Goal: Check status: Check status

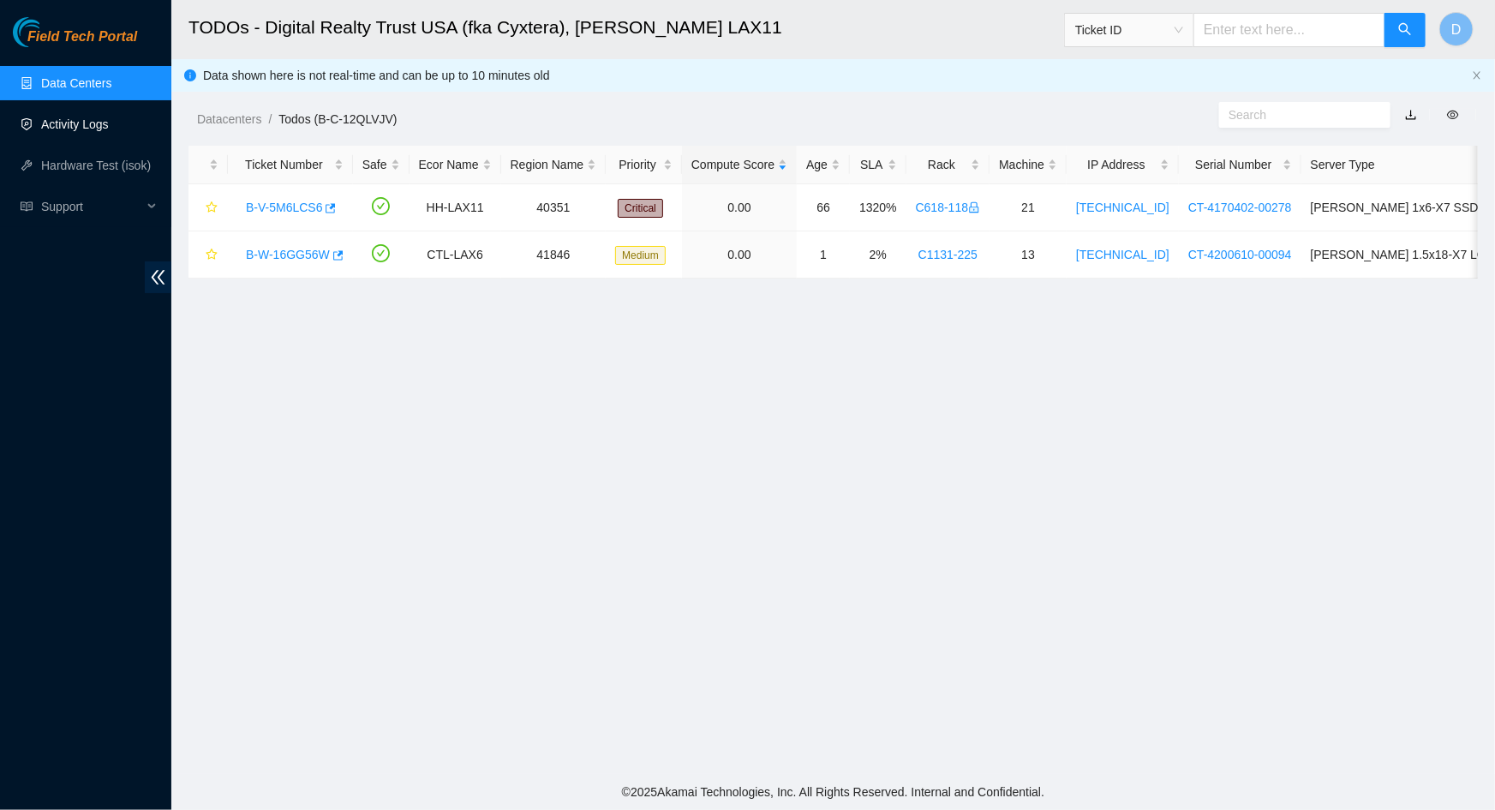
click at [56, 128] on link "Activity Logs" at bounding box center [75, 124] width 68 height 14
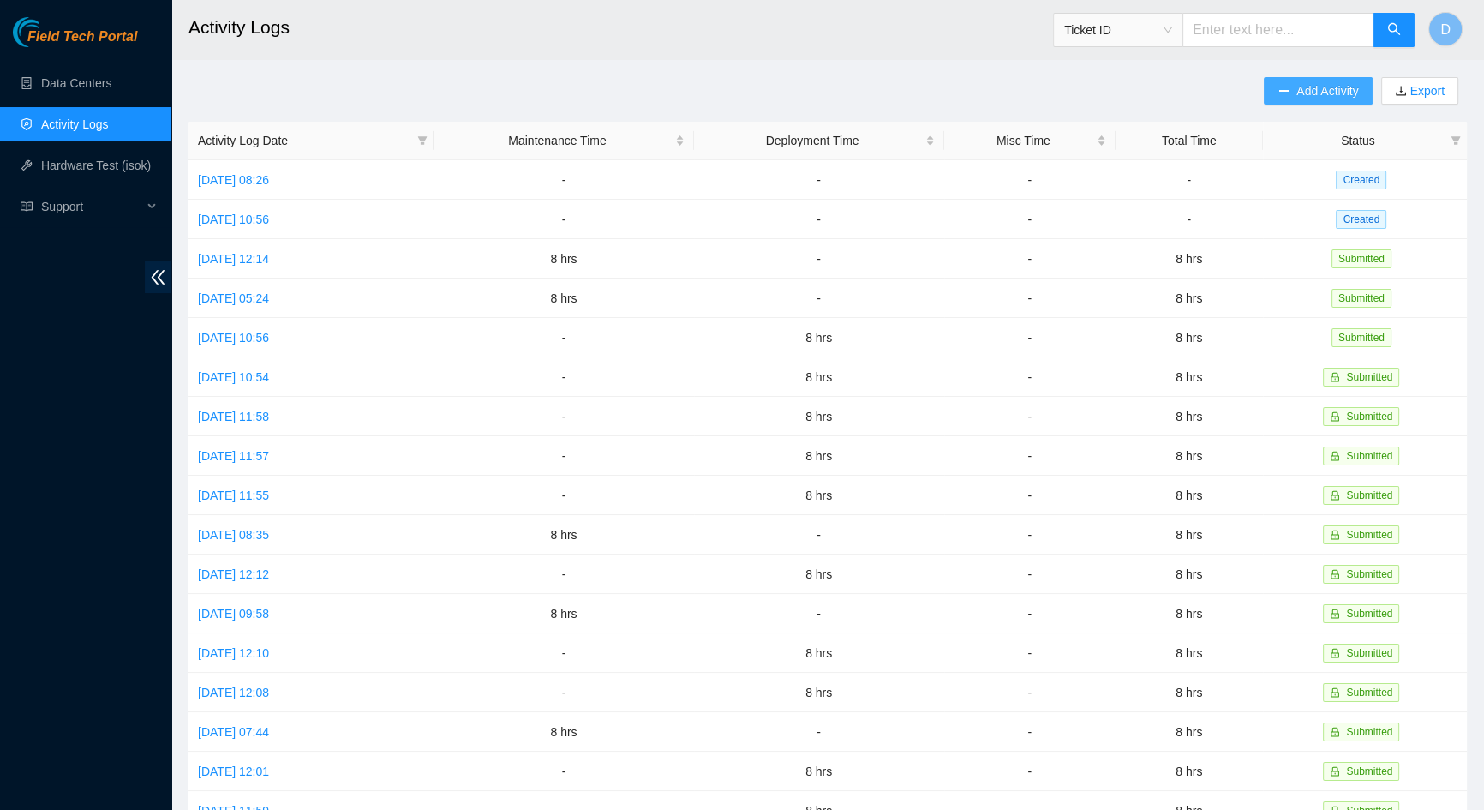
click at [1297, 87] on span "Add Activity" at bounding box center [1327, 90] width 62 height 19
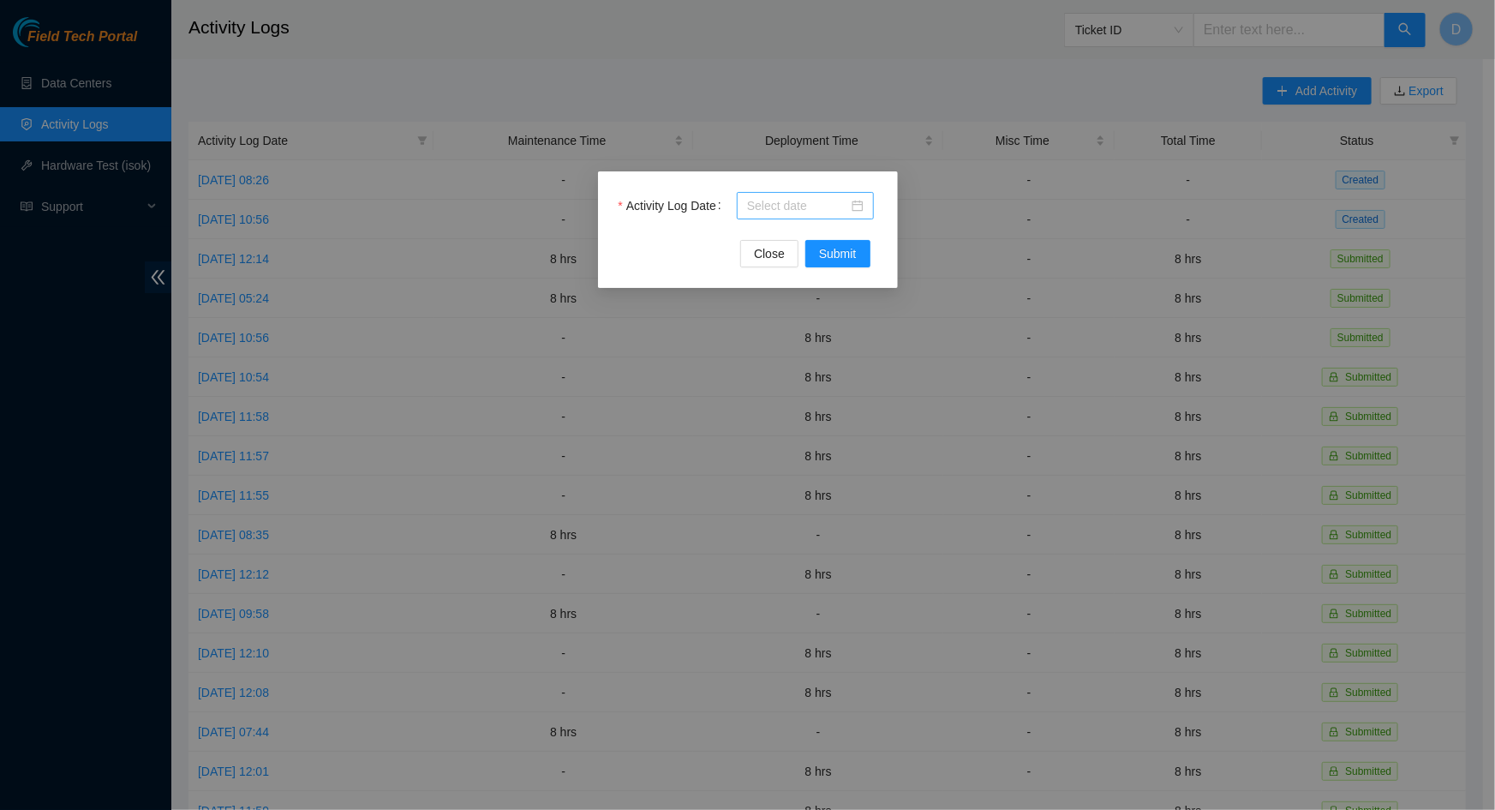
click at [838, 217] on div at bounding box center [805, 205] width 137 height 27
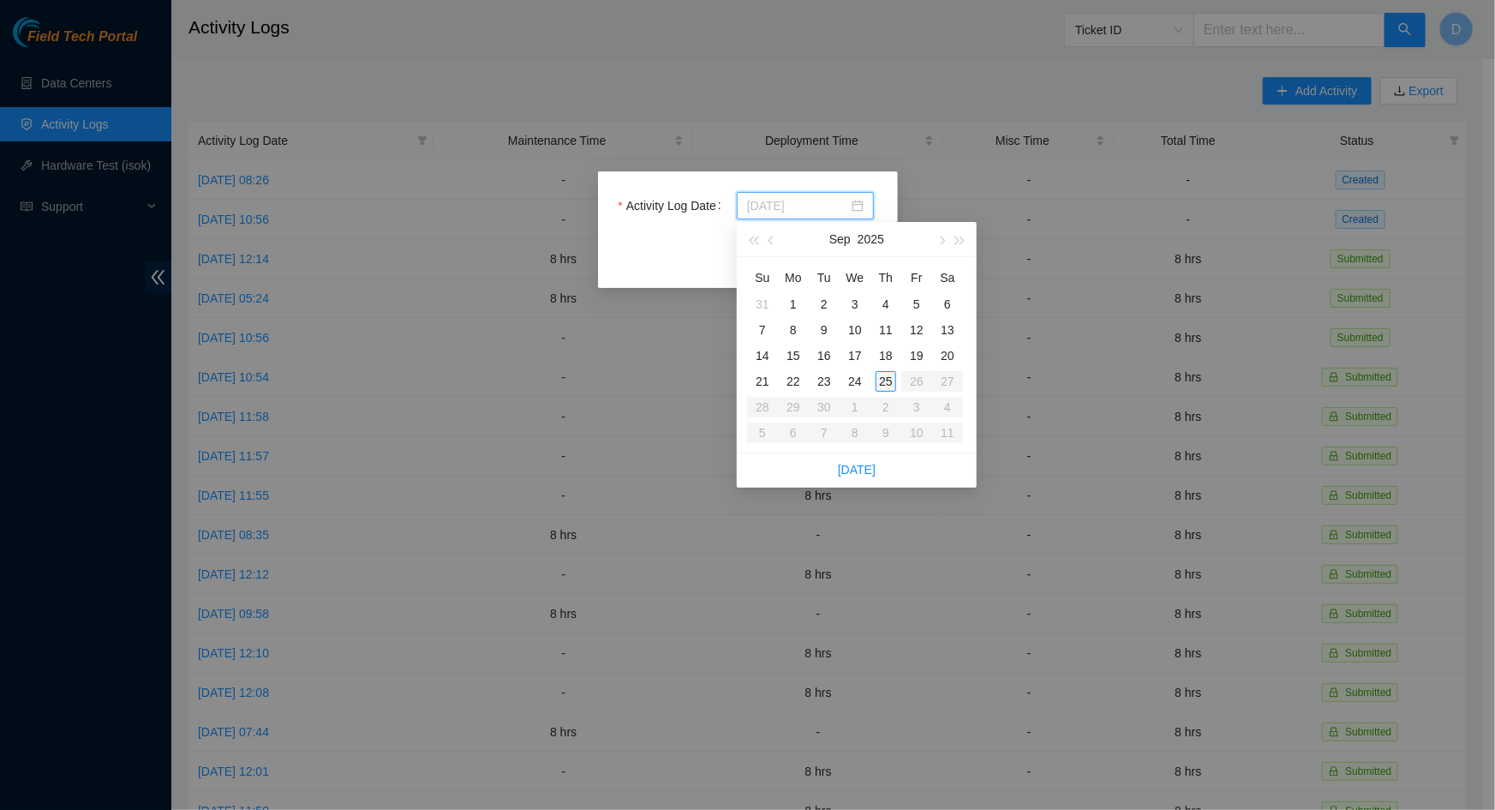
type input "[DATE]"
click at [882, 376] on div "25" at bounding box center [886, 381] width 21 height 21
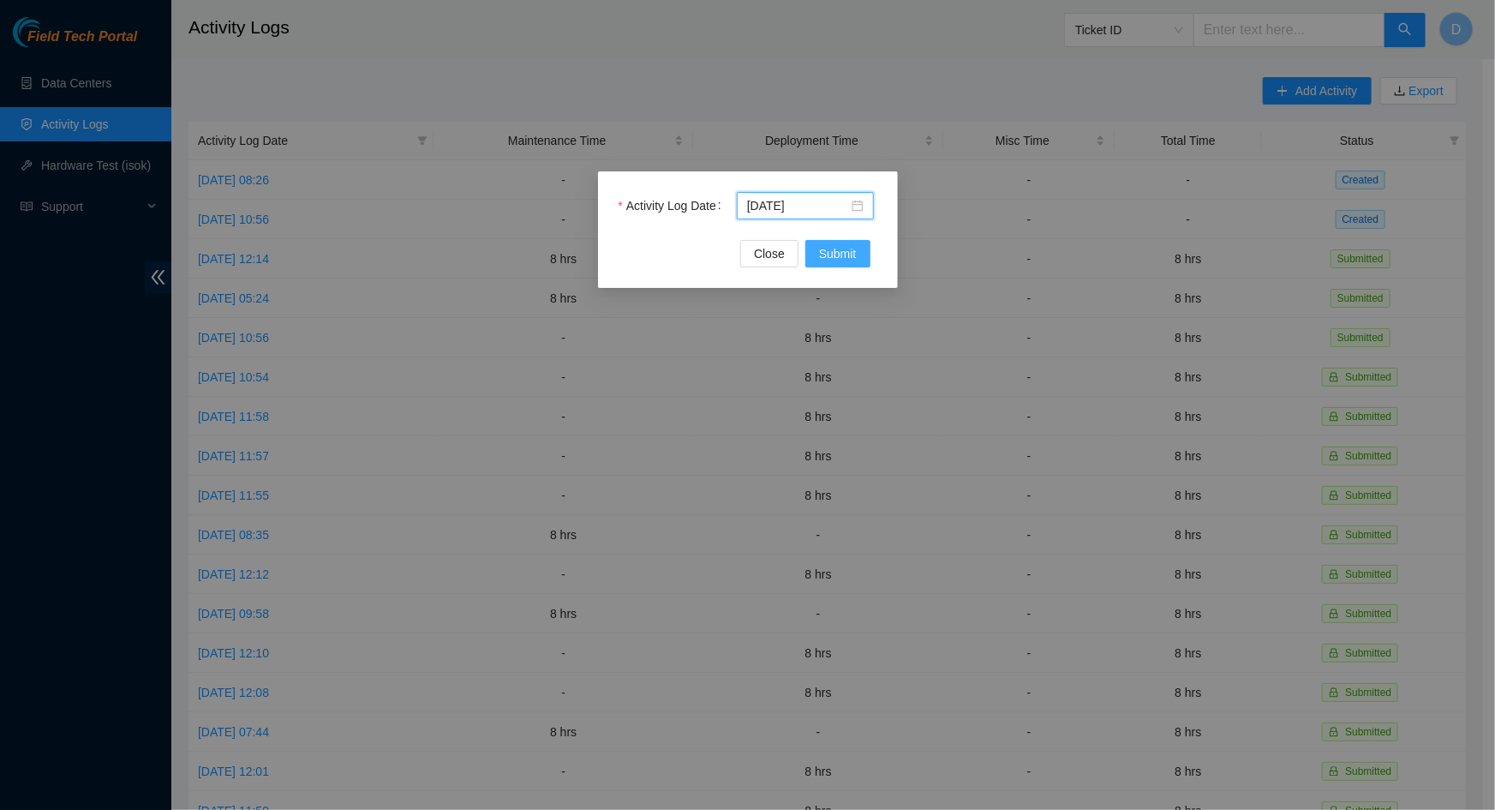
click at [837, 248] on span "Submit" at bounding box center [838, 253] width 38 height 19
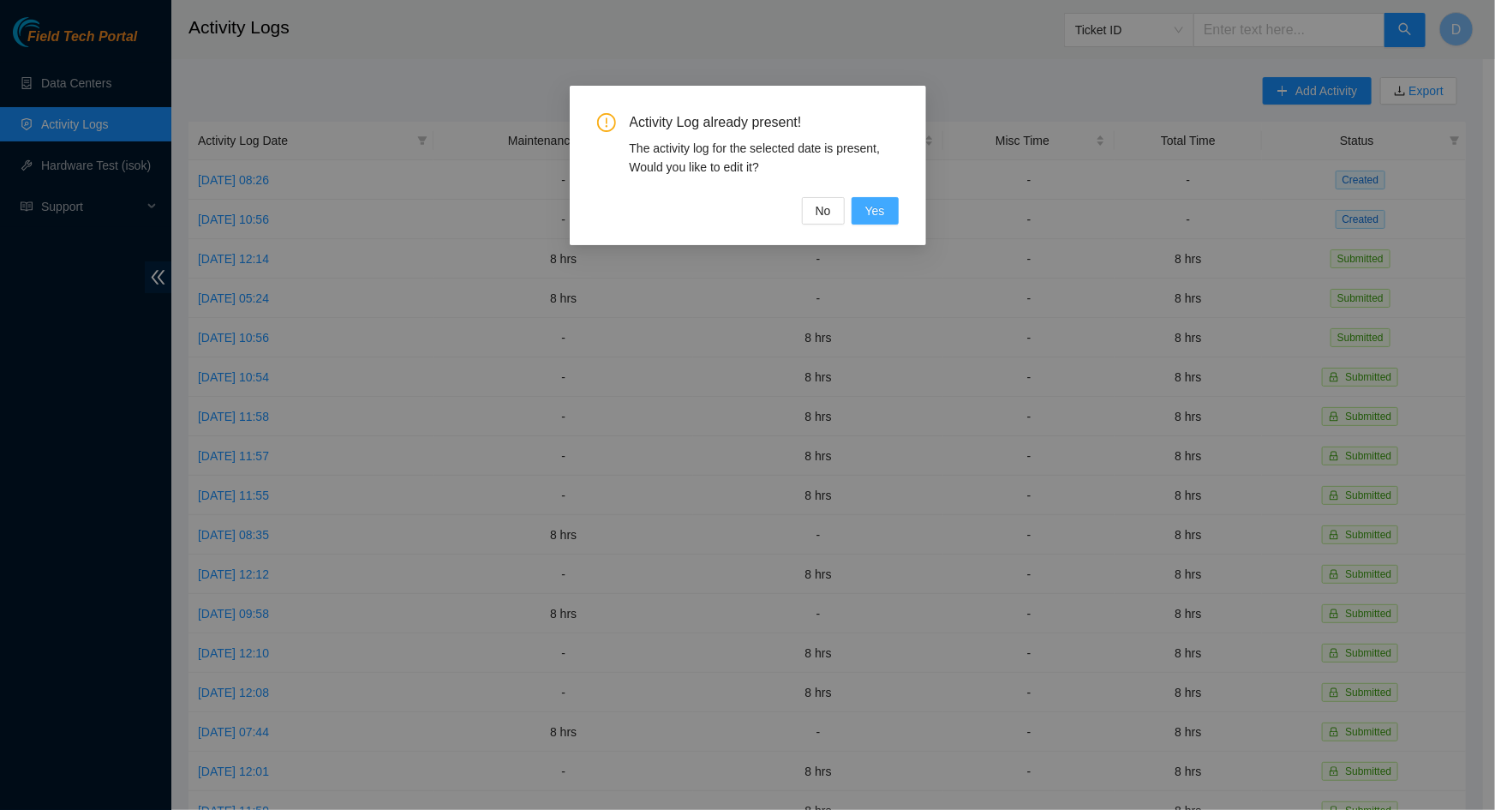
click at [878, 218] on span "Yes" at bounding box center [875, 210] width 20 height 19
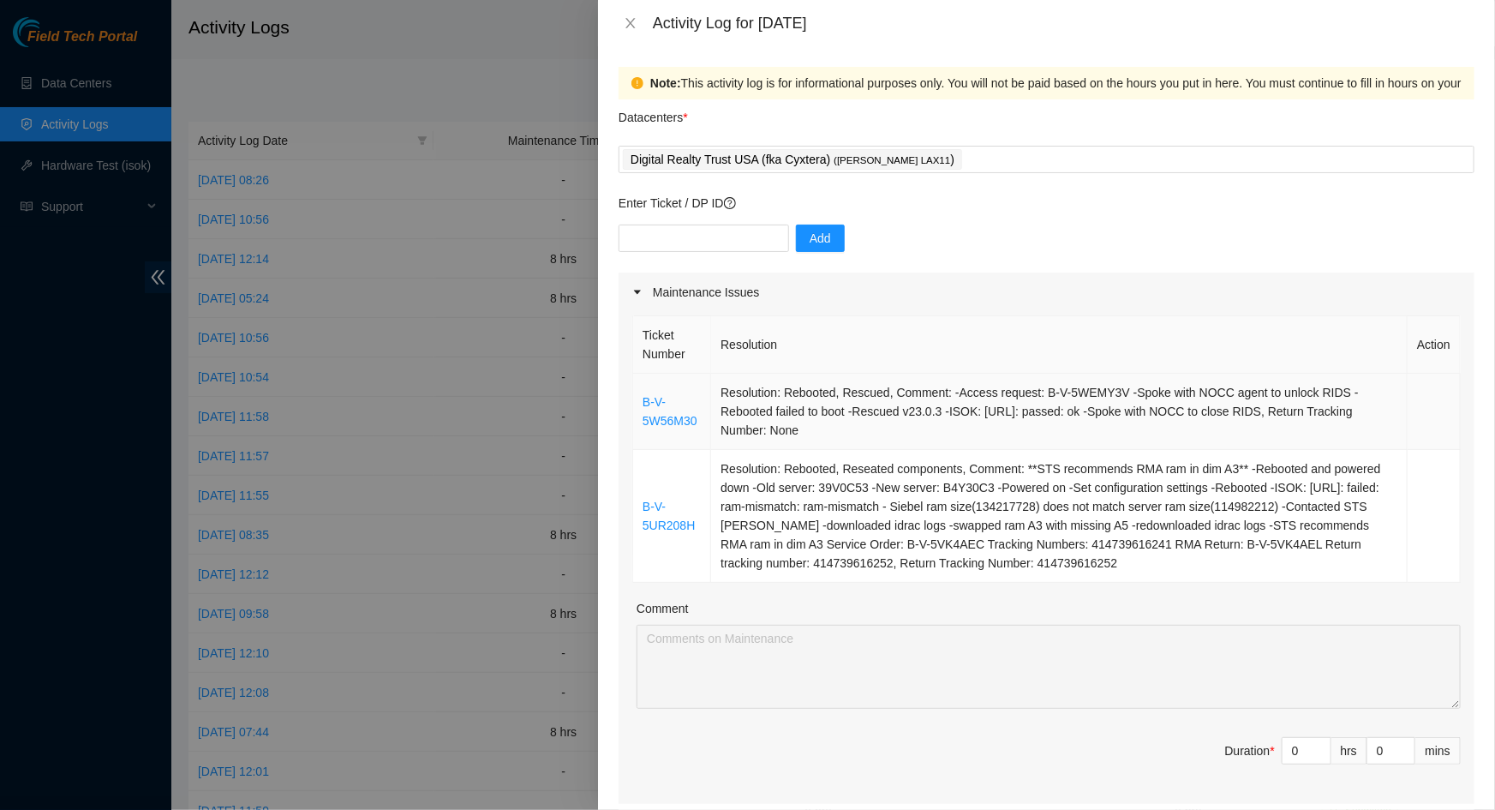
drag, startPoint x: 1112, startPoint y: 561, endPoint x: 637, endPoint y: 399, distance: 501.5
click at [637, 399] on tbody "B-V-5W56M30 Resolution: Rebooted, Rescued, Comment: -Access request: B-V-5WEMY3…" at bounding box center [1047, 478] width 828 height 209
copy tbody "B-V-5W56M30 Resolution: Rebooted, Rescued, Comment: -Access request: B-V-5WEMY3…"
click at [1296, 758] on input "0" at bounding box center [1306, 751] width 48 height 26
type input "8"
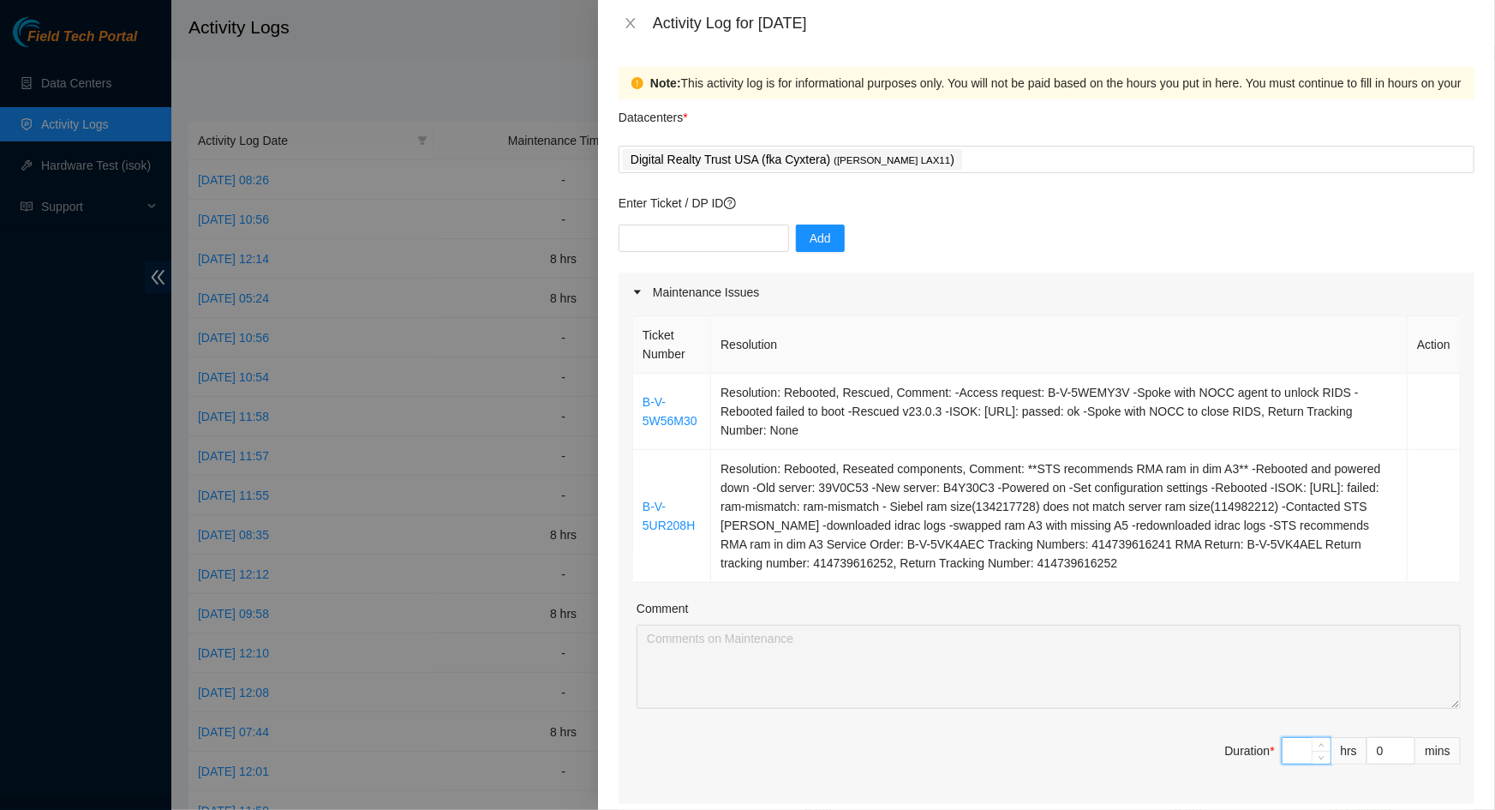
type input "8"
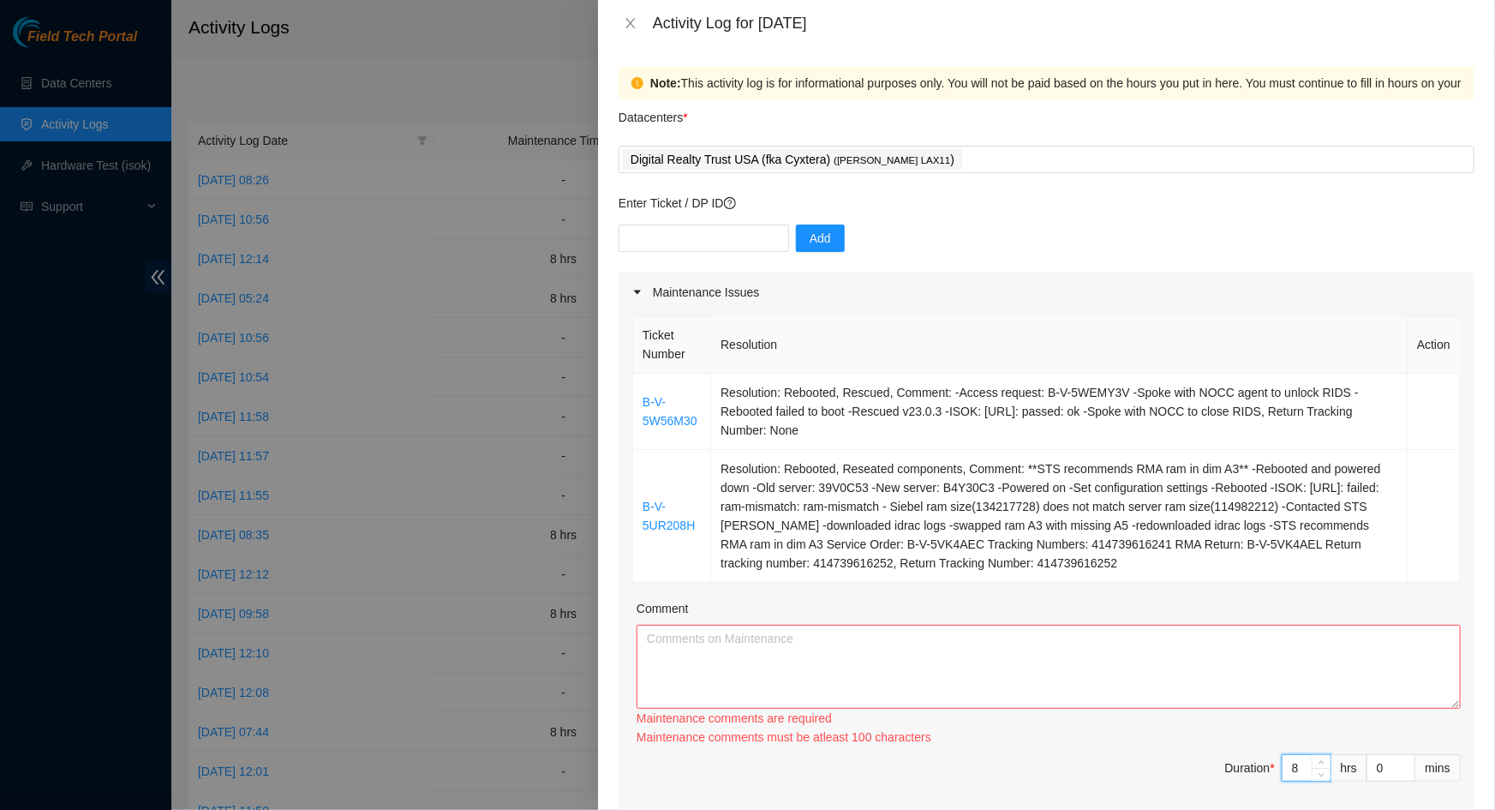
type input "8"
click at [1071, 688] on textarea "Comment" at bounding box center [1049, 667] width 824 height 84
paste textarea "B-V-5W56M30 Resolution: Rebooted, Rescued, Comment: -Access request: B-V-5WEMY3…"
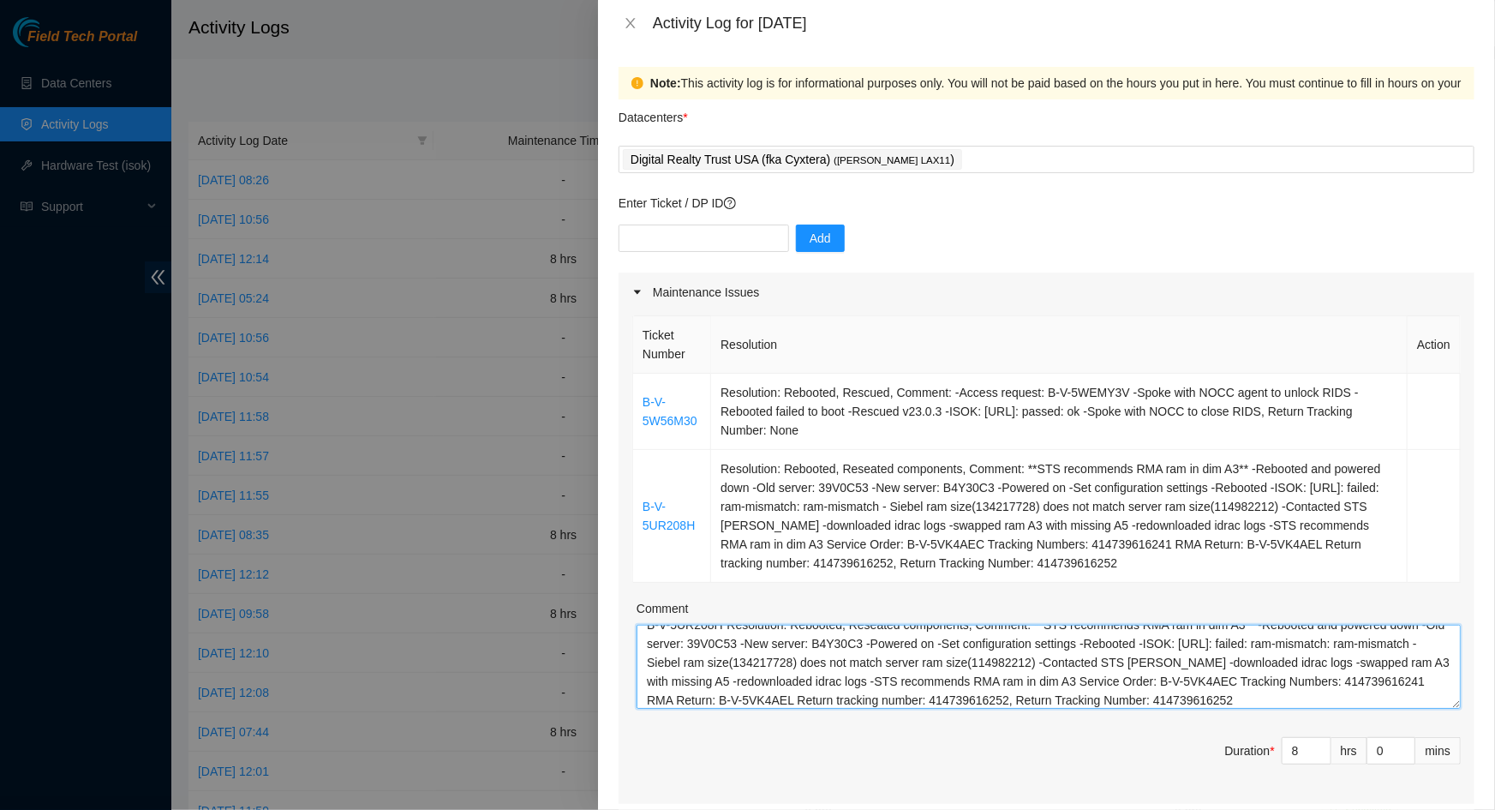
click at [648, 636] on textarea "B-V-5W56M30 Resolution: Rebooted, Rescued, Comment: -Access request: B-V-5WEMY3…" at bounding box center [1049, 667] width 824 height 84
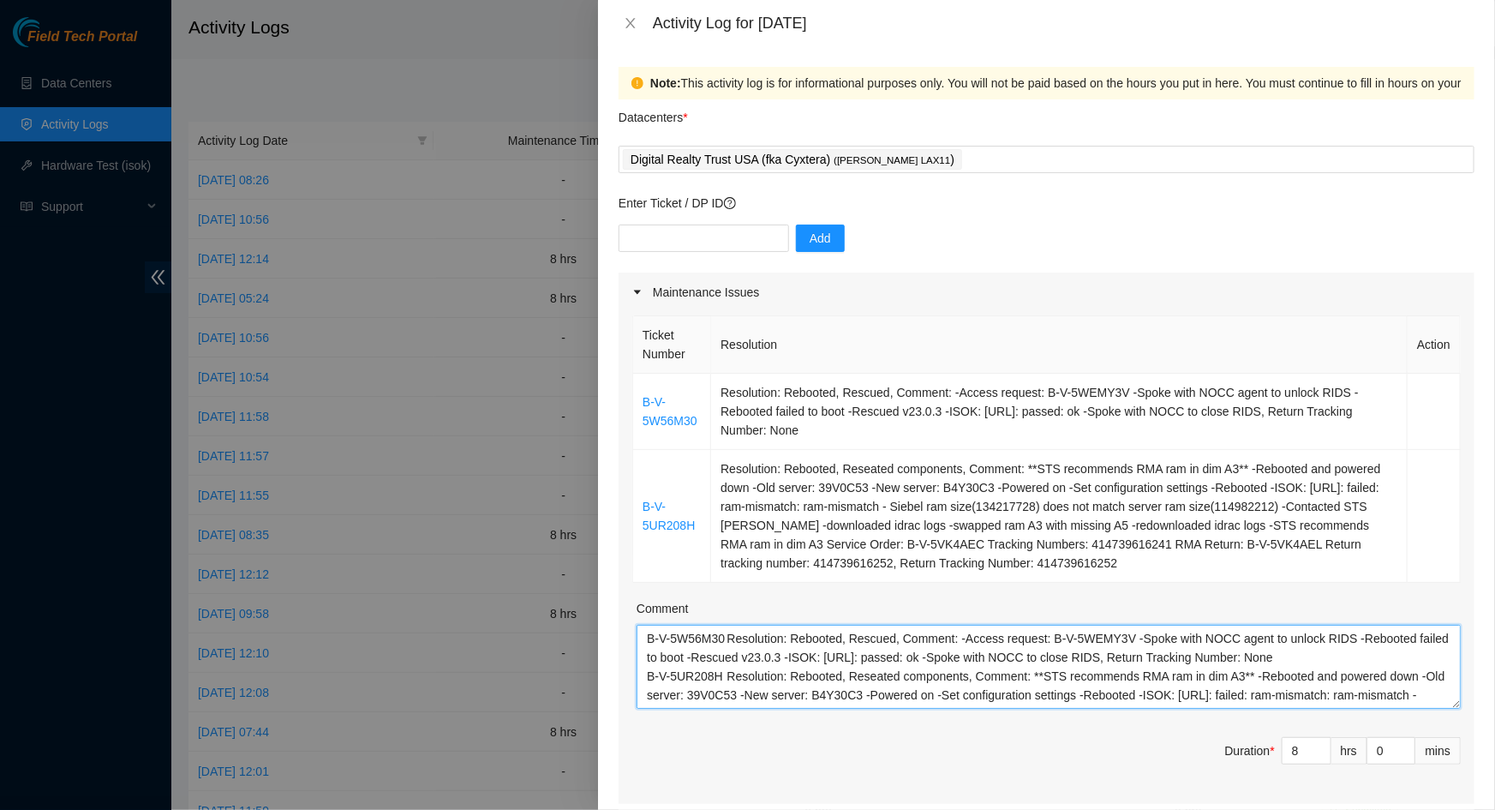
drag, startPoint x: 668, startPoint y: 638, endPoint x: 666, endPoint y: 648, distance: 9.6
click at [667, 643] on textarea "B-V-5W56M30 Resolution: Rebooted, Rescued, Comment: -Access request: B-V-5WEMY3…" at bounding box center [1049, 667] width 824 height 84
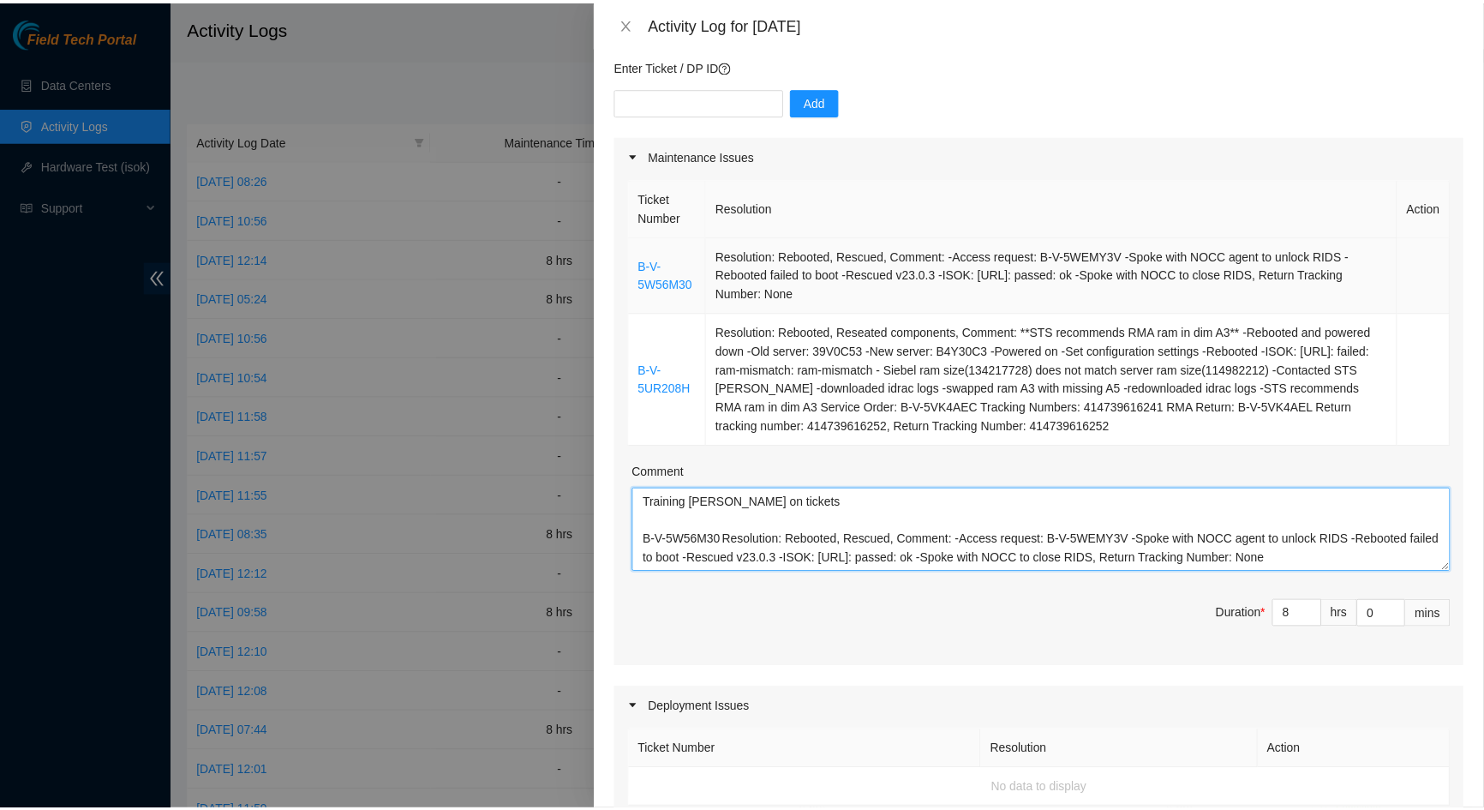
scroll to position [802, 0]
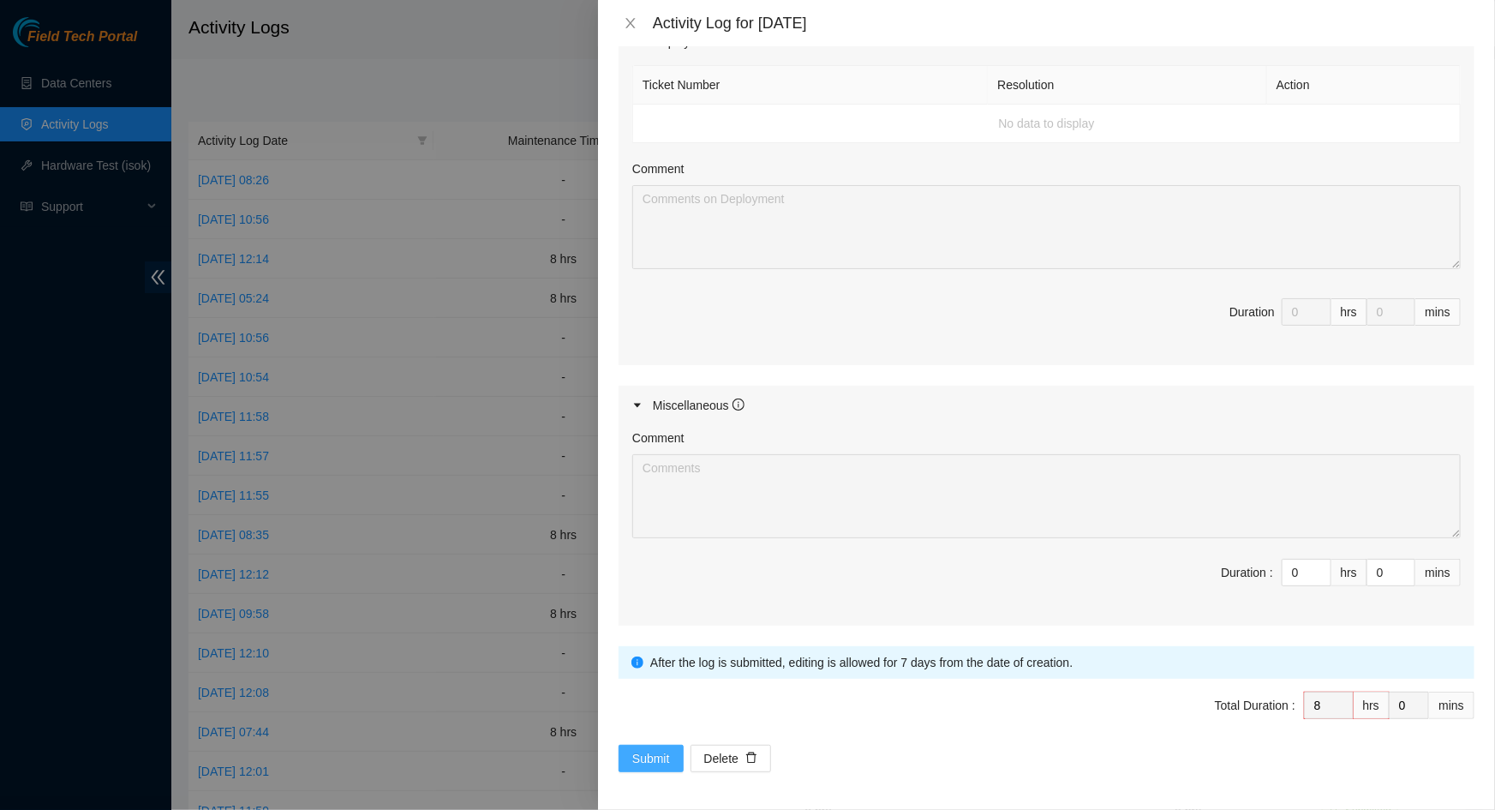
type textarea "Training [PERSON_NAME] on tickets B-V-5W56M30 Resolution: Rebooted, Rescued, Co…"
click at [657, 755] on span "Submit" at bounding box center [651, 758] width 38 height 19
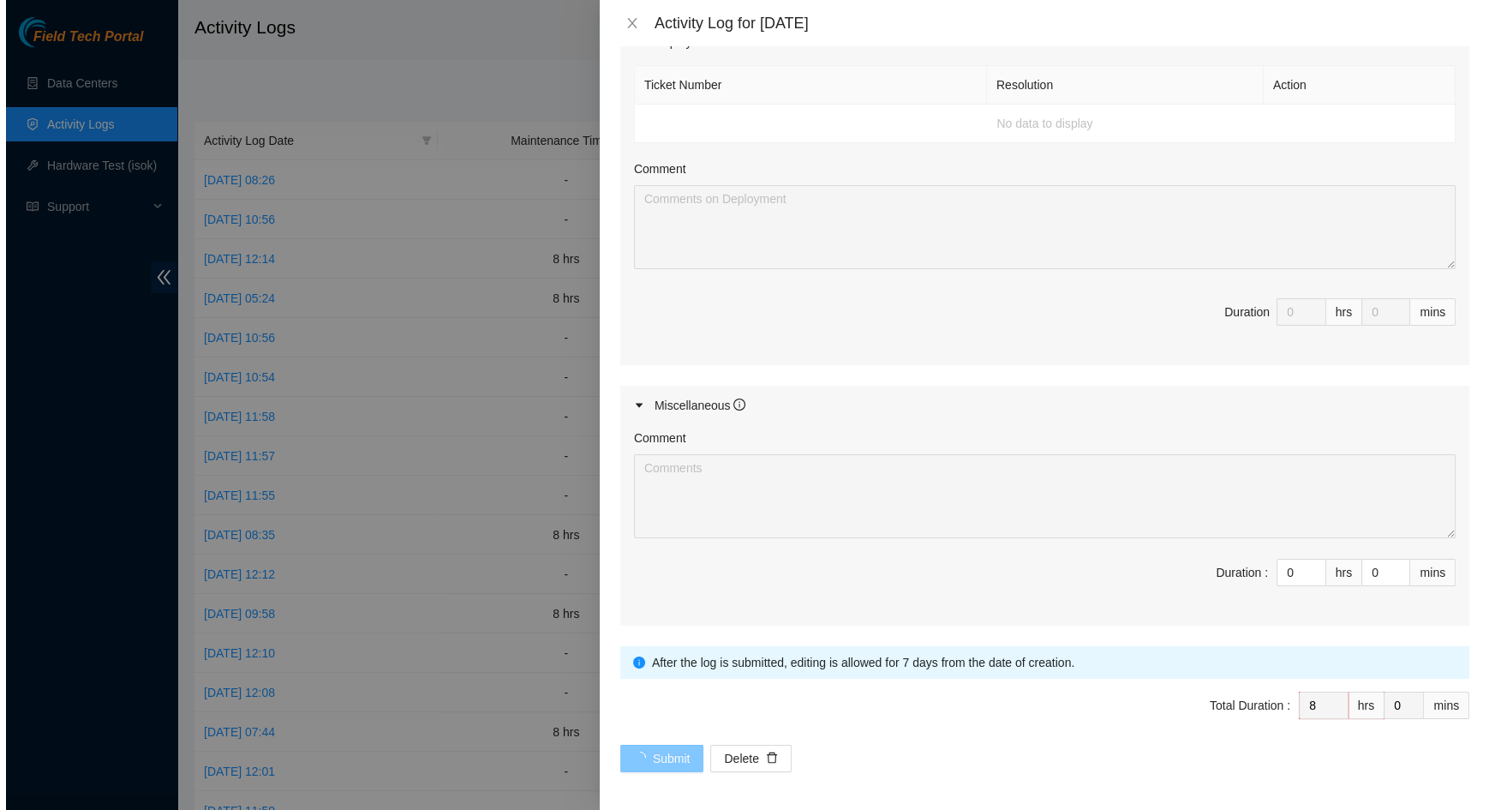
scroll to position [0, 0]
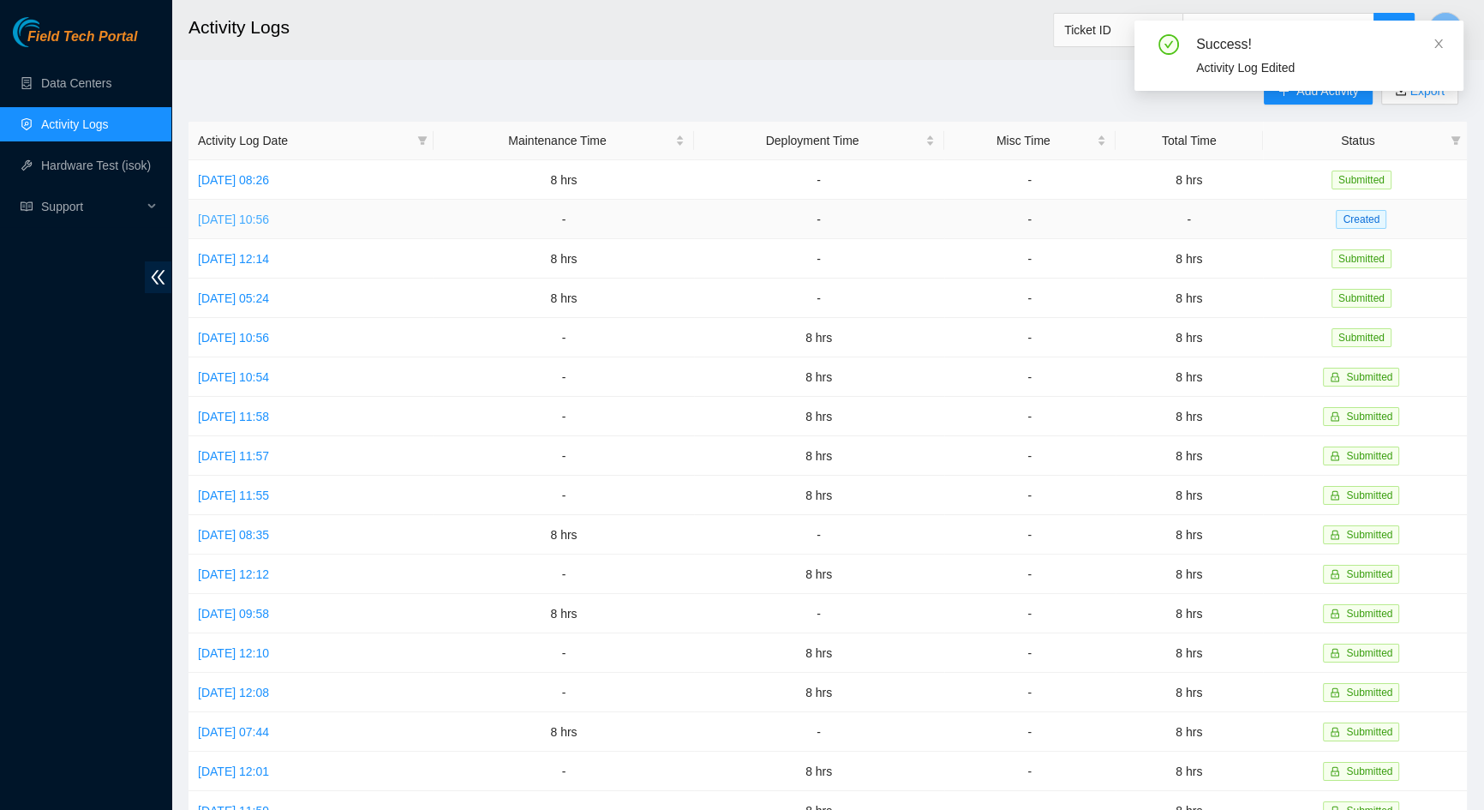
click at [269, 215] on link "[DATE] 10:56" at bounding box center [233, 219] width 71 height 14
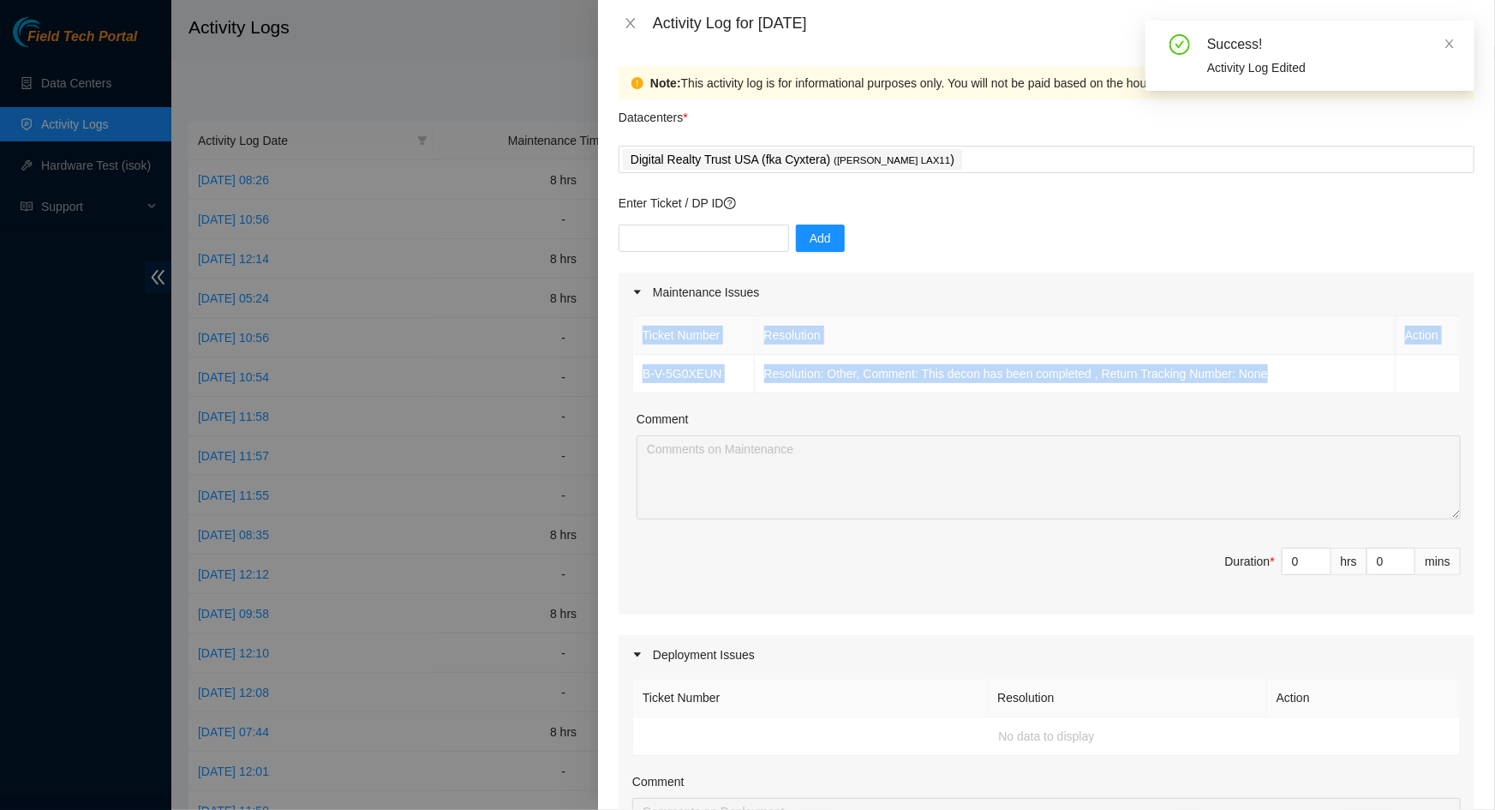
drag, startPoint x: 1300, startPoint y: 368, endPoint x: 631, endPoint y: 374, distance: 669.1
click at [631, 374] on div "Ticket Number Resolution Action B-V-5G0XEUN Resolution: Other, Comment: This de…" at bounding box center [1047, 463] width 856 height 302
click at [1290, 377] on td "Resolution: Other, Comment: This decon has been completed , Return Tracking Num…" at bounding box center [1076, 374] width 642 height 39
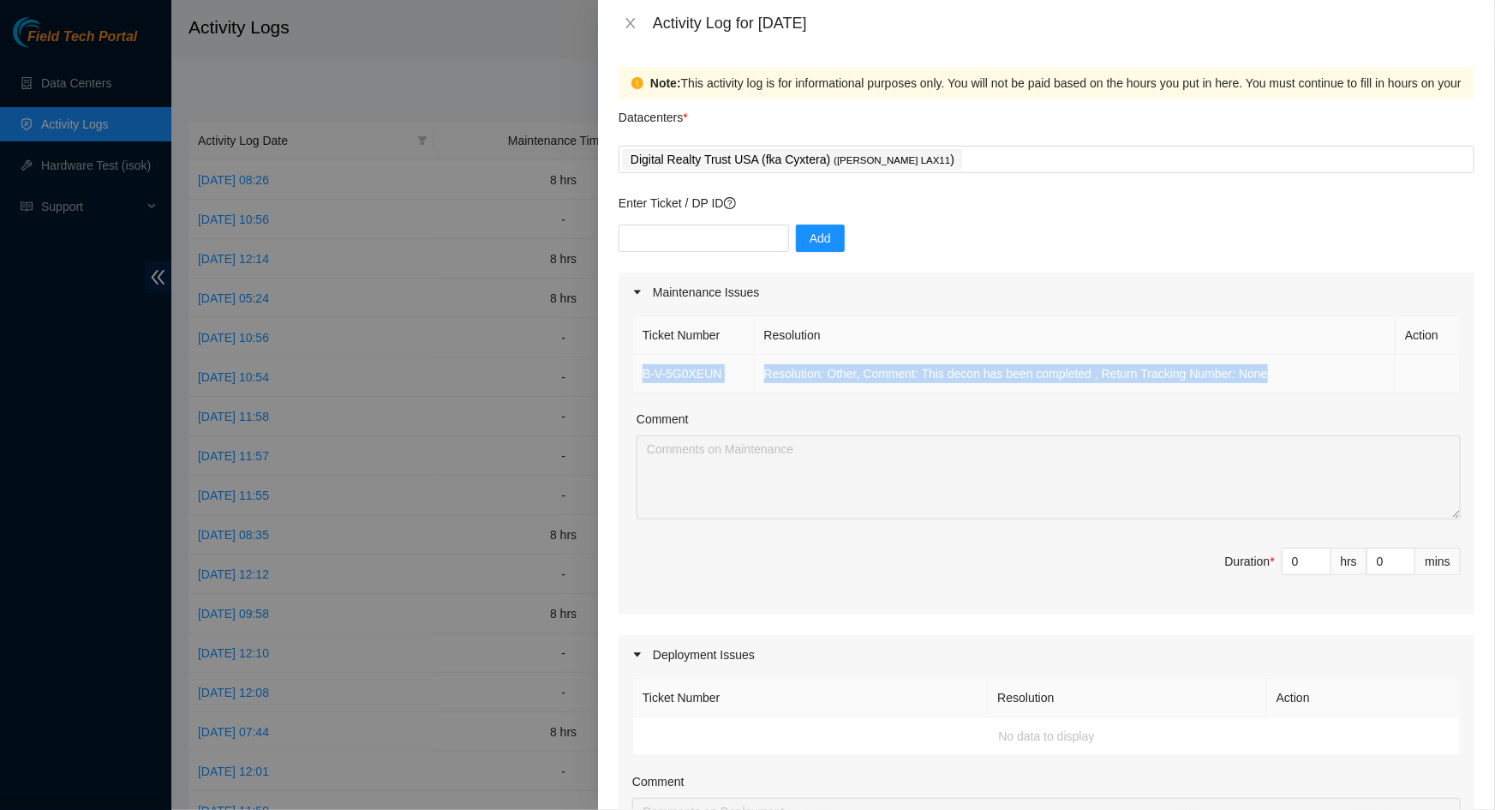
drag, startPoint x: 1284, startPoint y: 369, endPoint x: 643, endPoint y: 384, distance: 641.8
click at [643, 384] on tr "B-V-5G0XEUN Resolution: Other, Comment: This decon has been completed , Return …" at bounding box center [1047, 374] width 828 height 39
copy tr "B-V-5G0XEUN Resolution: Other, Comment: This decon has been completed , Return …"
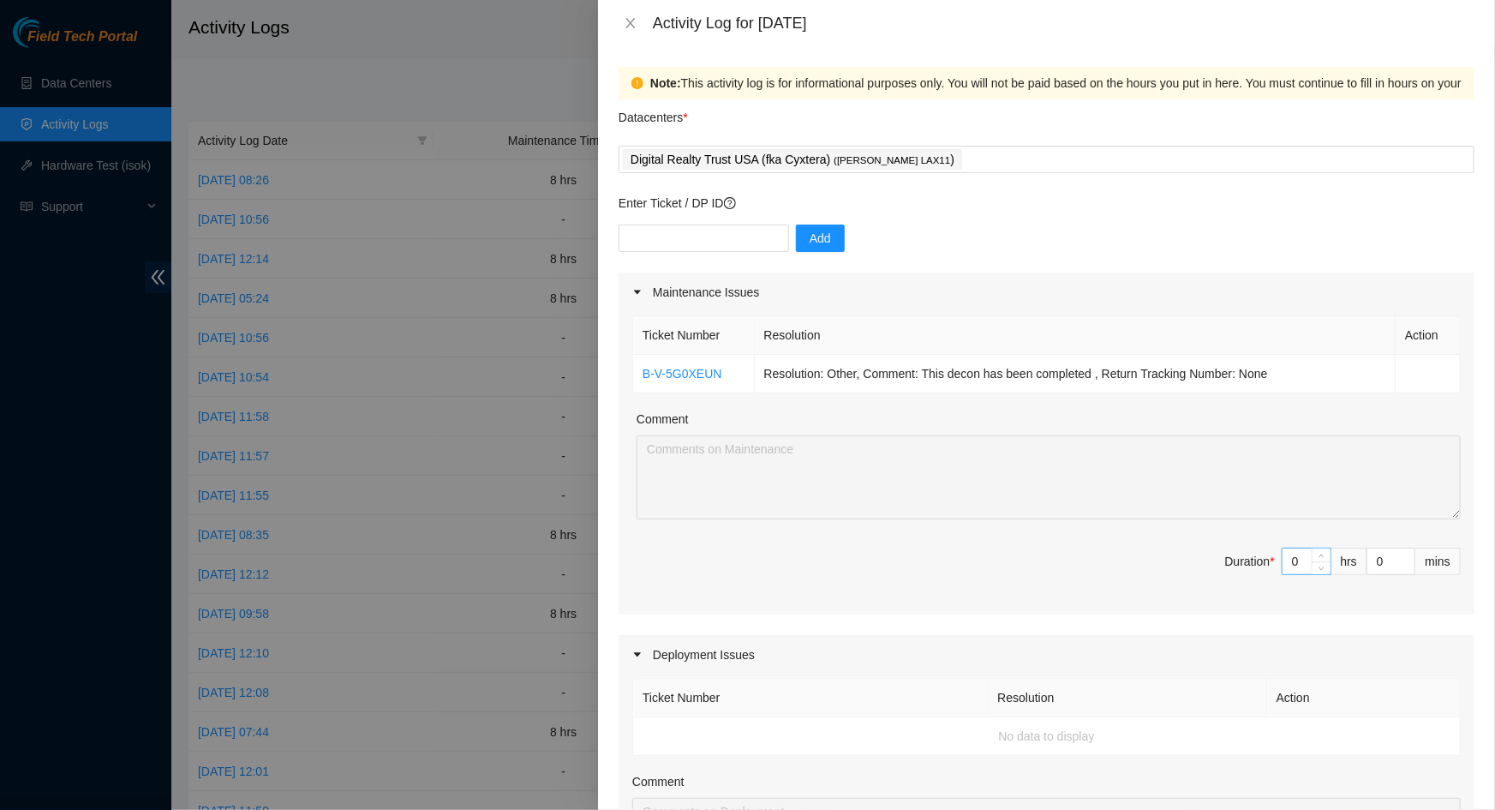
click at [1295, 562] on input "0" at bounding box center [1306, 561] width 48 height 26
type input "8"
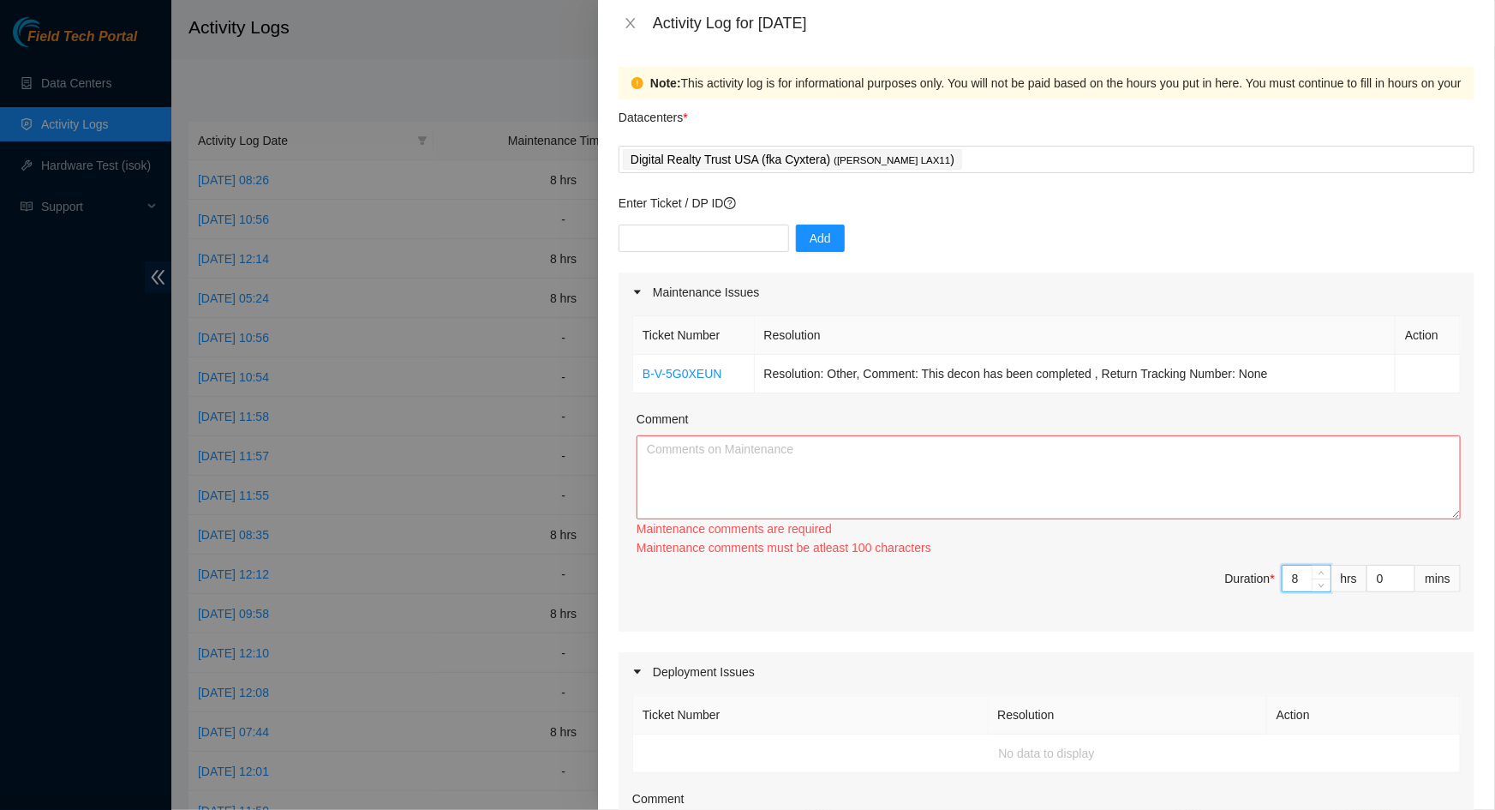
type input "8"
click at [1085, 483] on textarea "Comment" at bounding box center [1049, 477] width 824 height 84
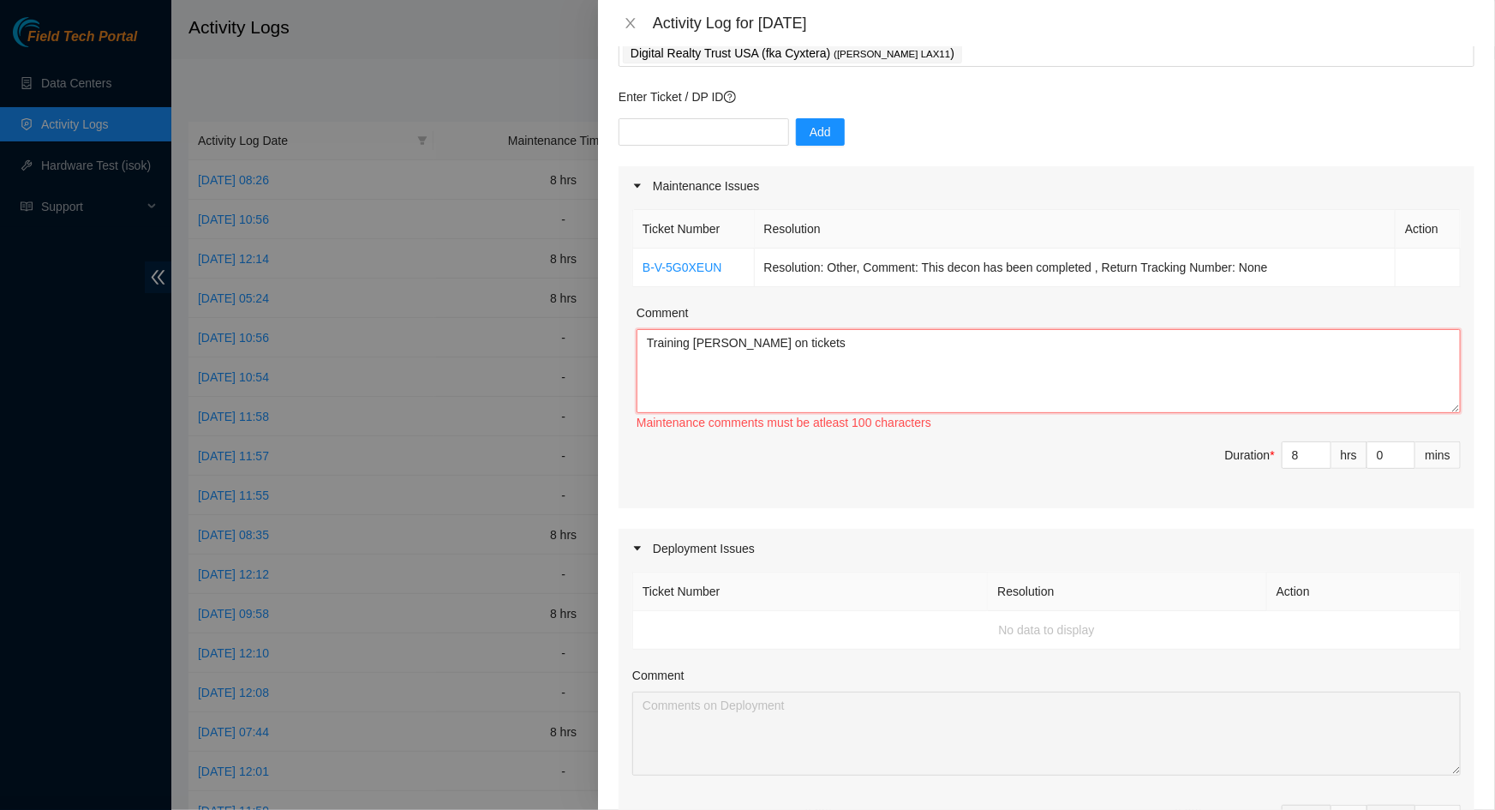
scroll to position [613, 0]
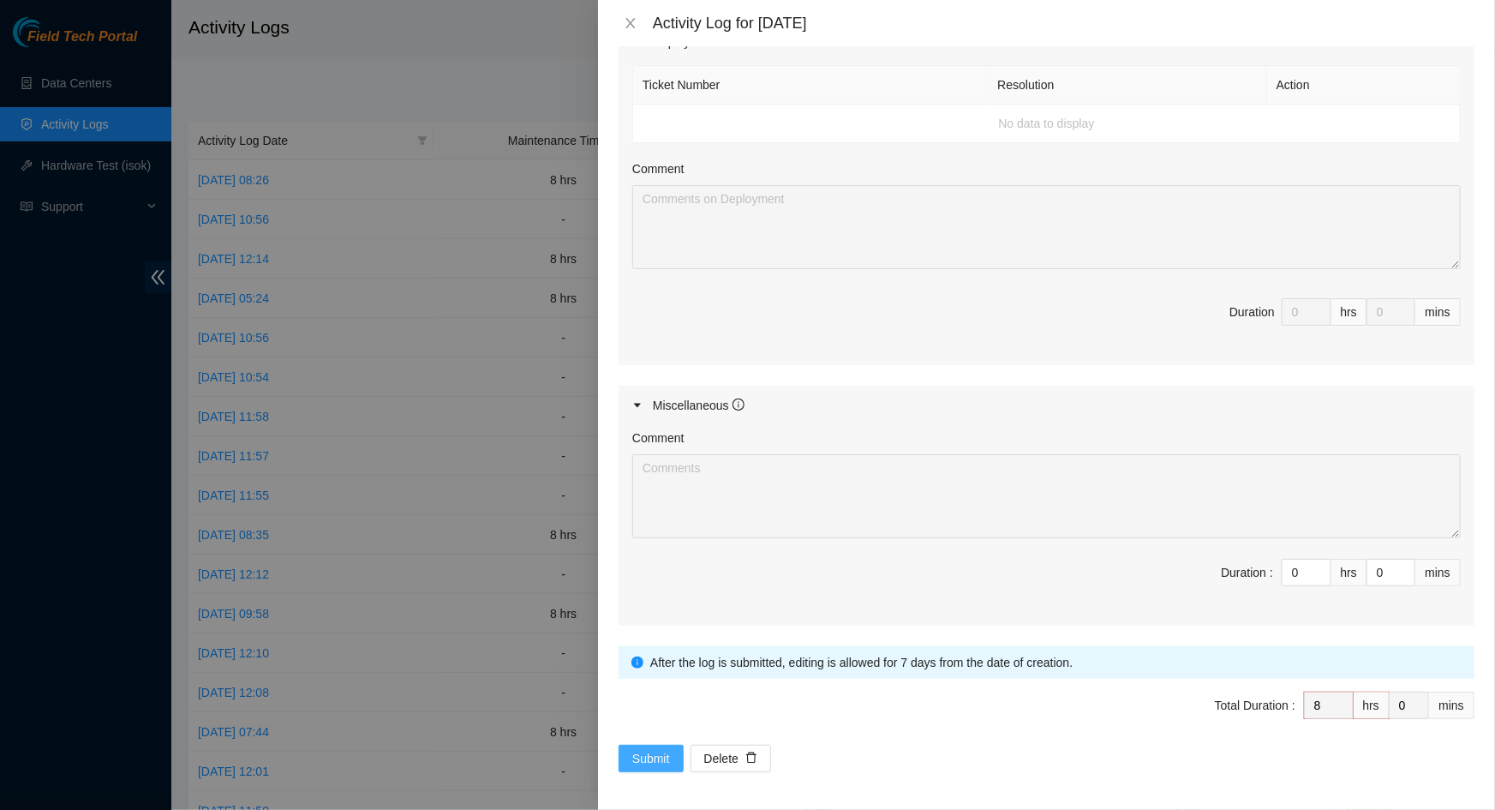
click at [643, 762] on span "Submit" at bounding box center [651, 758] width 38 height 19
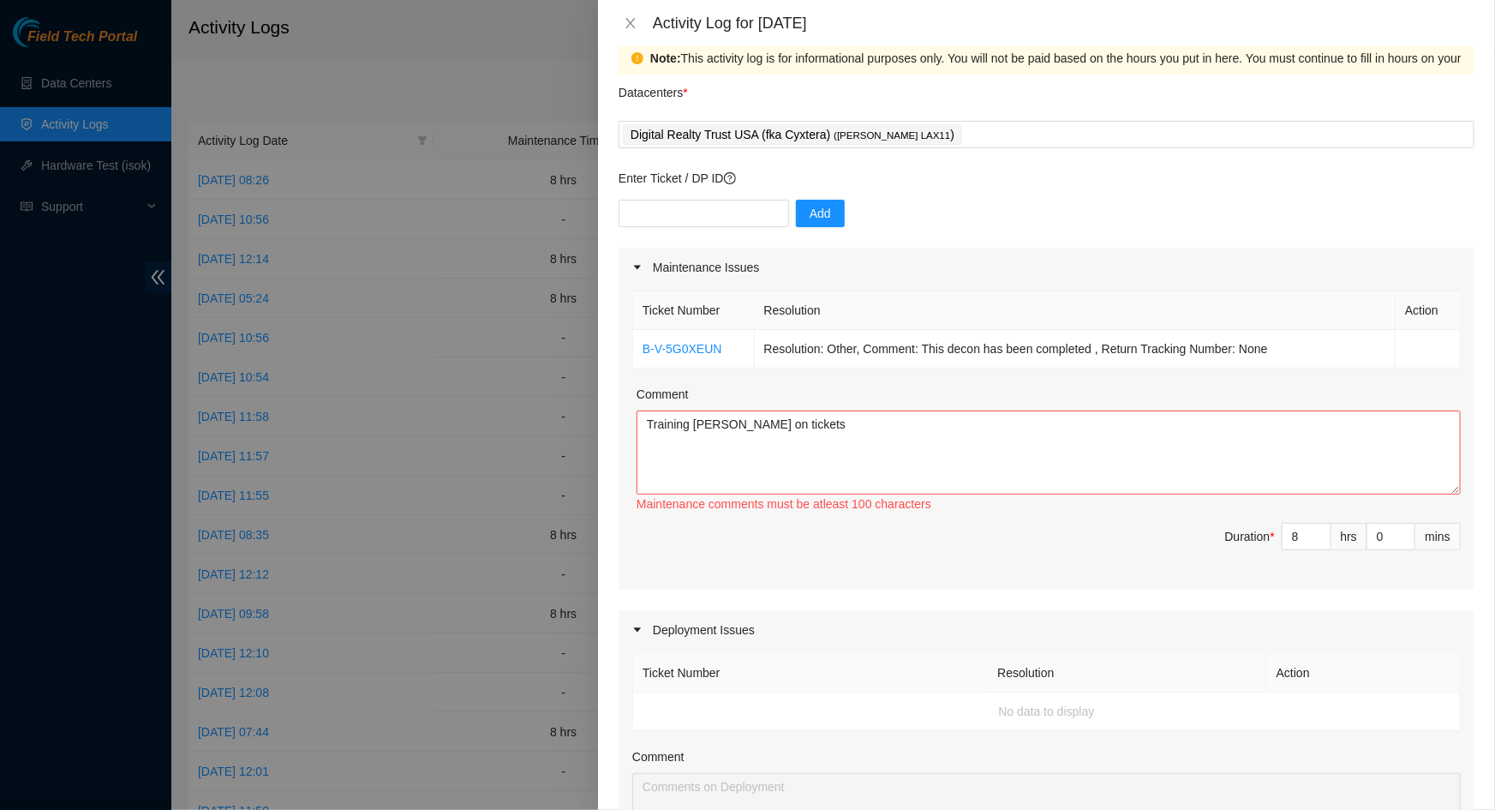
scroll to position [0, 0]
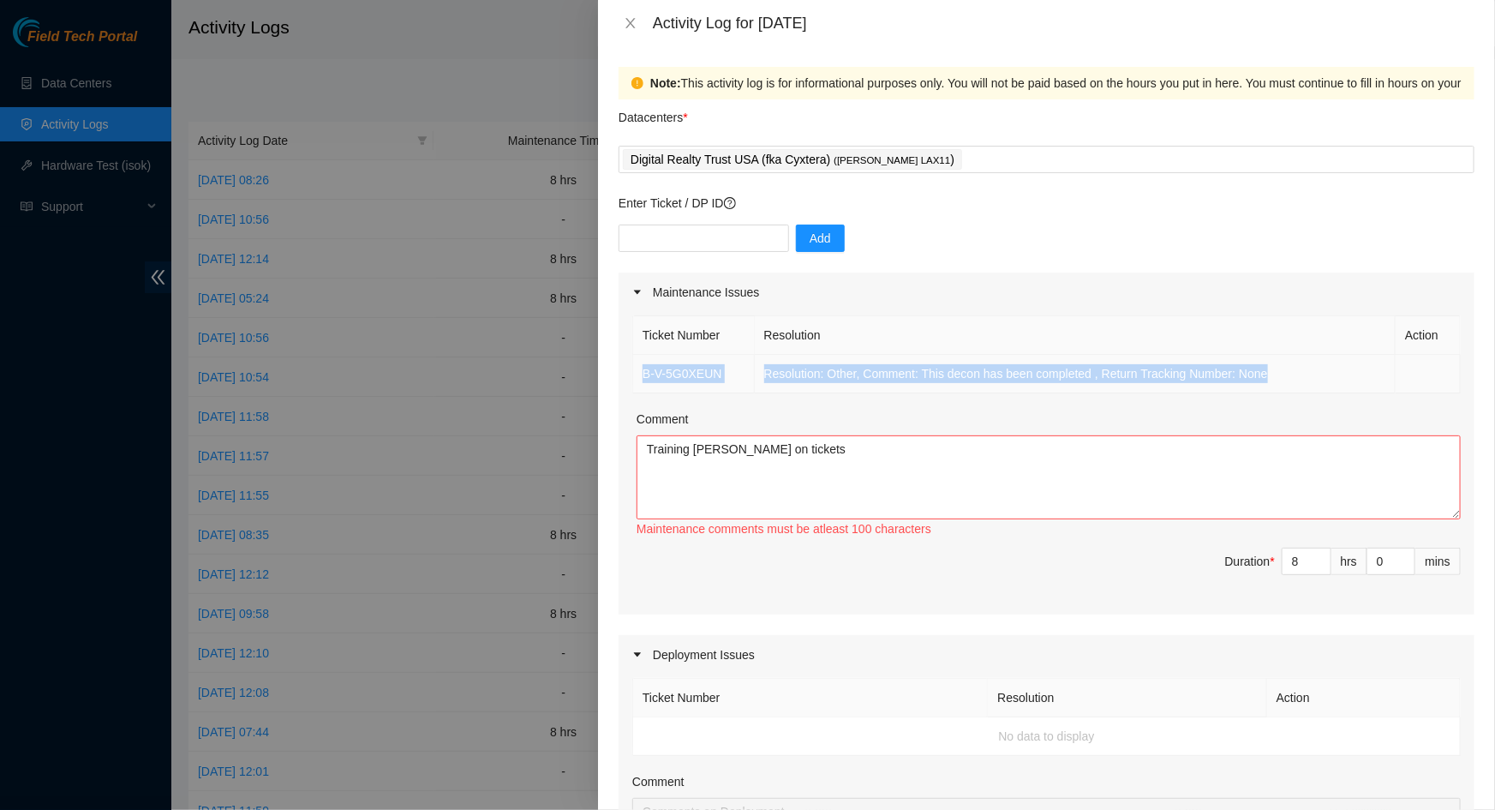
drag, startPoint x: 1279, startPoint y: 374, endPoint x: 643, endPoint y: 374, distance: 636.5
click at [643, 374] on tr "B-V-5G0XEUN Resolution: Other, Comment: This decon has been completed , Return …" at bounding box center [1047, 374] width 828 height 39
copy tr "B-V-5G0XEUN Resolution: Other, Comment: This decon has been completed , Return …"
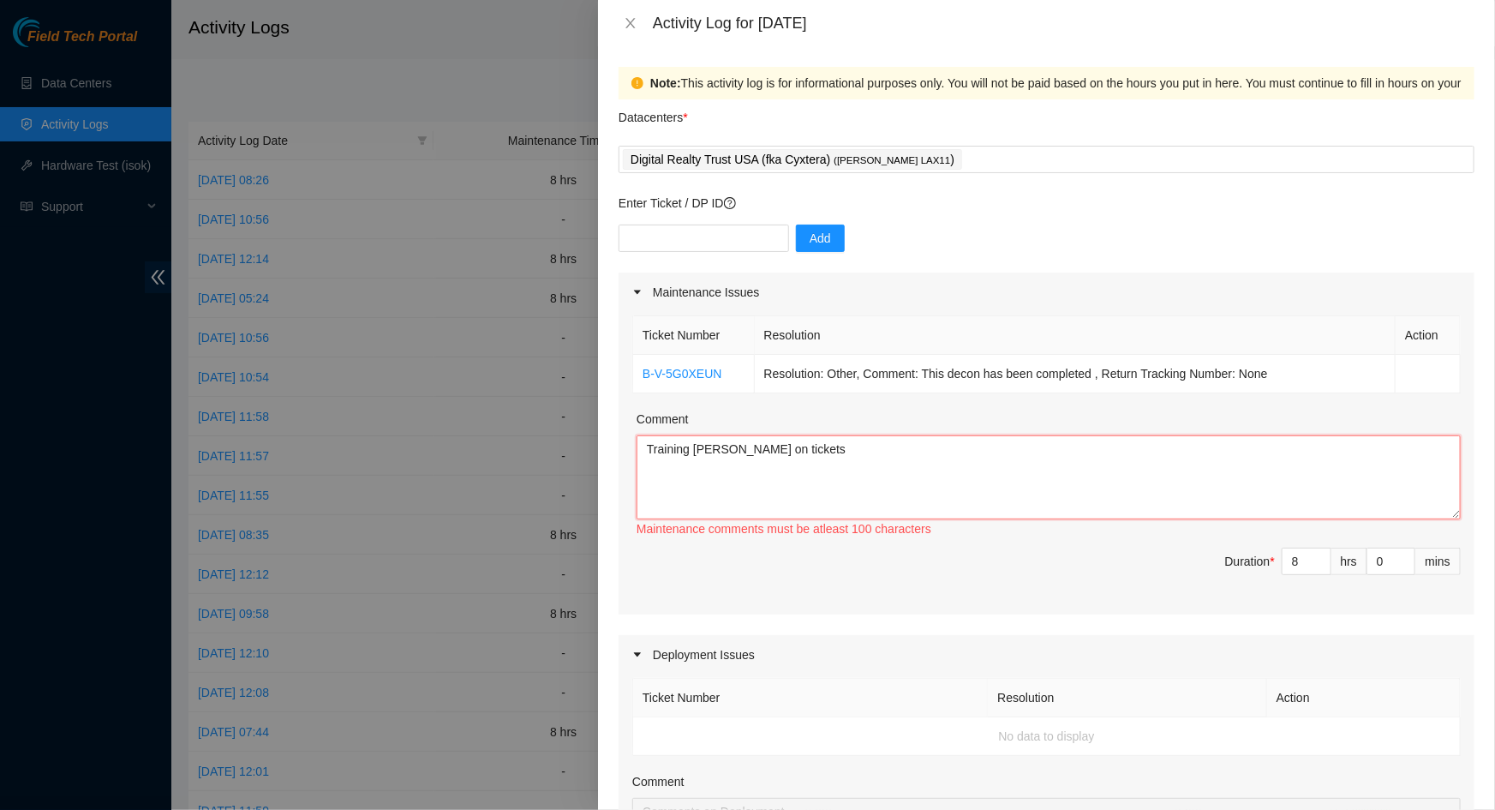
click at [829, 449] on textarea "Training [PERSON_NAME] on tickets" at bounding box center [1049, 477] width 824 height 84
click at [759, 491] on textarea "Training [PERSON_NAME] on tickets" at bounding box center [1049, 477] width 824 height 84
drag, startPoint x: 736, startPoint y: 475, endPoint x: 830, endPoint y: 439, distance: 100.6
click at [753, 468] on textarea "Training [PERSON_NAME] on tickets" at bounding box center [1049, 477] width 824 height 84
click at [831, 438] on textarea "Training [PERSON_NAME] on tickets" at bounding box center [1049, 477] width 824 height 84
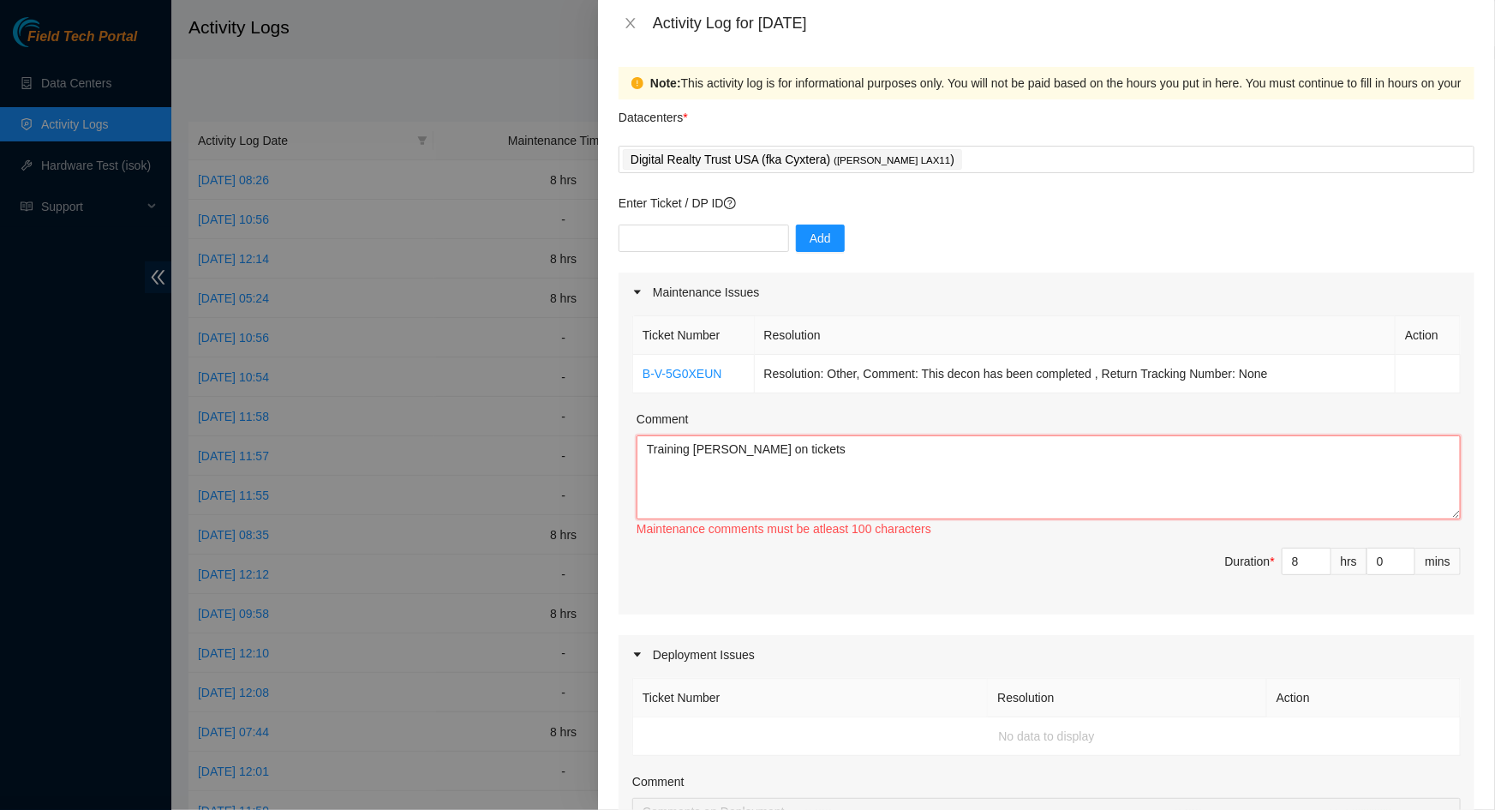
paste textarea "B-V-5G0XEUN Resolution: Other, Comment: This decon has been completed , Return …"
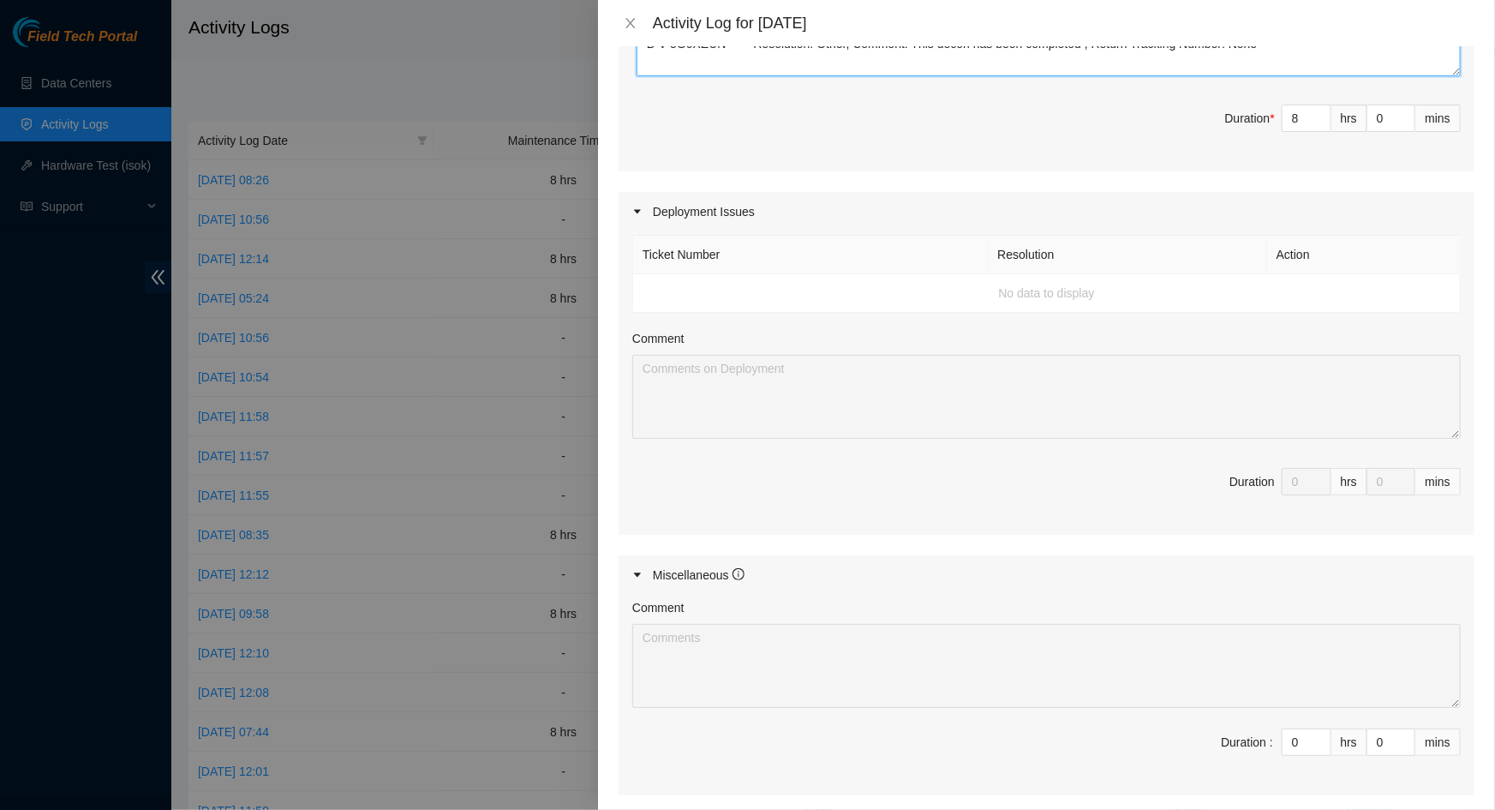
scroll to position [613, 0]
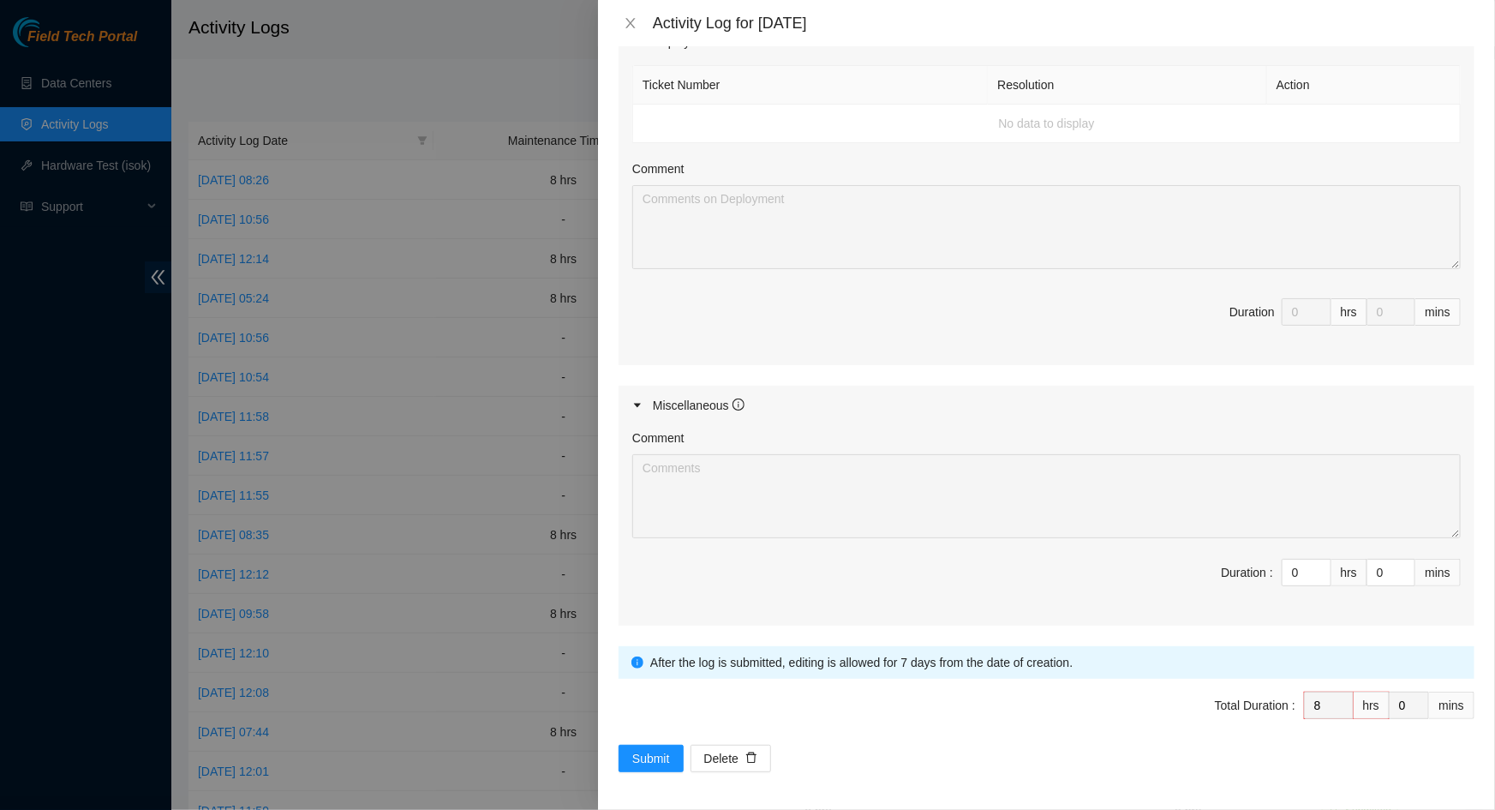
type textarea "Training [PERSON_NAME] on tickets B-V-5G0XEUN Resolution: Other, Comment: This …"
click at [656, 758] on span "Submit" at bounding box center [651, 758] width 38 height 19
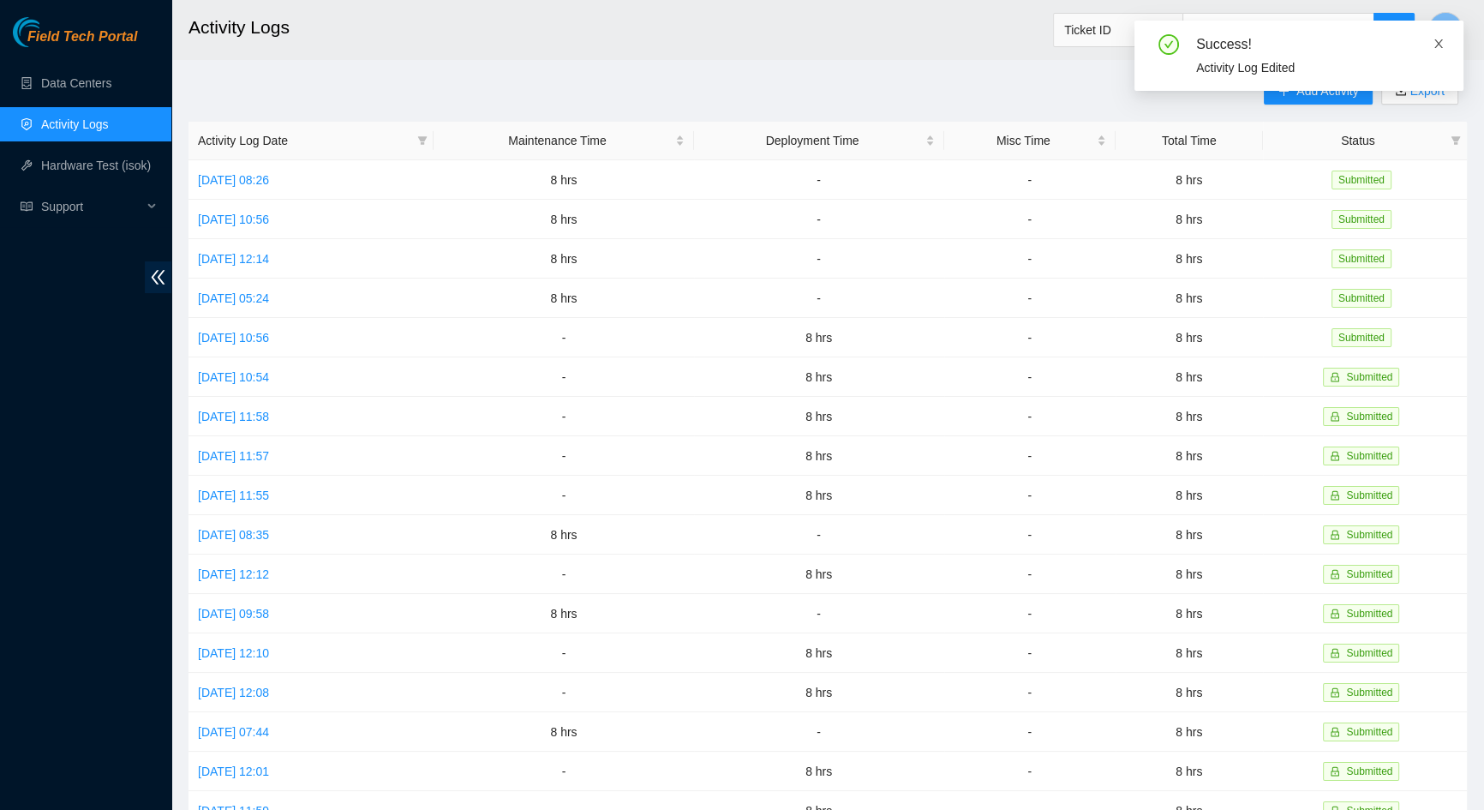
click at [1444, 42] on icon "close" at bounding box center [1438, 44] width 12 height 12
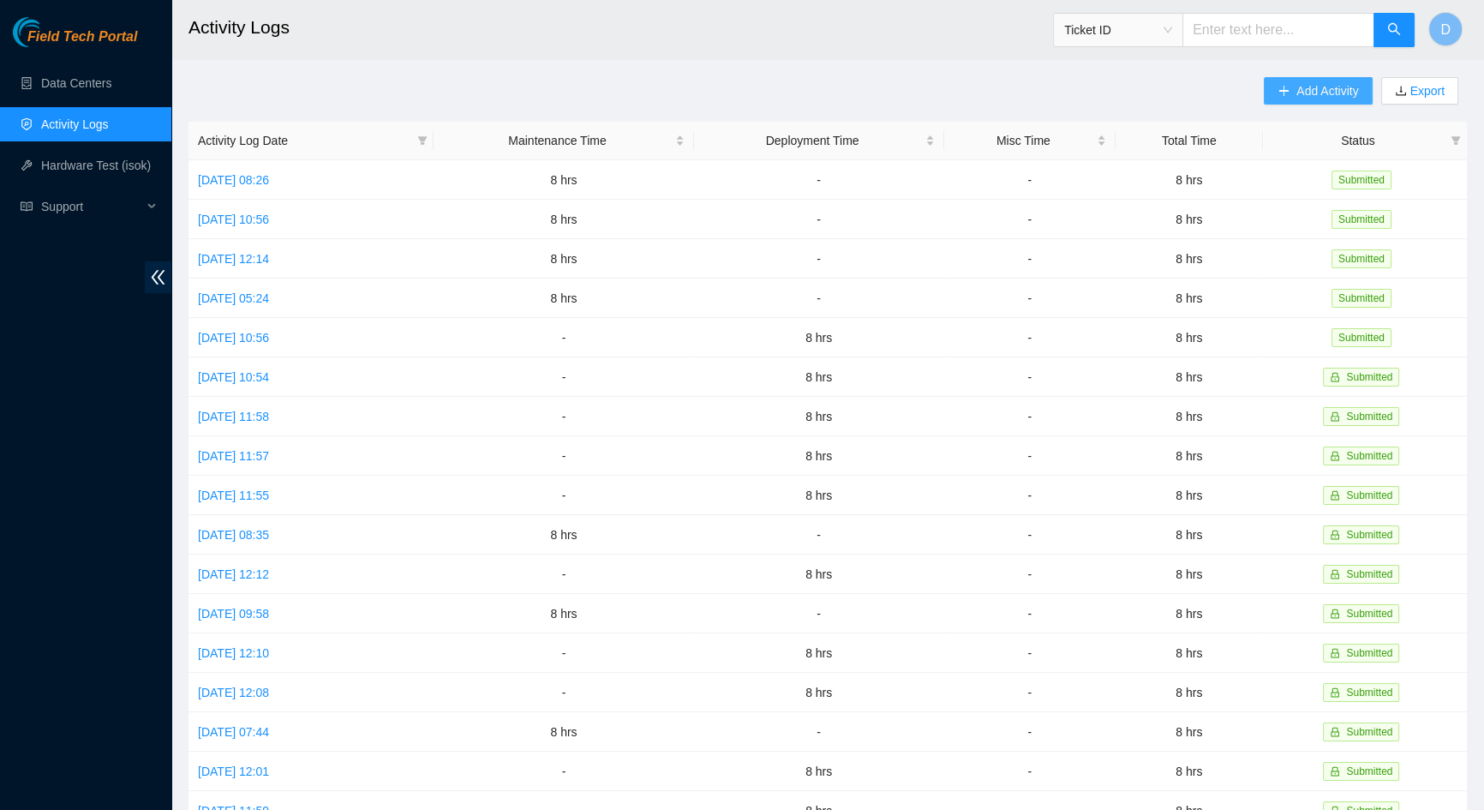
click at [1332, 83] on span "Add Activity" at bounding box center [1327, 90] width 62 height 19
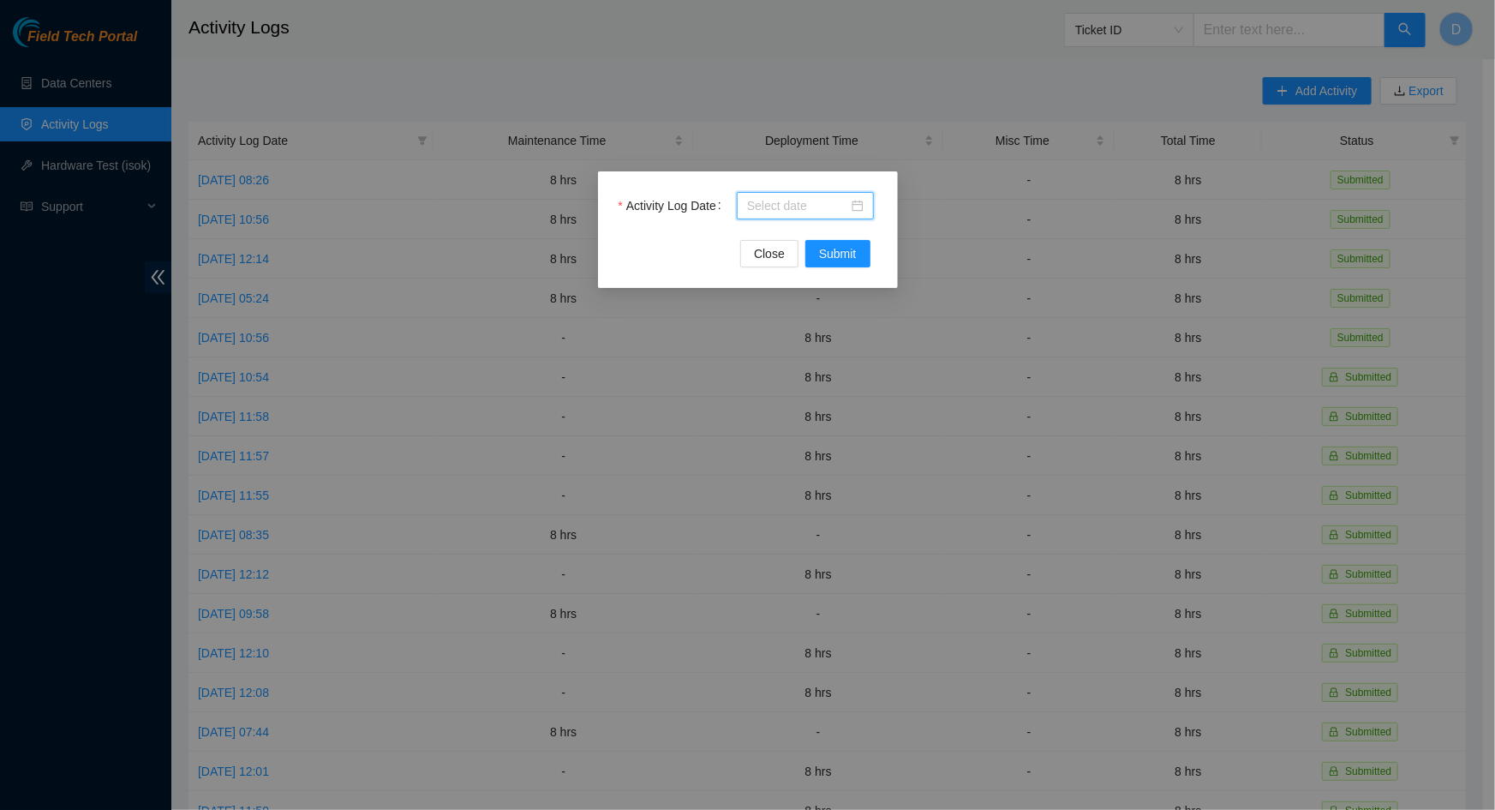
click at [811, 214] on input "Activity Log Date" at bounding box center [797, 205] width 101 height 19
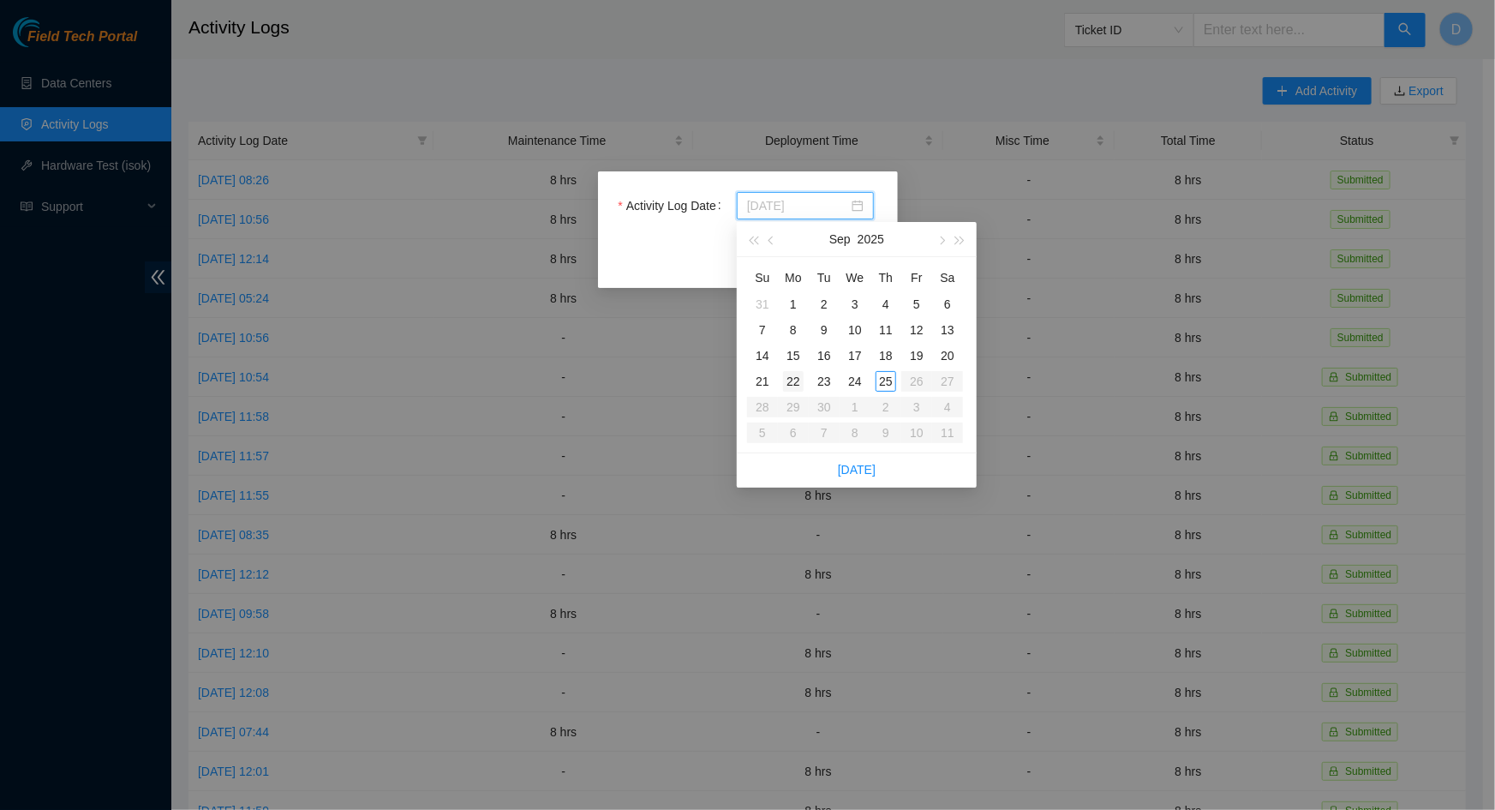
type input "[DATE]"
click at [792, 380] on div "22" at bounding box center [793, 381] width 21 height 21
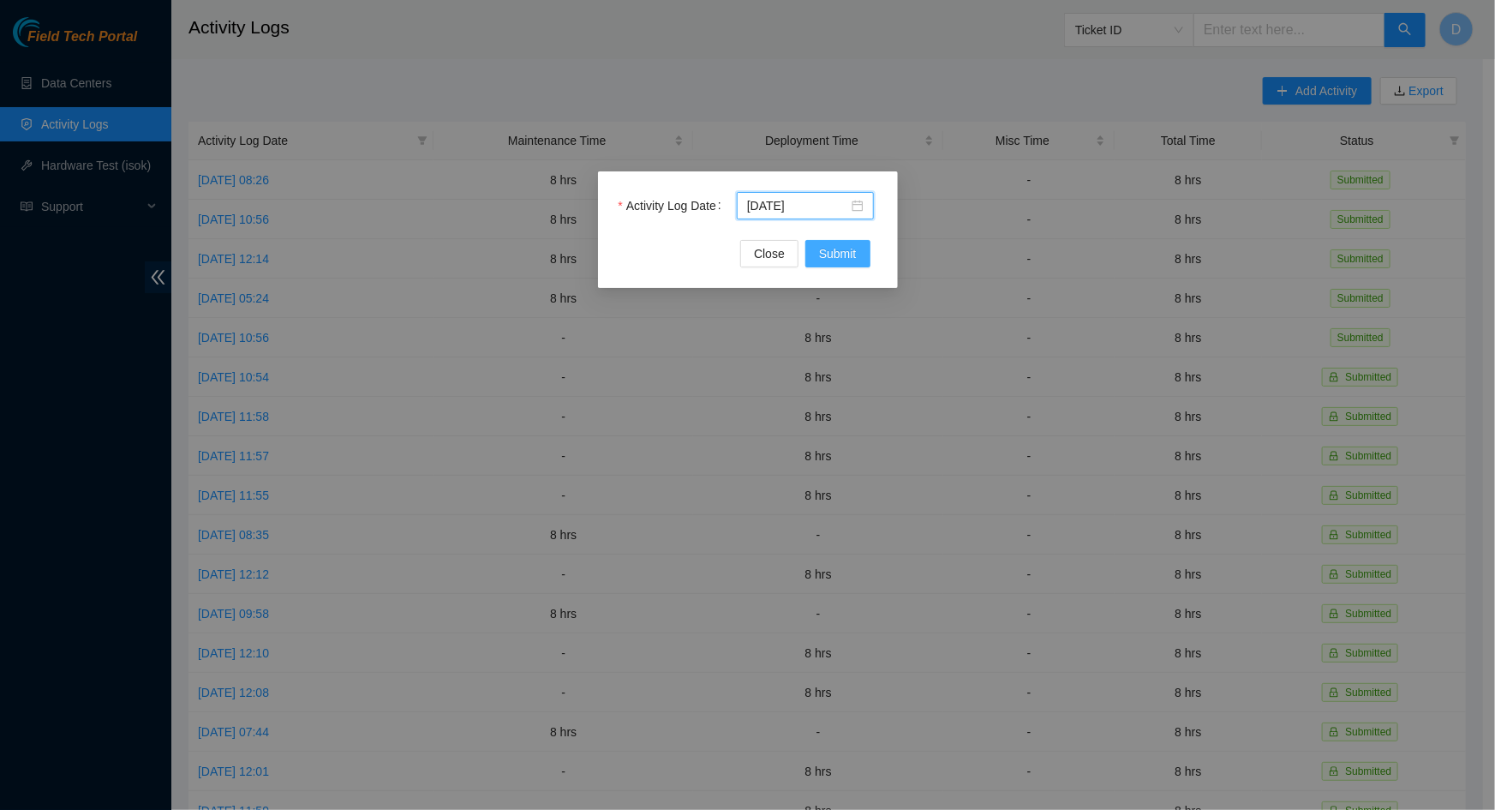
click at [855, 261] on span "Submit" at bounding box center [838, 253] width 38 height 19
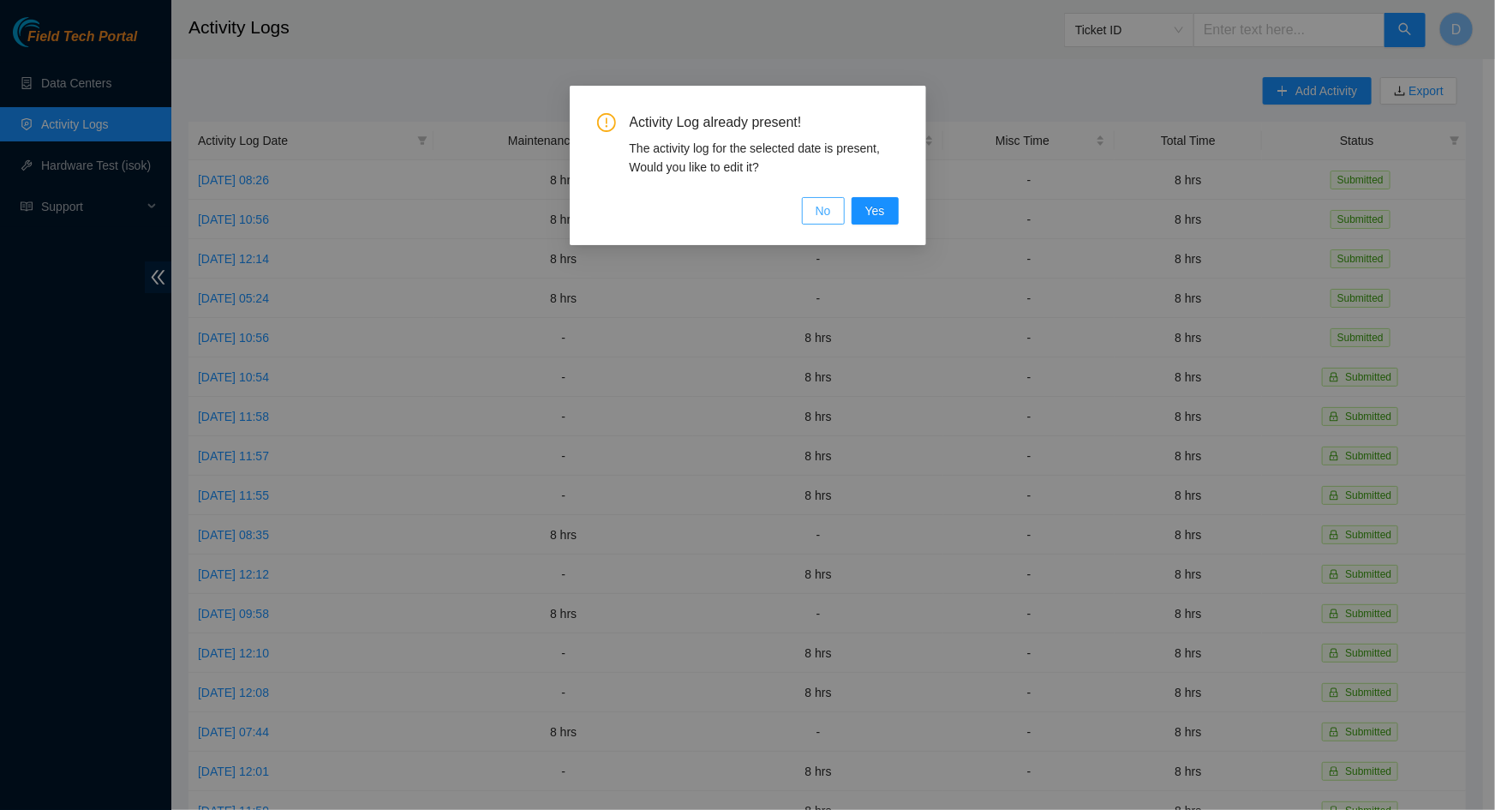
click at [829, 216] on span "No" at bounding box center [823, 210] width 15 height 19
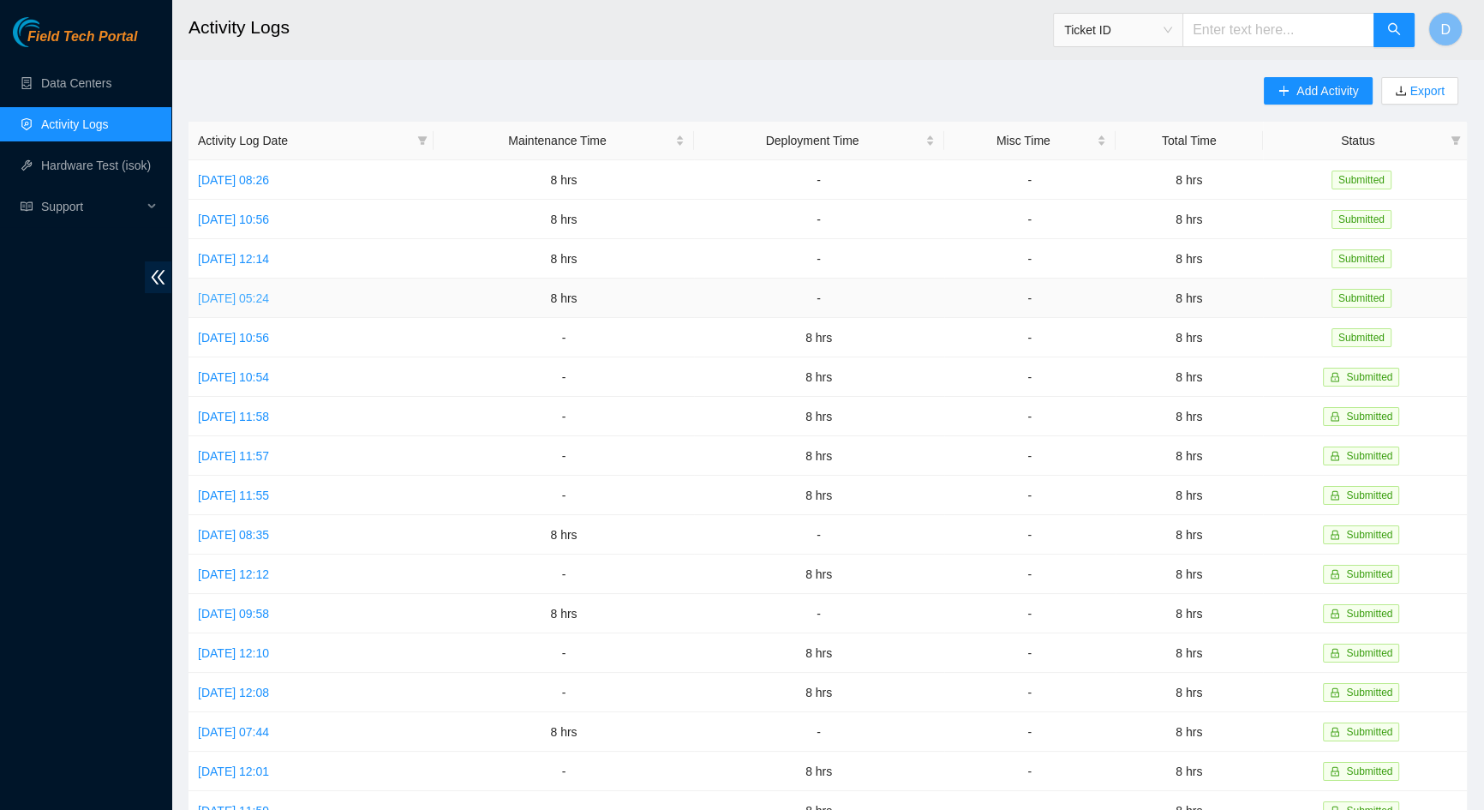
click at [269, 298] on link "[DATE] 05:24" at bounding box center [233, 298] width 71 height 14
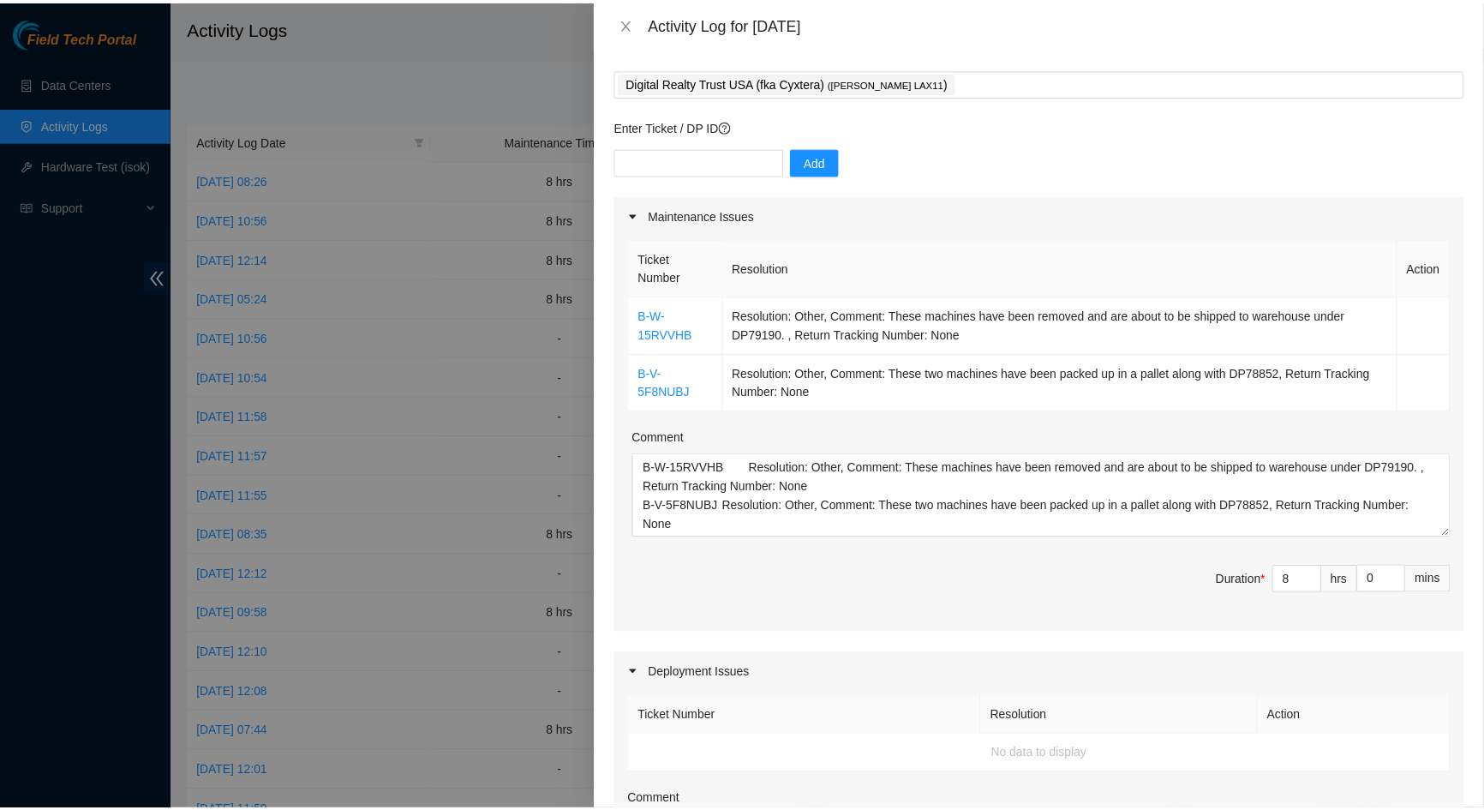
scroll to position [708, 0]
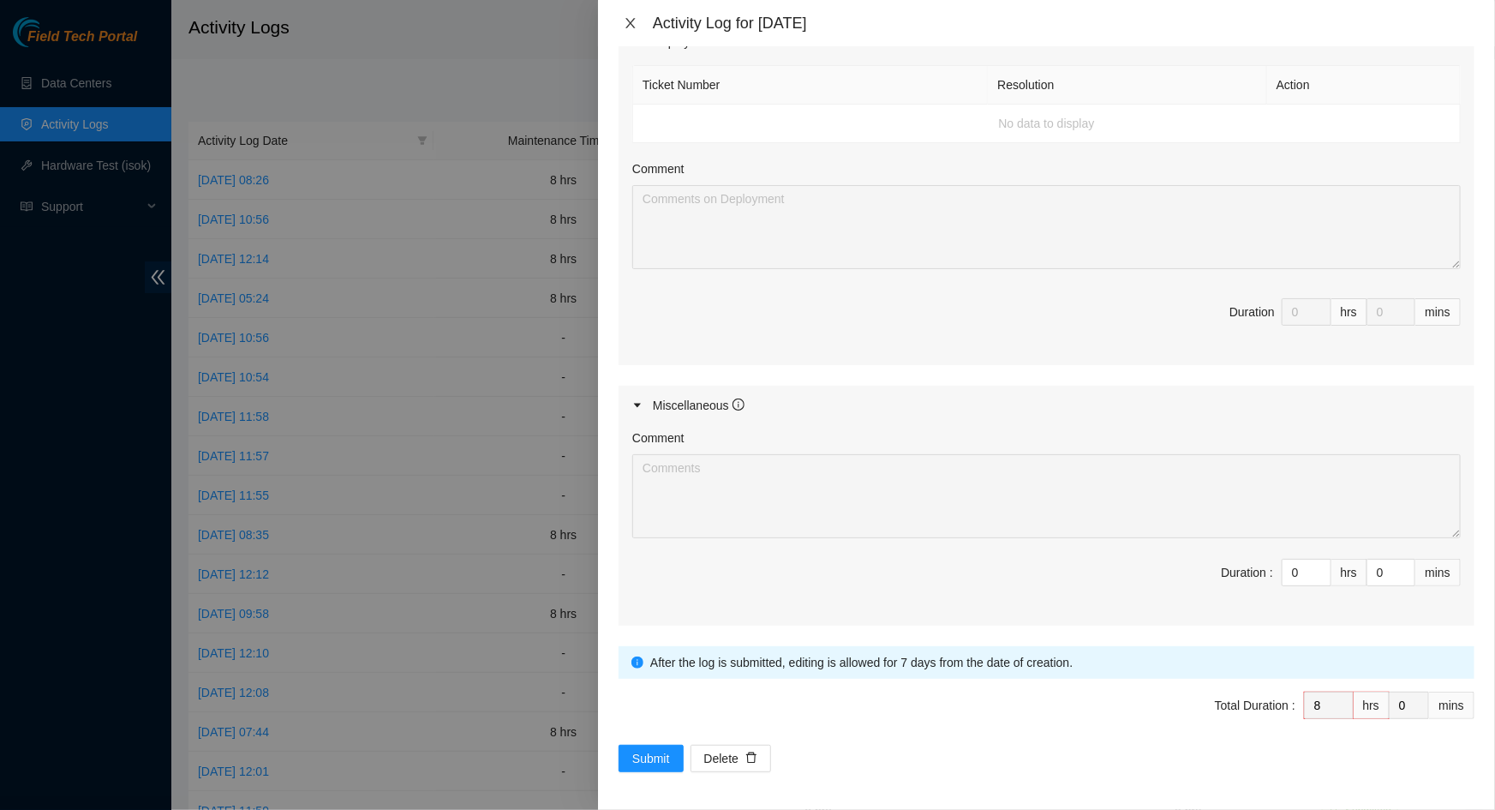
click at [635, 26] on icon "close" at bounding box center [631, 23] width 14 height 14
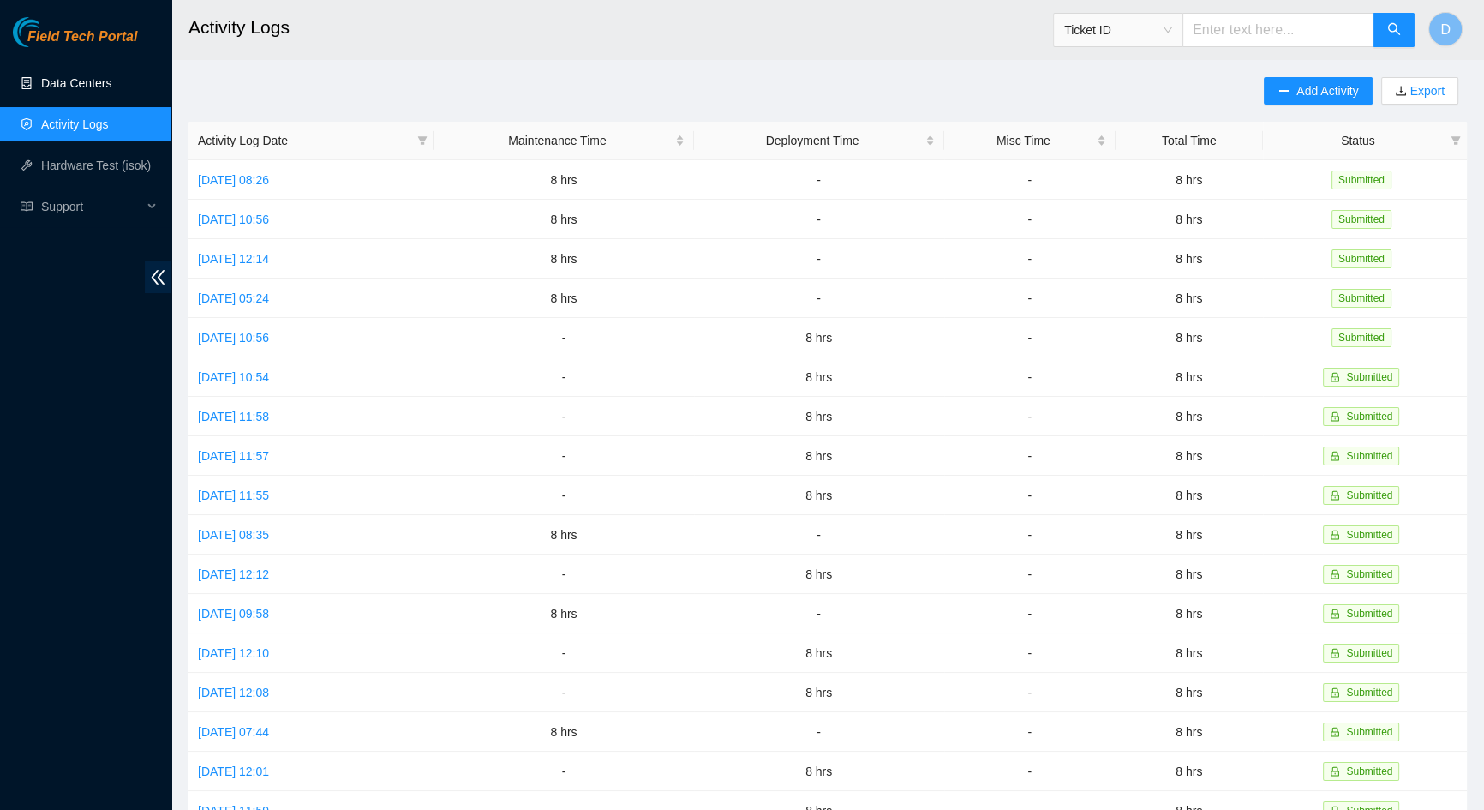
click at [111, 85] on link "Data Centers" at bounding box center [76, 83] width 70 height 14
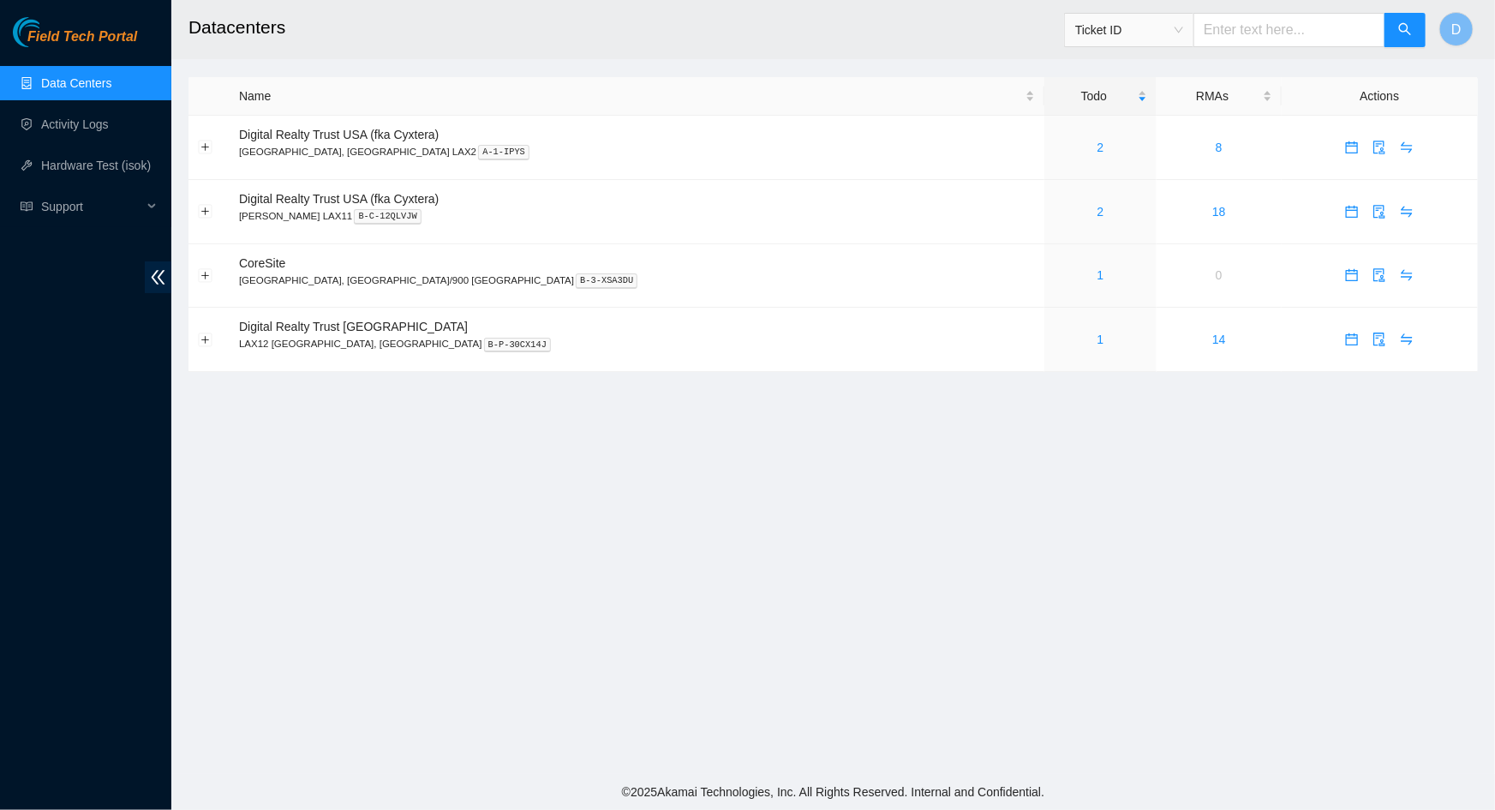
click at [1128, 525] on main "Datacenters Ticket ID D Name Todo RMAs Actions Digital Realty Trust USA (fka Cy…" at bounding box center [833, 387] width 1324 height 774
click at [86, 129] on link "Activity Logs" at bounding box center [75, 124] width 68 height 14
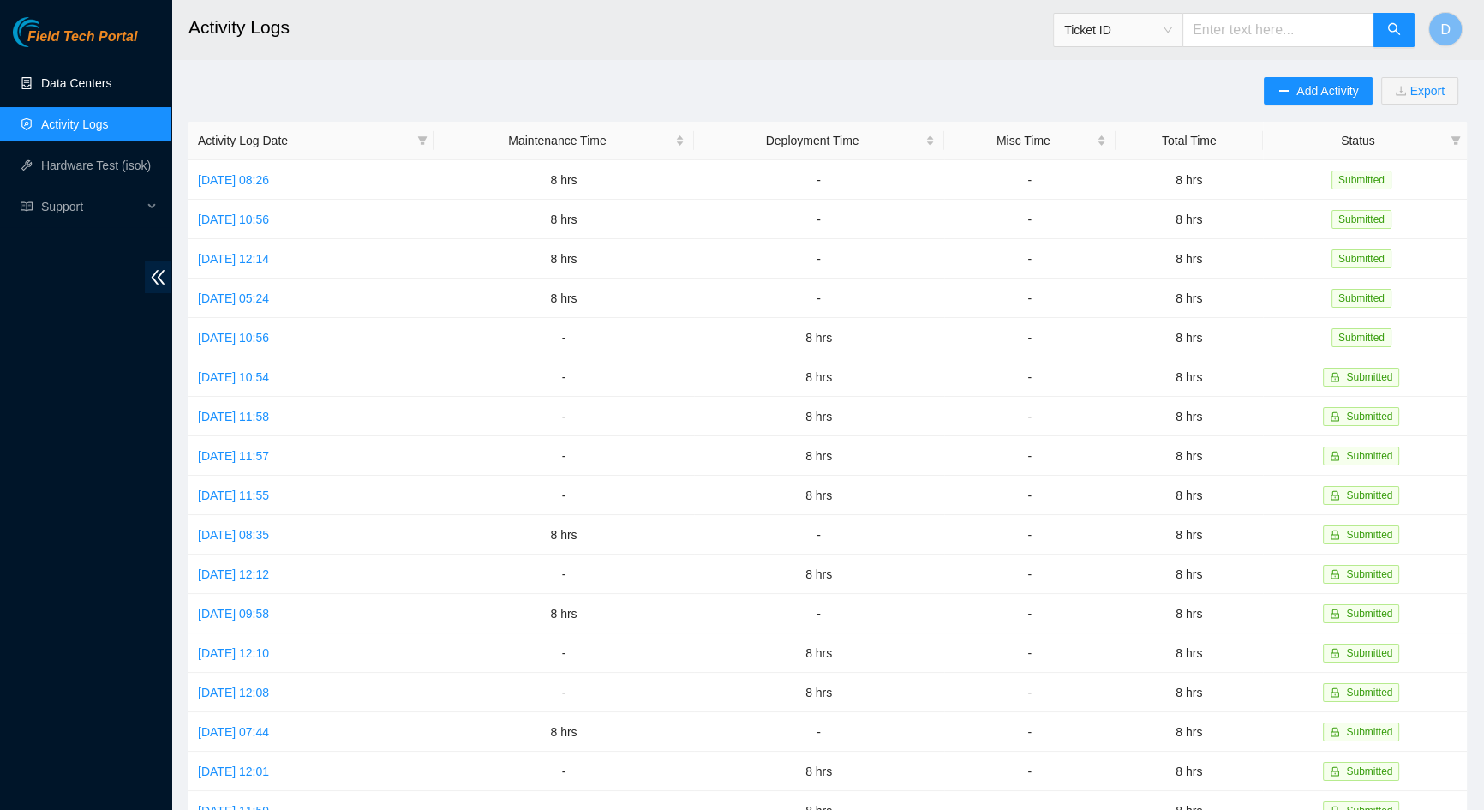
click at [77, 90] on link "Data Centers" at bounding box center [76, 83] width 70 height 14
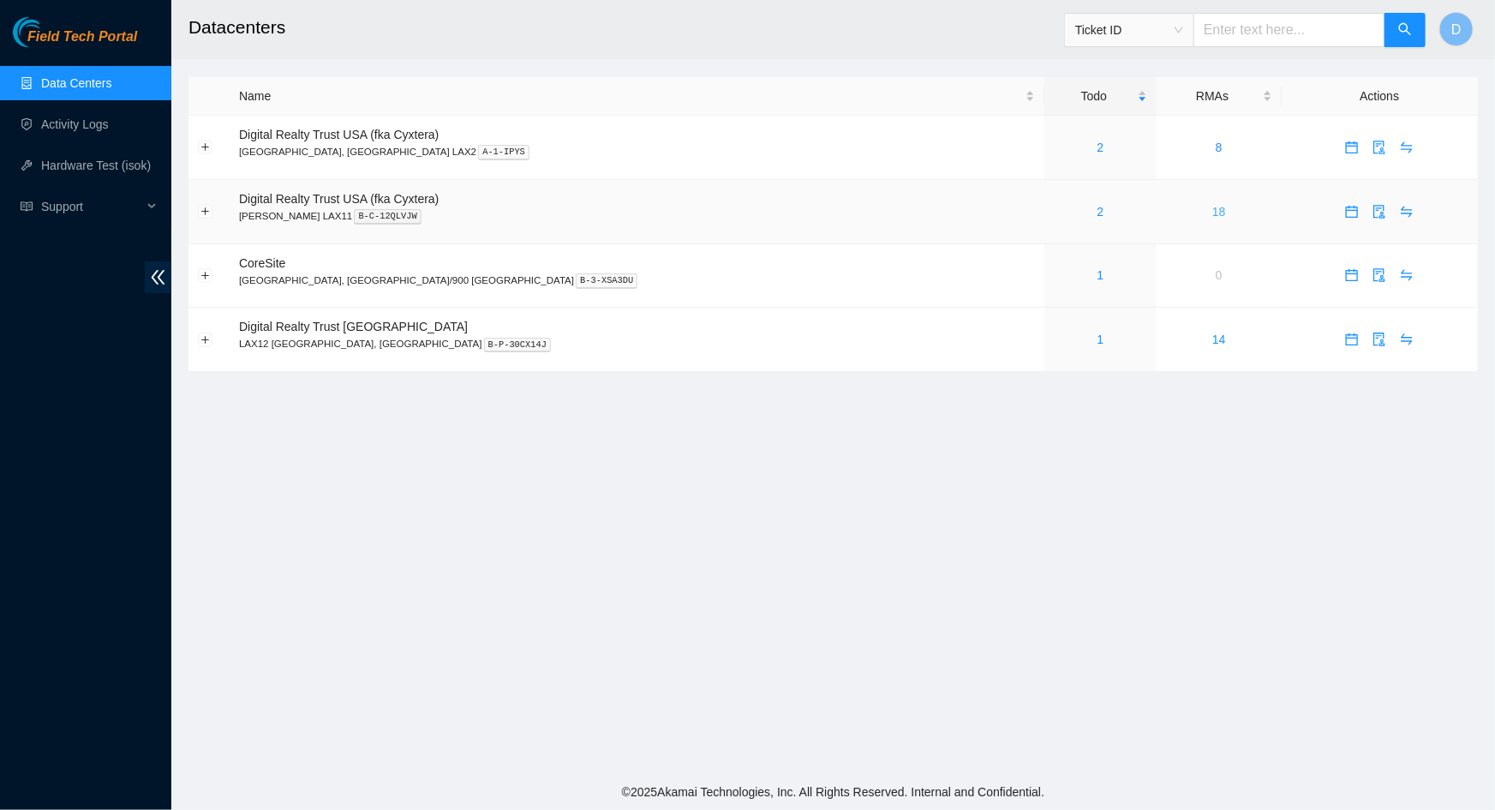
click at [1212, 206] on link "18" at bounding box center [1219, 212] width 14 height 14
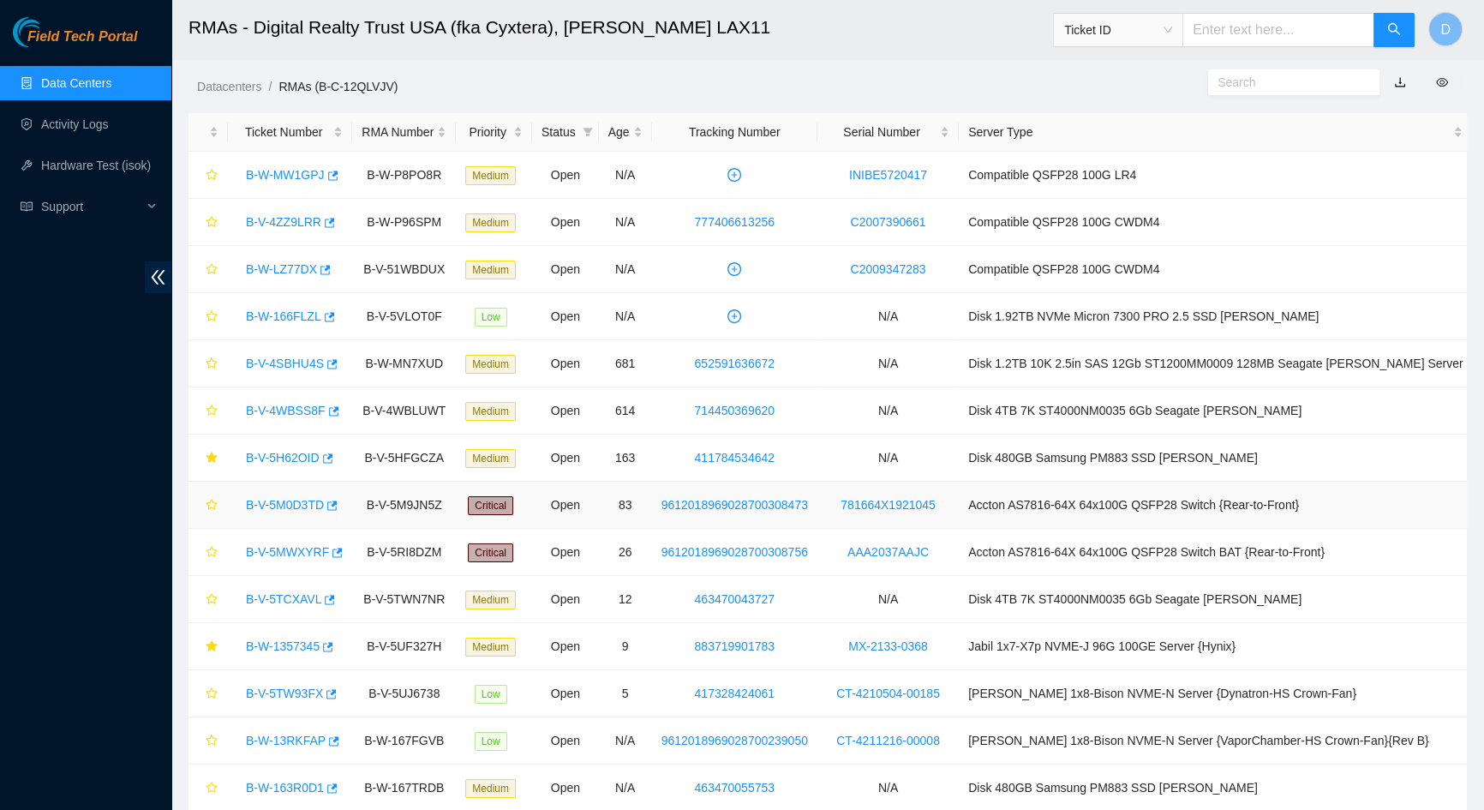
click at [277, 507] on link "B-V-5M0D3TD" at bounding box center [285, 505] width 78 height 14
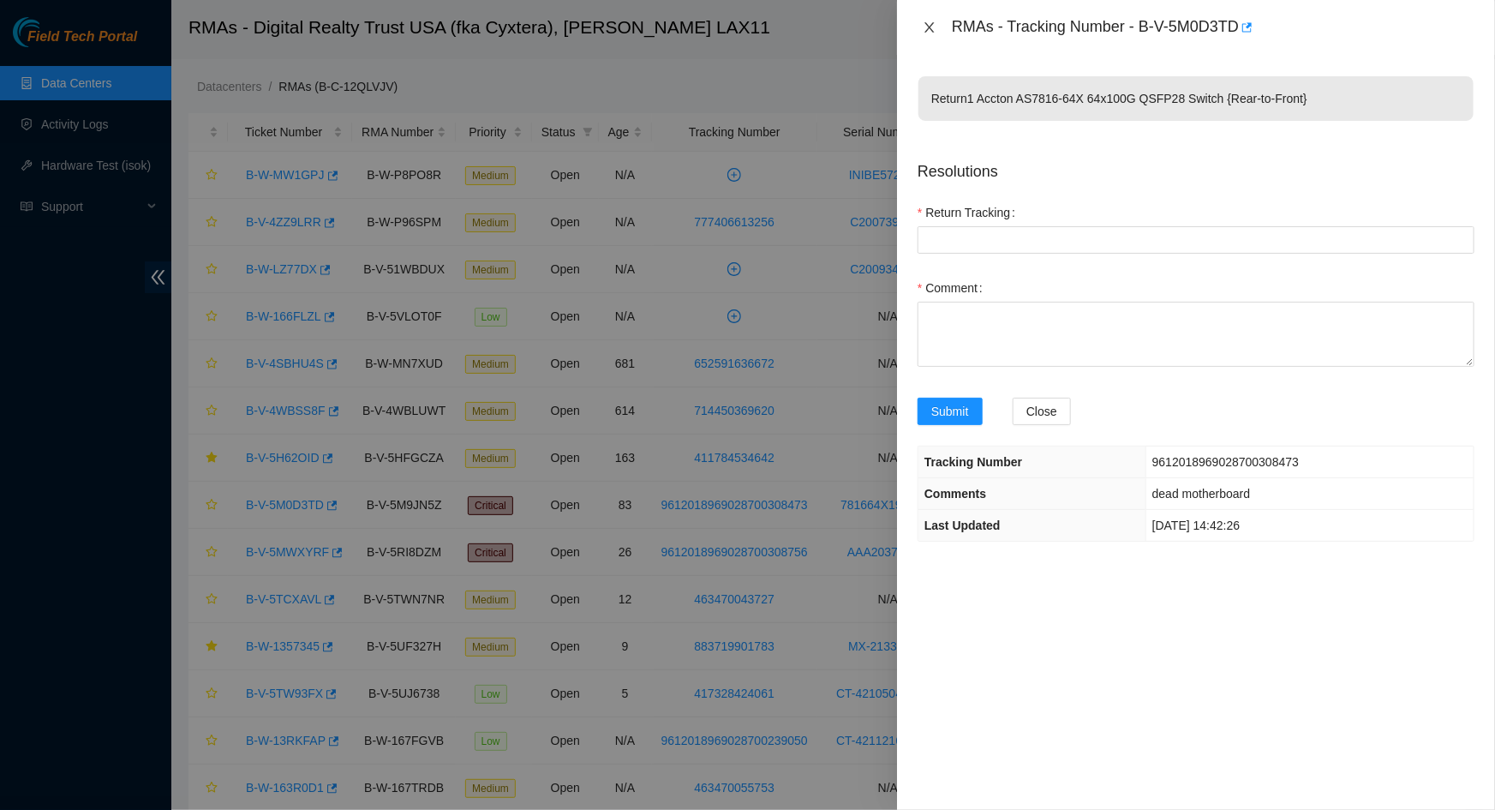
click at [934, 28] on icon "close" at bounding box center [930, 28] width 14 height 14
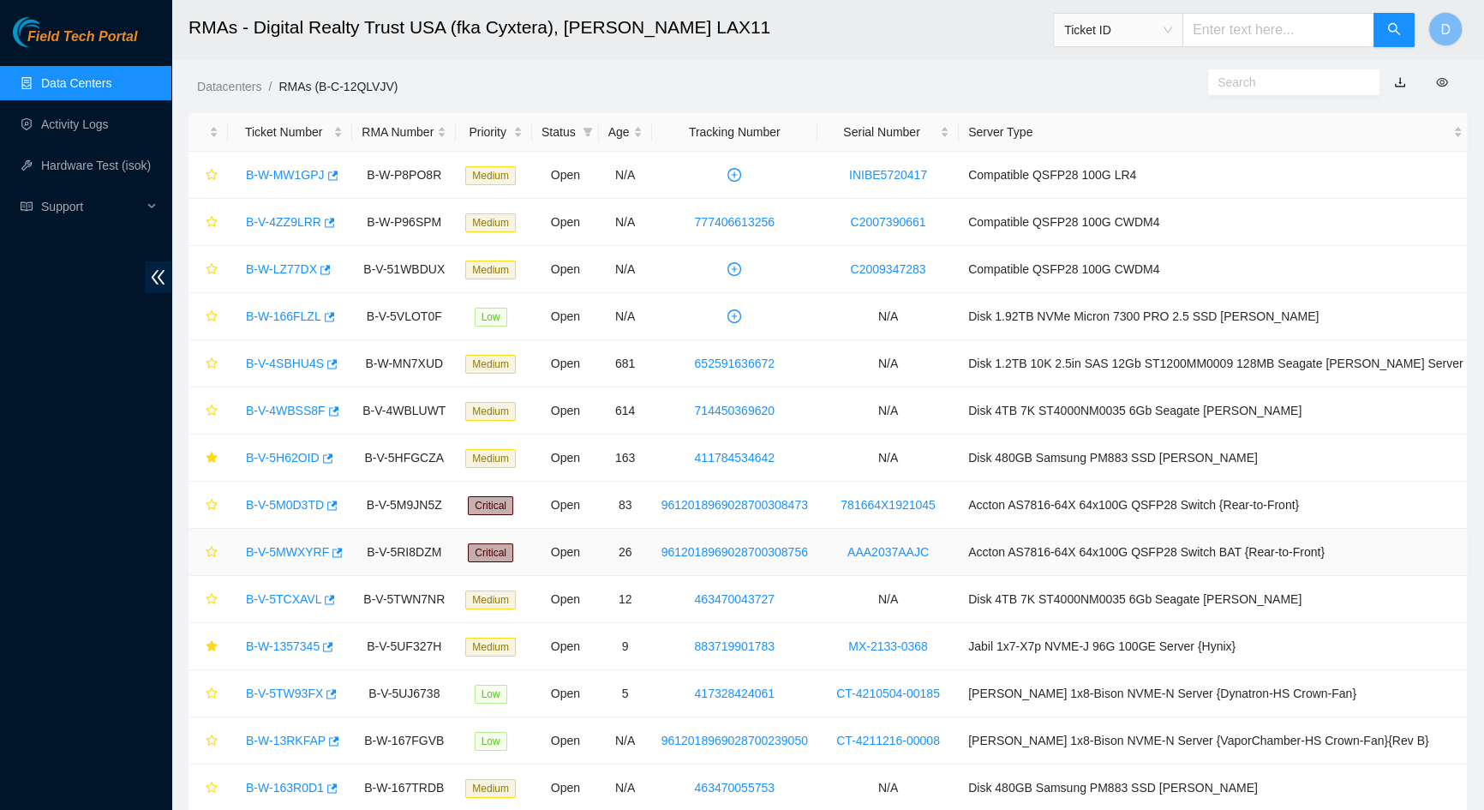
click at [290, 555] on link "B-V-5MWXYRF" at bounding box center [287, 552] width 83 height 14
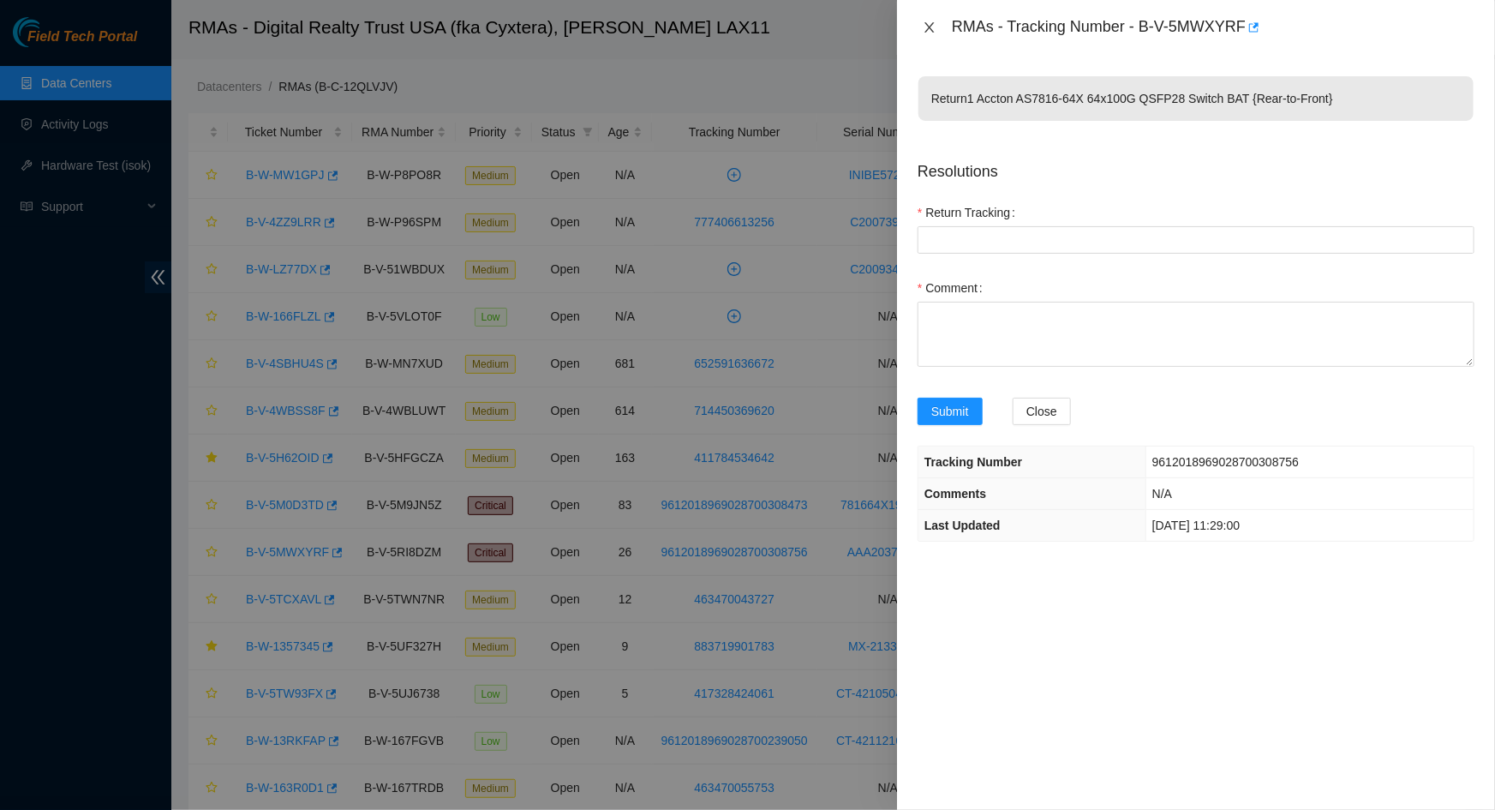
click at [925, 26] on icon "close" at bounding box center [930, 28] width 14 height 14
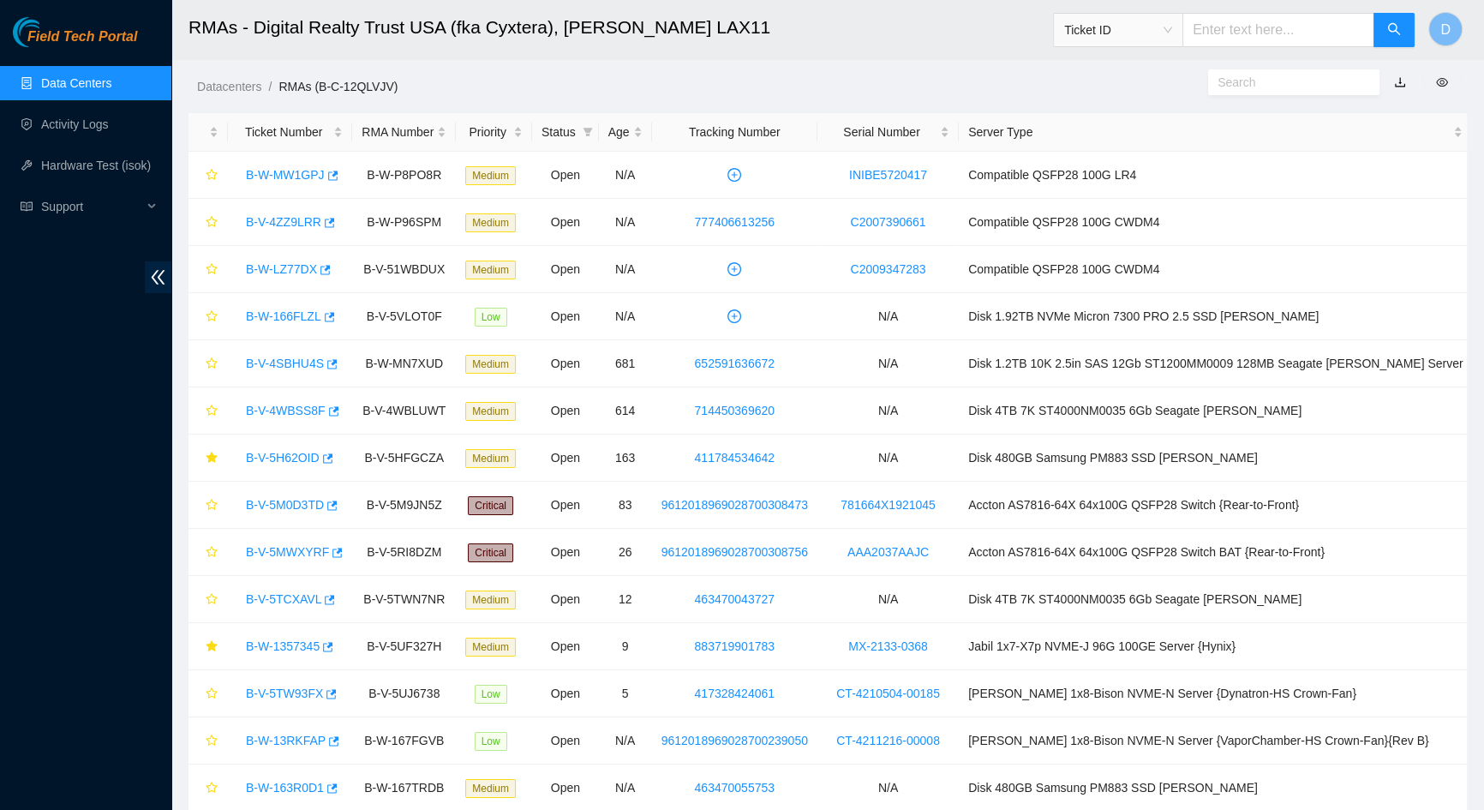
click at [1264, 31] on input "text" at bounding box center [1278, 30] width 192 height 34
click at [1269, 87] on input "text" at bounding box center [1286, 82] width 139 height 19
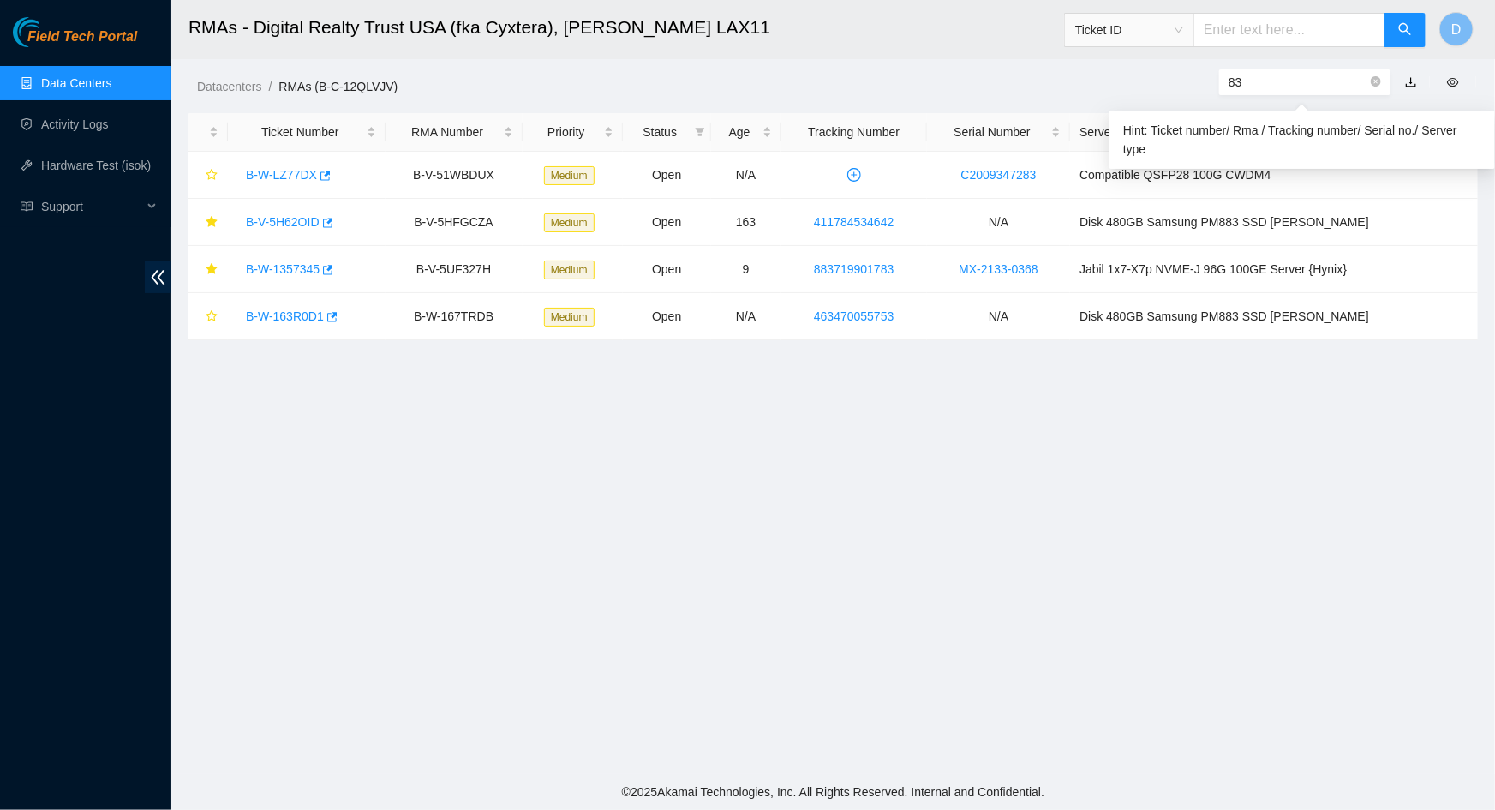
type input "8"
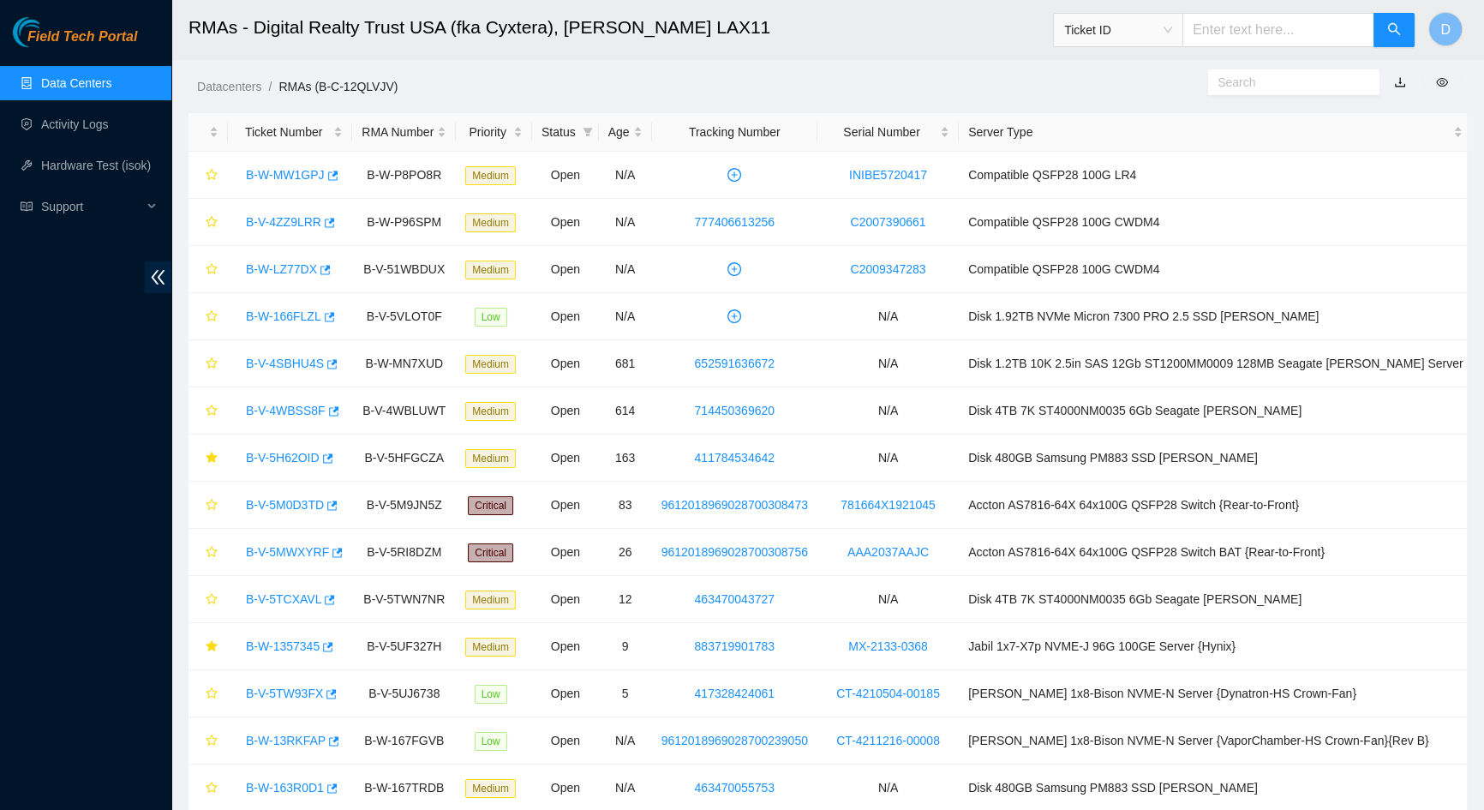
click at [80, 82] on link "Data Centers" at bounding box center [76, 83] width 70 height 14
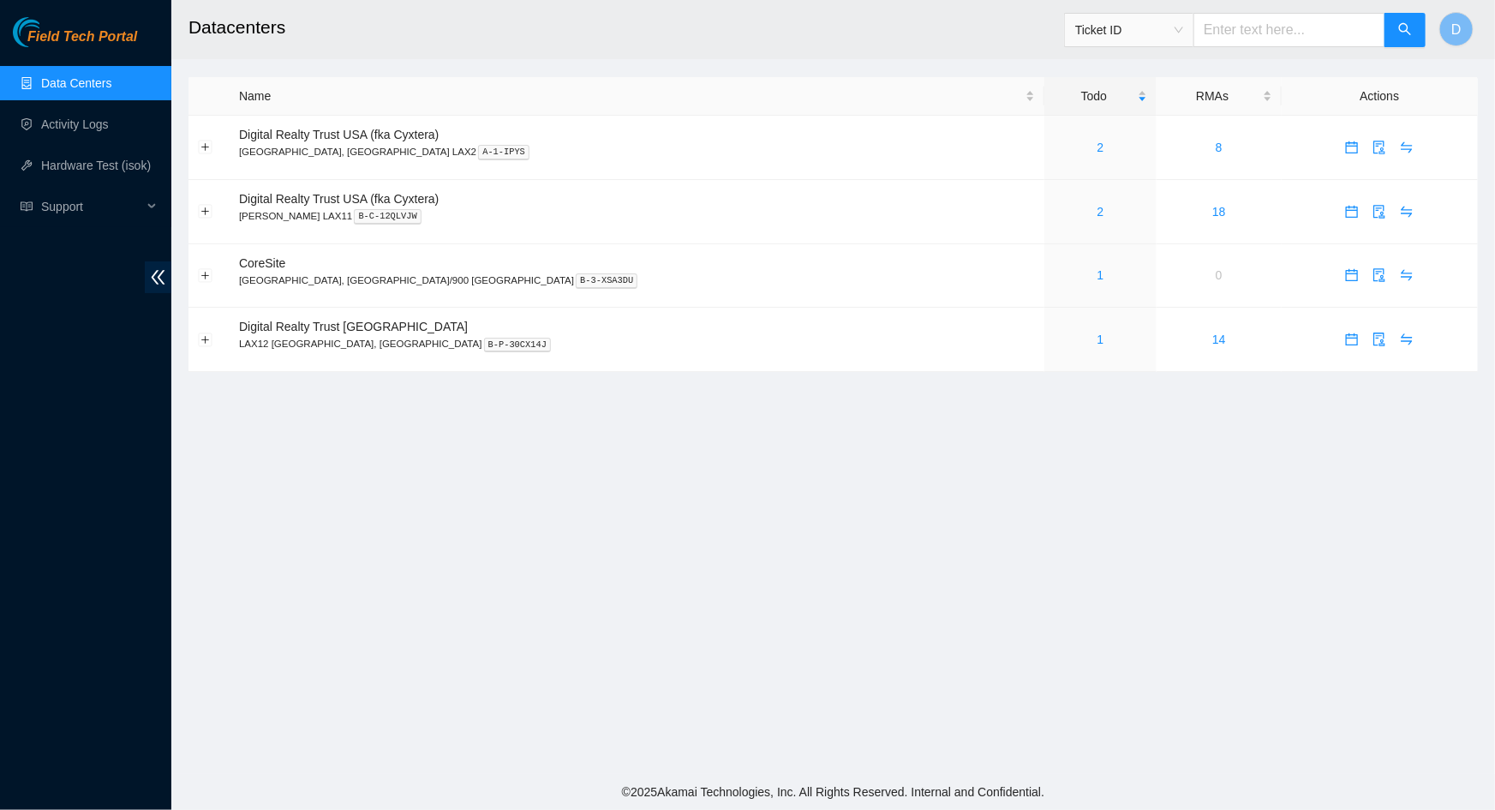
click at [648, 437] on main "Datacenters Ticket ID D Name Todo RMAs Actions Digital Realty Trust USA (fka Cy…" at bounding box center [833, 387] width 1324 height 774
click at [696, 481] on main "Datacenters Ticket ID D Name Todo RMAs Actions Digital Realty Trust USA (fka Cy…" at bounding box center [833, 387] width 1324 height 774
click at [711, 497] on main "Datacenters Ticket ID D Name Todo RMAs Actions Digital Realty Trust USA (fka Cy…" at bounding box center [833, 387] width 1324 height 774
drag, startPoint x: 73, startPoint y: 204, endPoint x: 93, endPoint y: 200, distance: 20.8
click at [73, 204] on span "Support" at bounding box center [91, 206] width 101 height 34
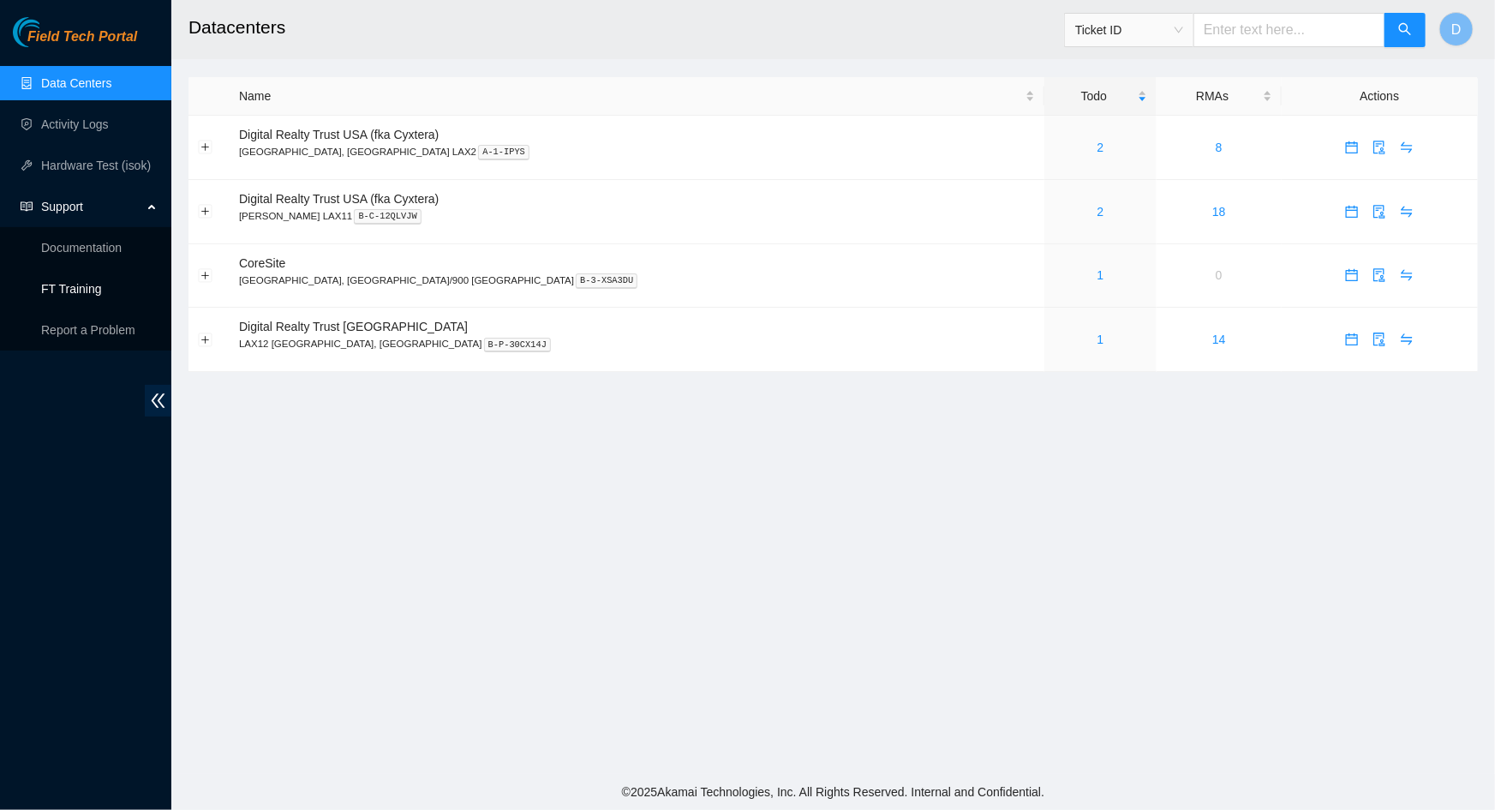
click at [83, 283] on link "FT Training" at bounding box center [71, 289] width 61 height 14
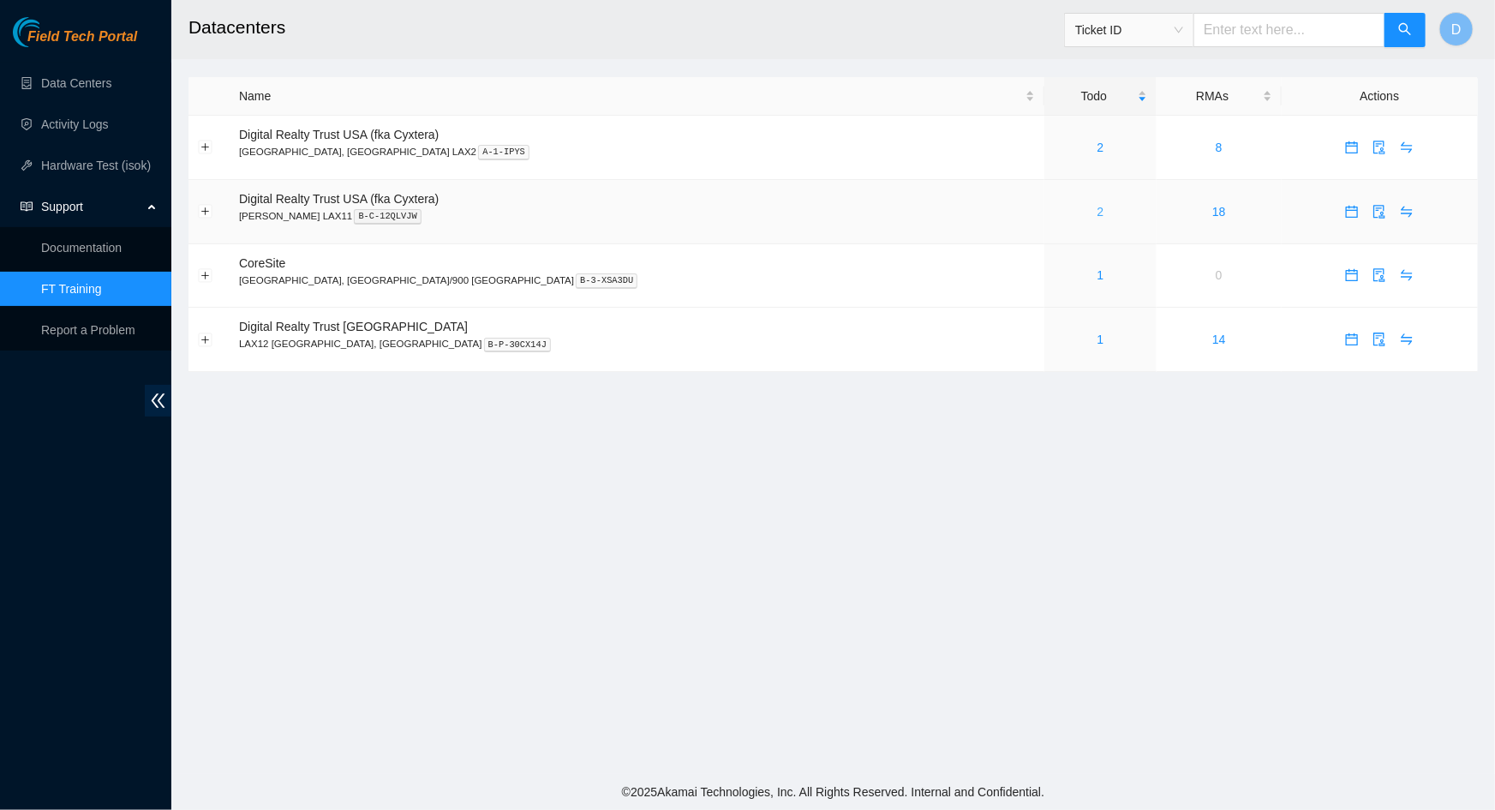
click at [1097, 212] on link "2" at bounding box center [1100, 212] width 7 height 14
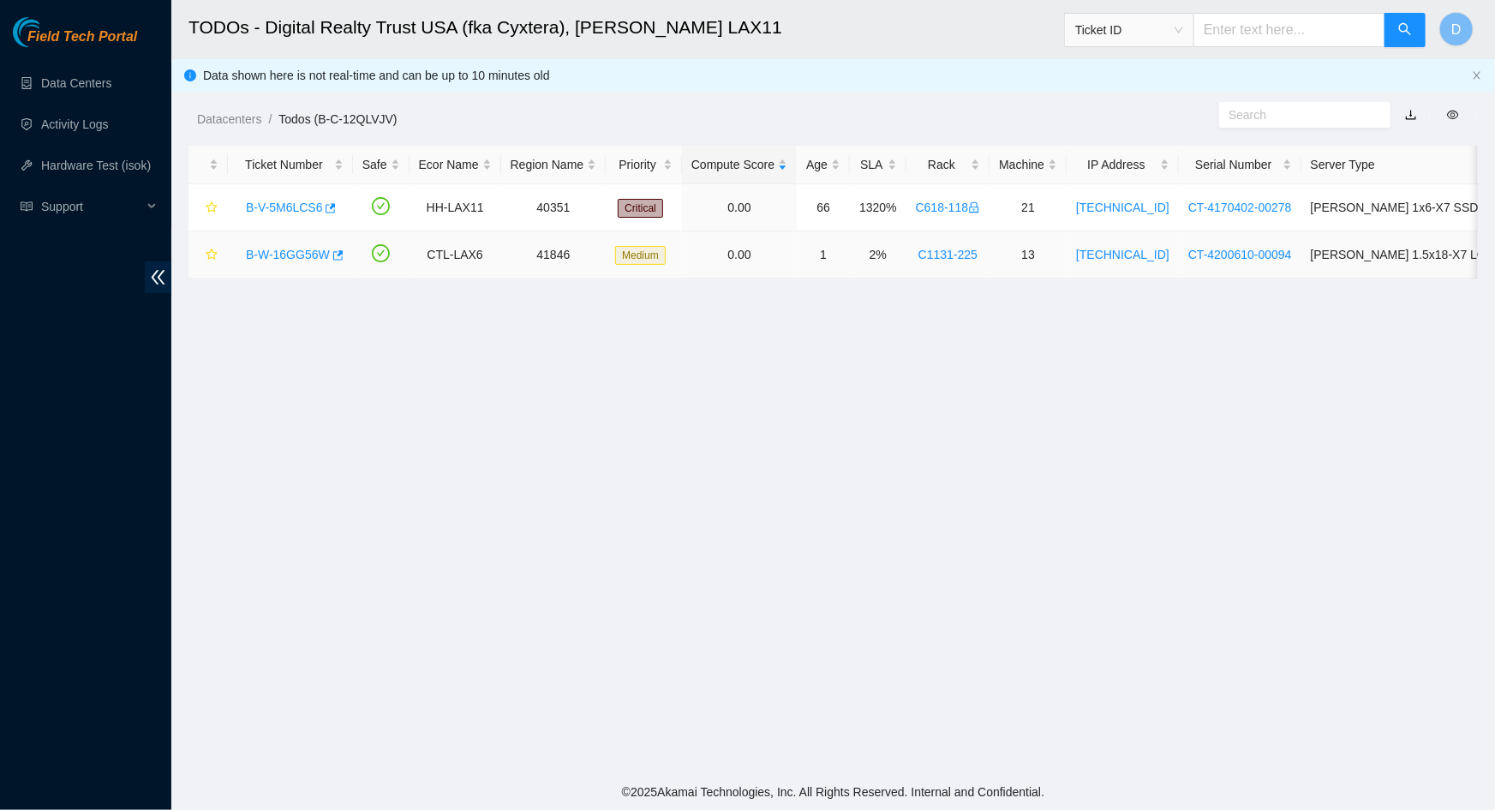
click at [296, 254] on link "B-W-16GG56W" at bounding box center [288, 255] width 84 height 14
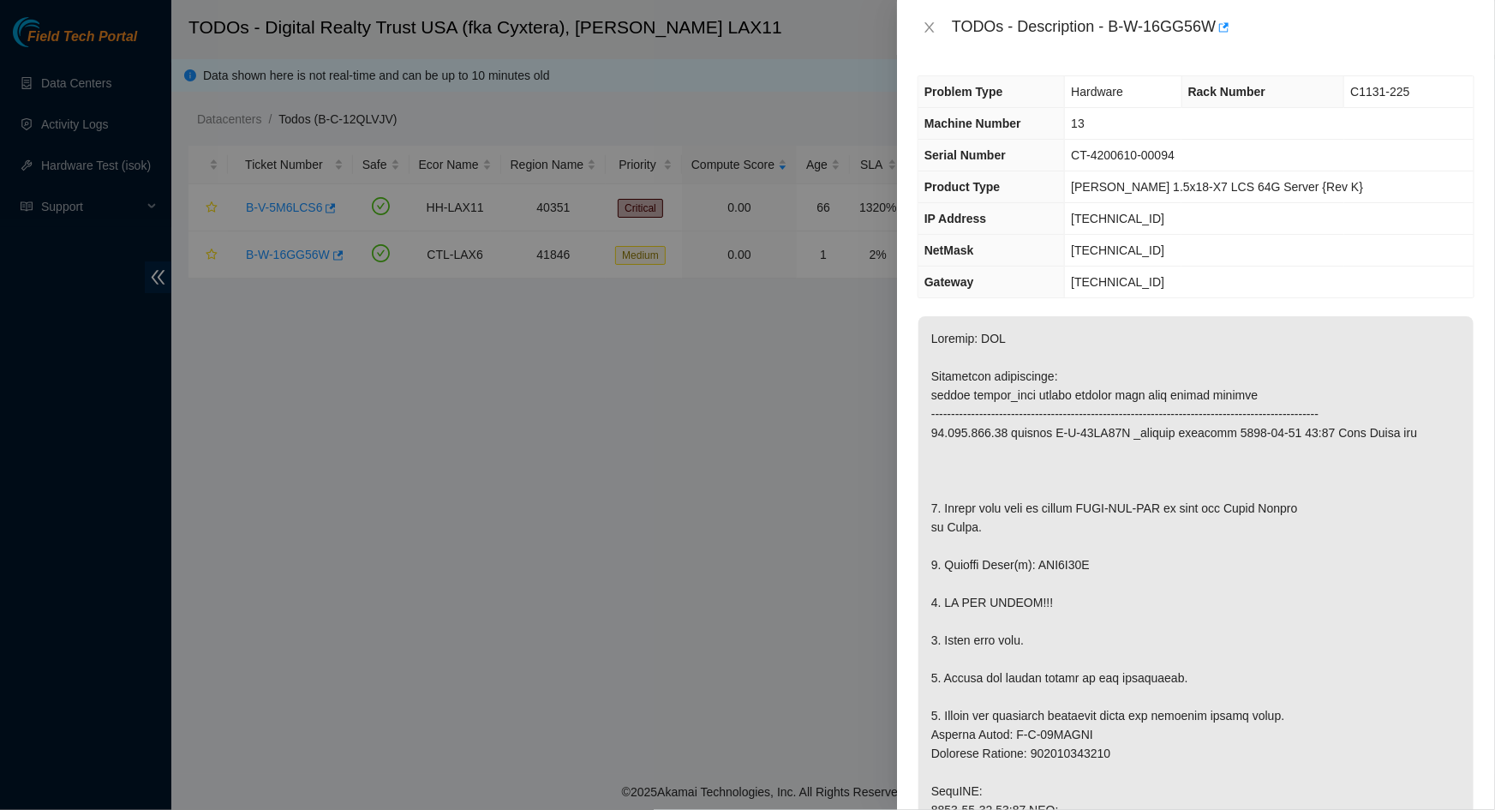
click at [929, 35] on div "TODOs - Description - B-W-16GG56W" at bounding box center [1196, 27] width 557 height 27
click at [928, 32] on icon "close" at bounding box center [930, 28] width 14 height 14
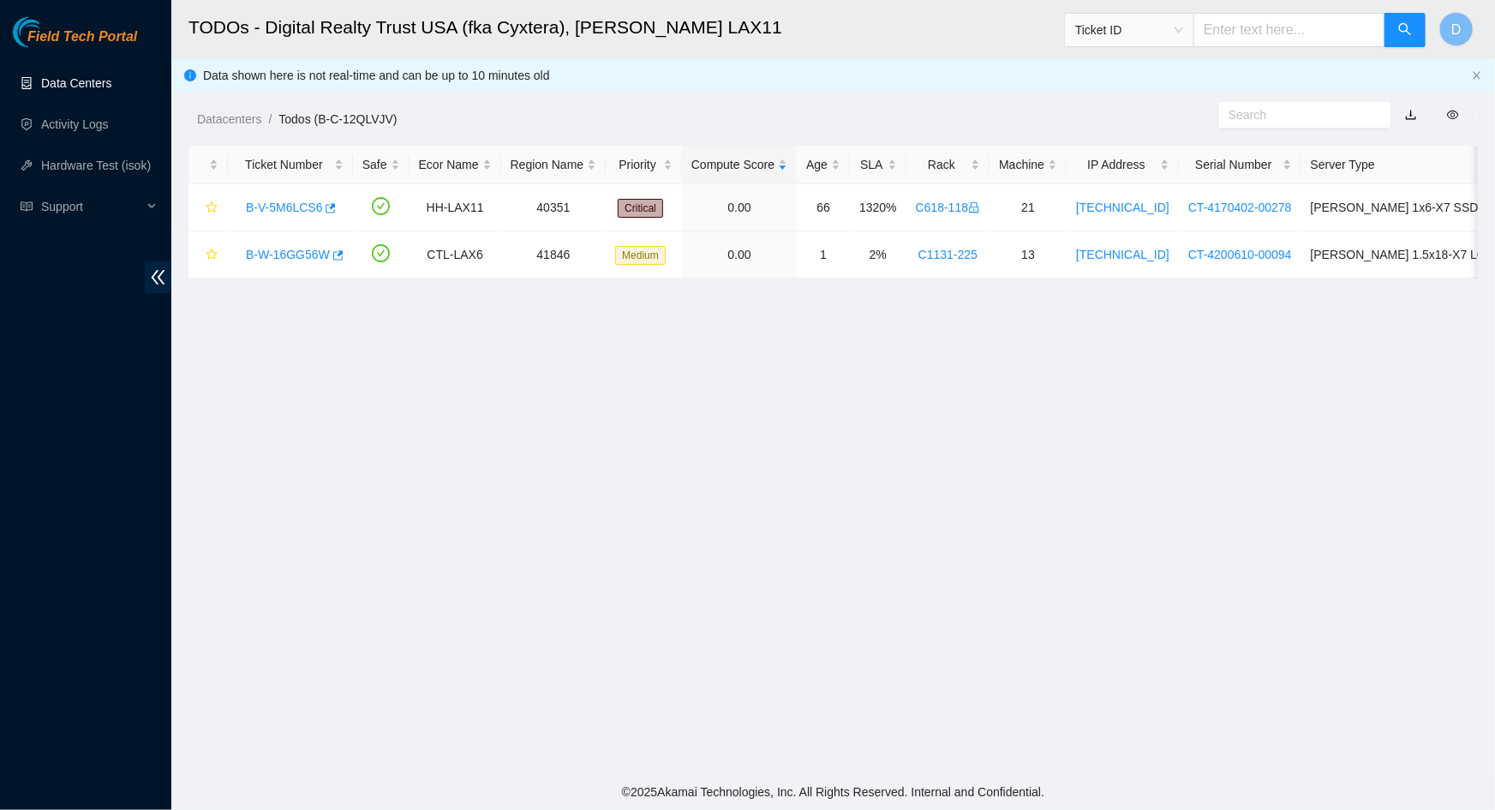
click at [83, 86] on link "Data Centers" at bounding box center [76, 83] width 70 height 14
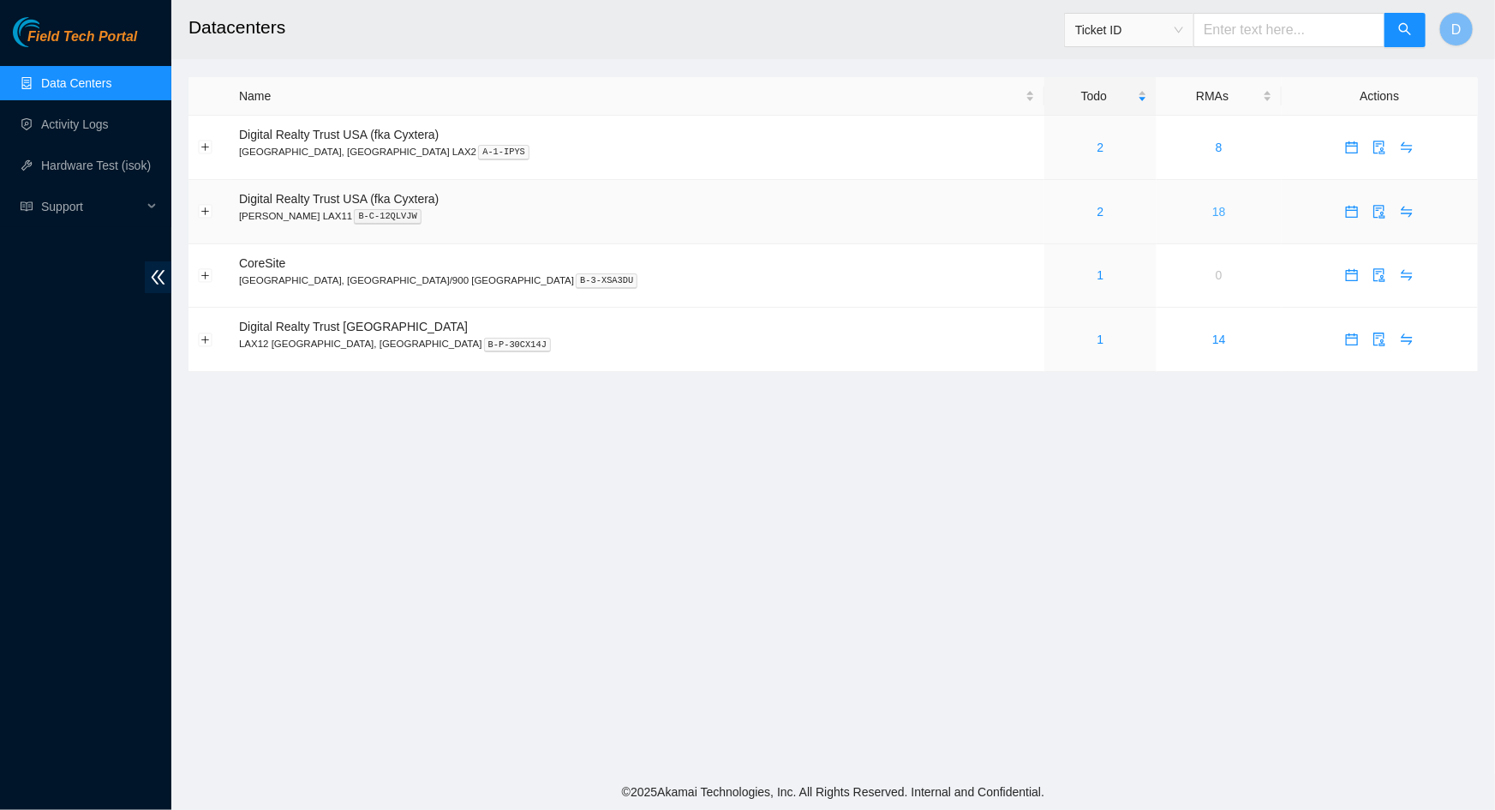
click at [1212, 212] on link "18" at bounding box center [1219, 212] width 14 height 14
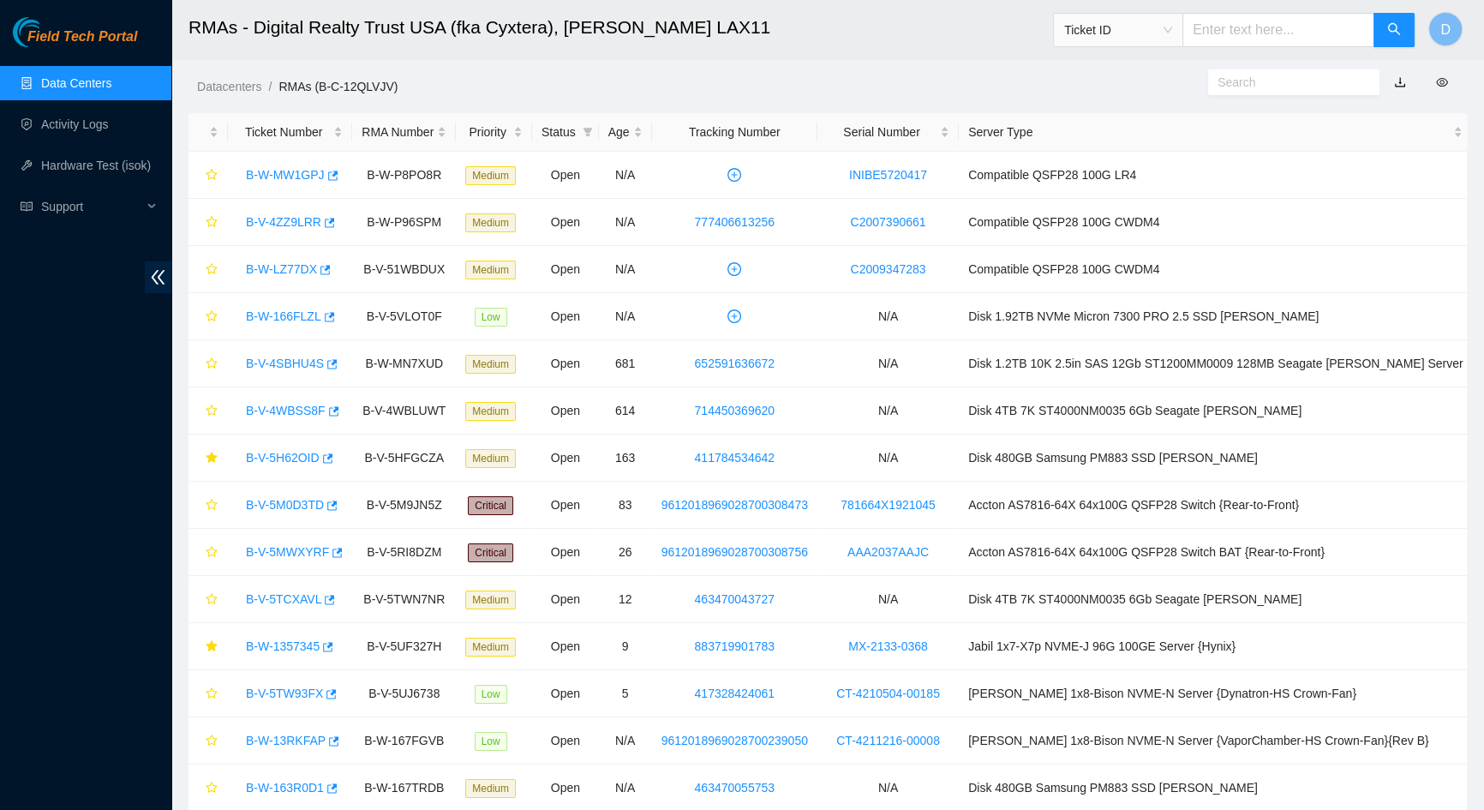
click at [1259, 86] on input "text" at bounding box center [1286, 82] width 139 height 19
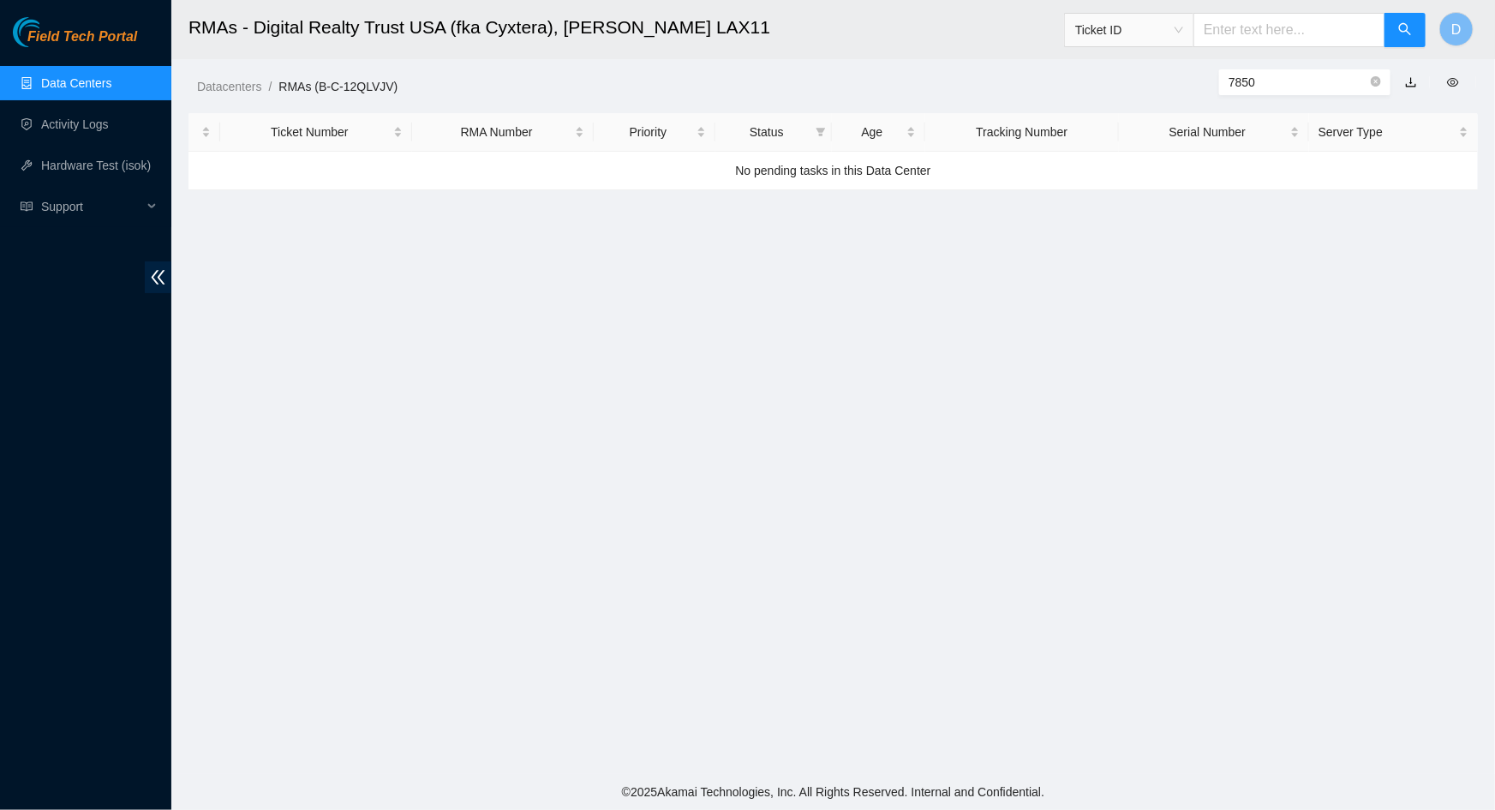
type input "7850"
click at [1279, 25] on input "text" at bounding box center [1289, 30] width 192 height 34
type input "B-W-130ZEGM"
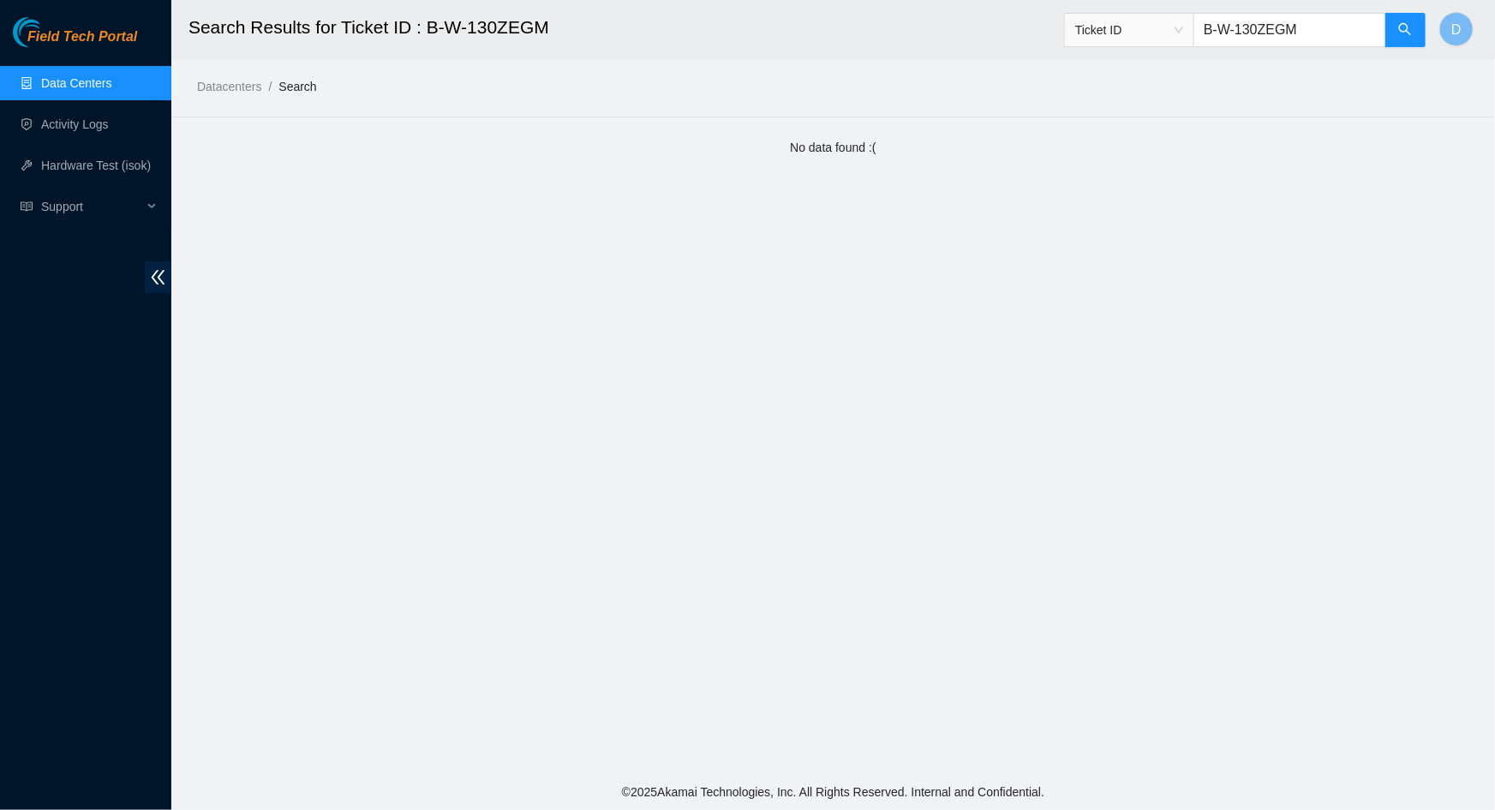
drag, startPoint x: 1334, startPoint y: 28, endPoint x: 1191, endPoint y: 38, distance: 143.4
click at [1192, 38] on span "Ticket ID B-W-130ZEGM" at bounding box center [1245, 30] width 362 height 34
type input "b"
type input "B-V-5R82NAA"
click at [1183, 32] on span "Ticket ID" at bounding box center [1129, 30] width 108 height 26
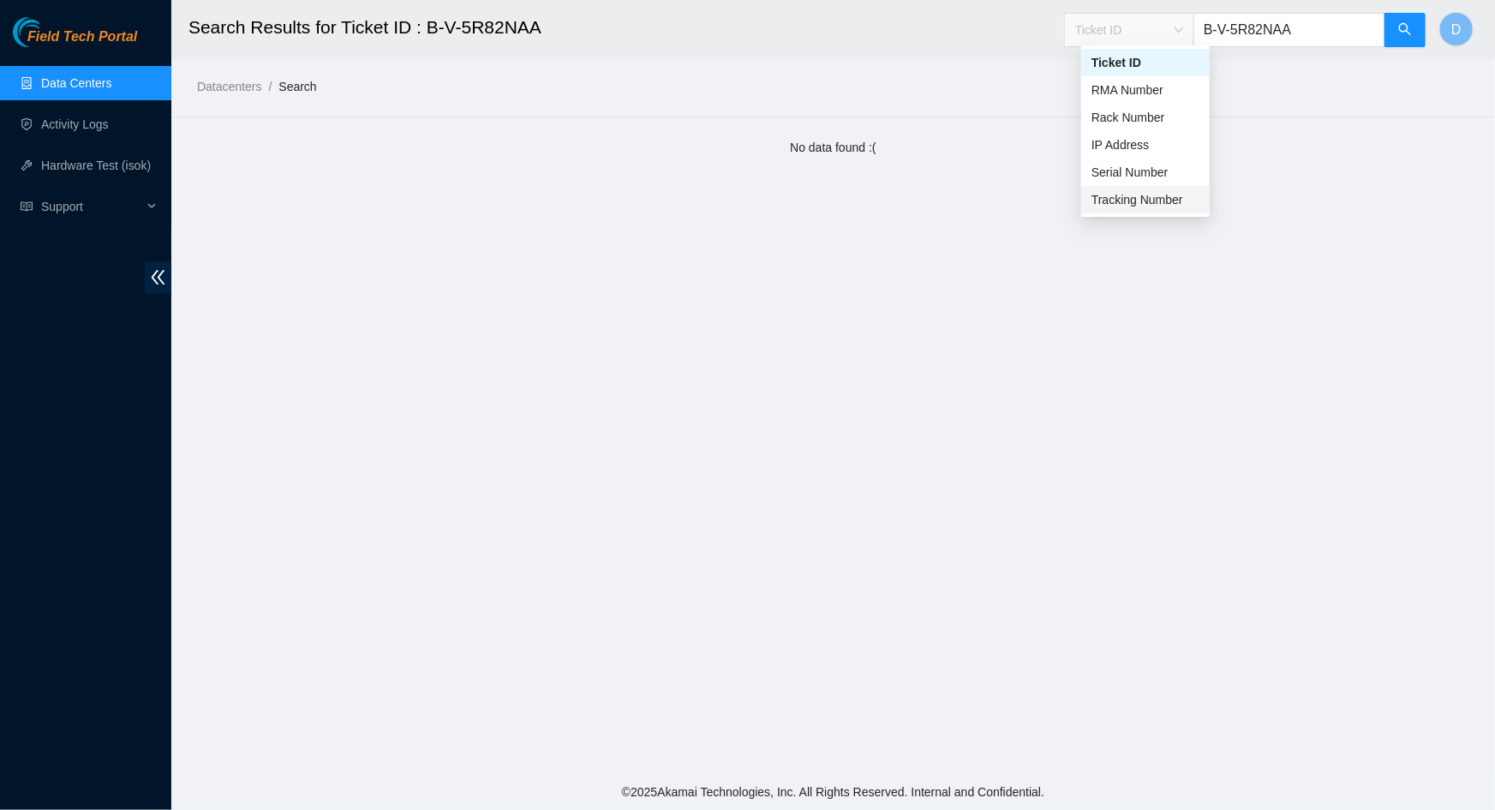
drag, startPoint x: 1124, startPoint y: 202, endPoint x: 1240, endPoint y: 114, distance: 146.2
click at [1125, 202] on div "Tracking Number" at bounding box center [1145, 199] width 108 height 19
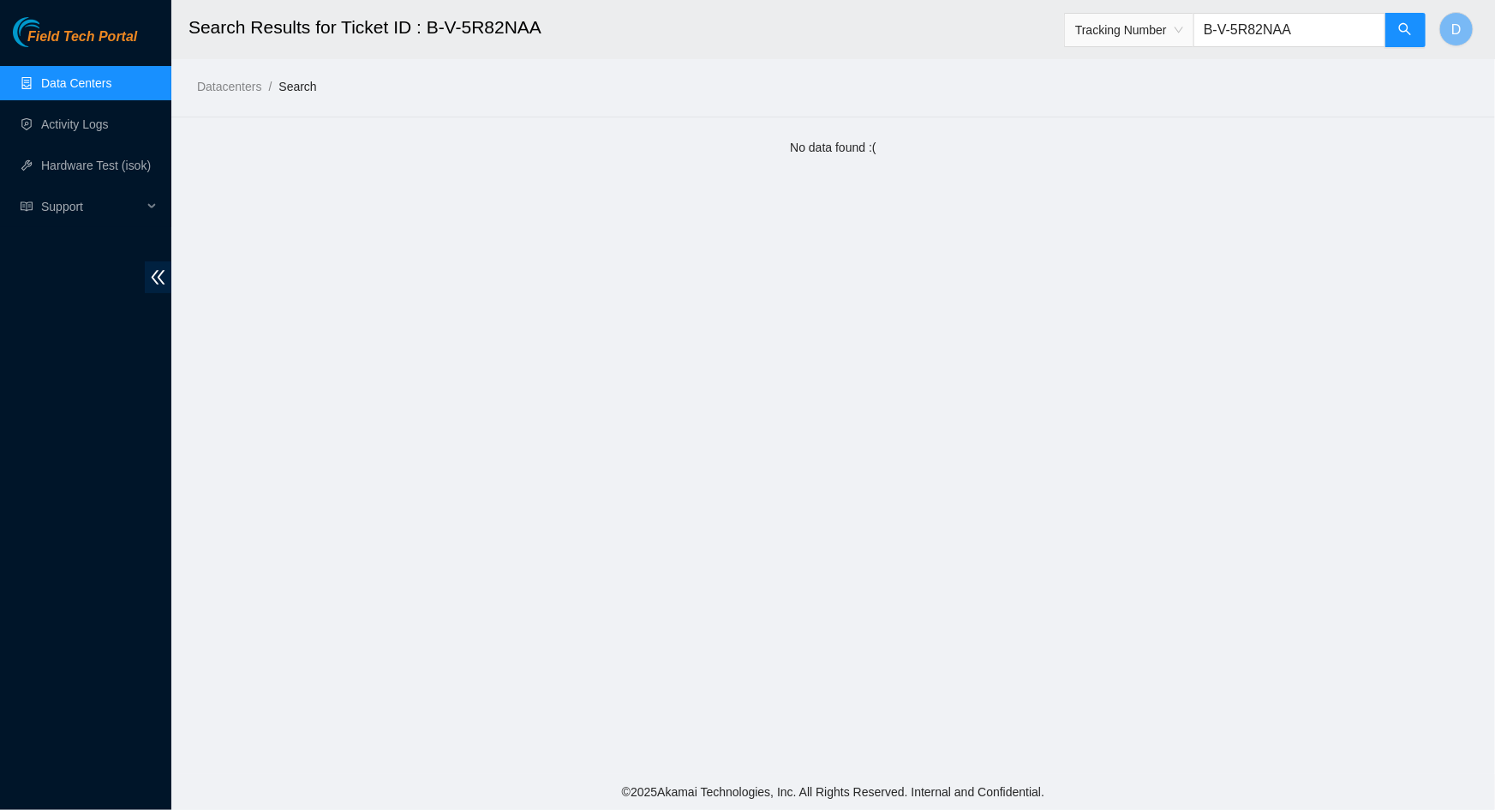
drag, startPoint x: 1315, startPoint y: 27, endPoint x: 1204, endPoint y: 39, distance: 111.9
click at [1208, 39] on span "Tracking Number B-V-5R82NAA" at bounding box center [1245, 30] width 362 height 34
drag, startPoint x: 1263, startPoint y: 34, endPoint x: 1178, endPoint y: 45, distance: 85.5
click at [1178, 45] on span "Tracking Number 417" at bounding box center [1245, 30] width 362 height 34
type input "417328417850"
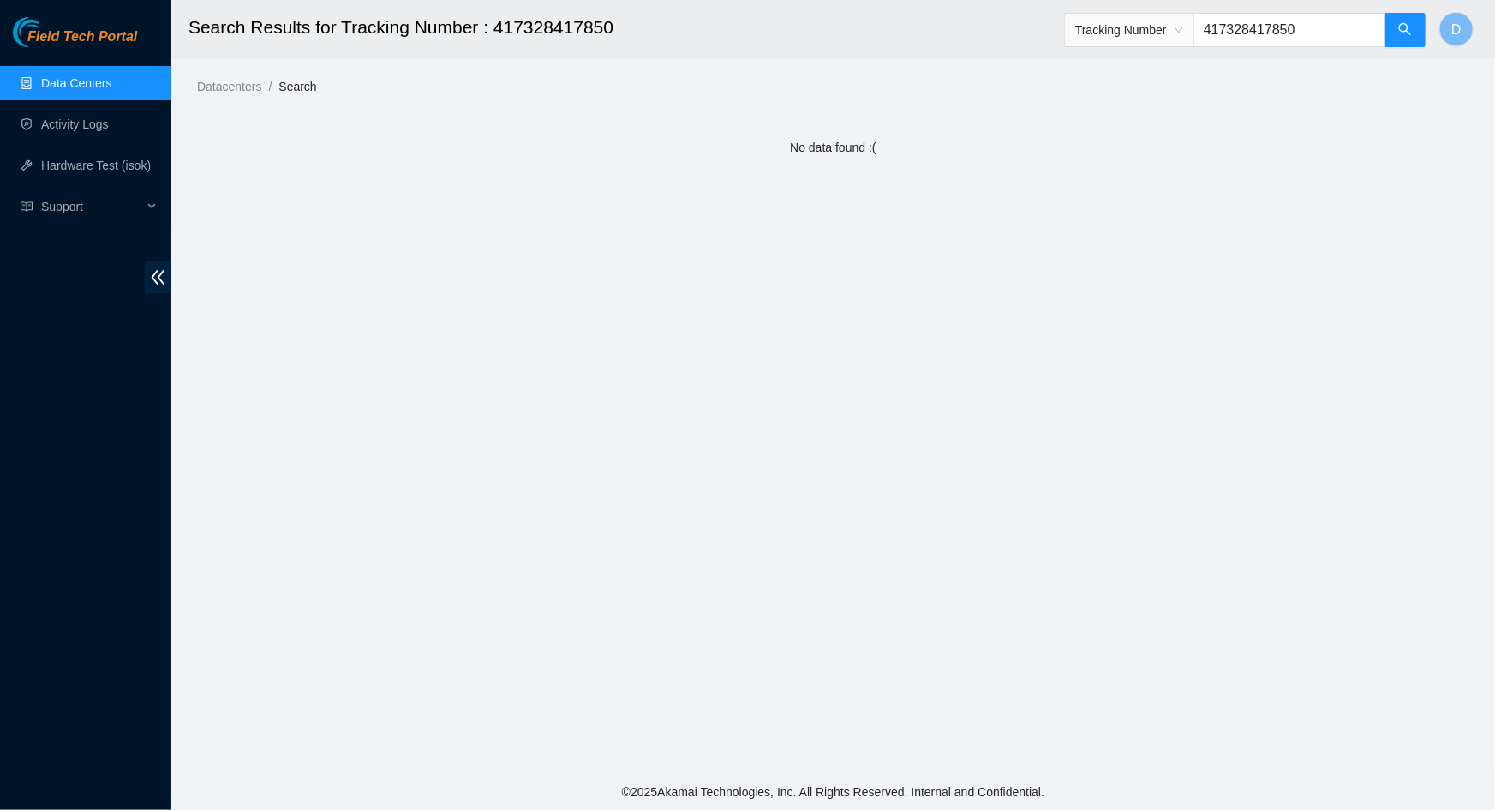
drag, startPoint x: 1335, startPoint y: 25, endPoint x: 1177, endPoint y: 39, distance: 158.2
click at [1179, 38] on span "Tracking Number 417328417850" at bounding box center [1245, 30] width 362 height 34
